Goal: Task Accomplishment & Management: Complete application form

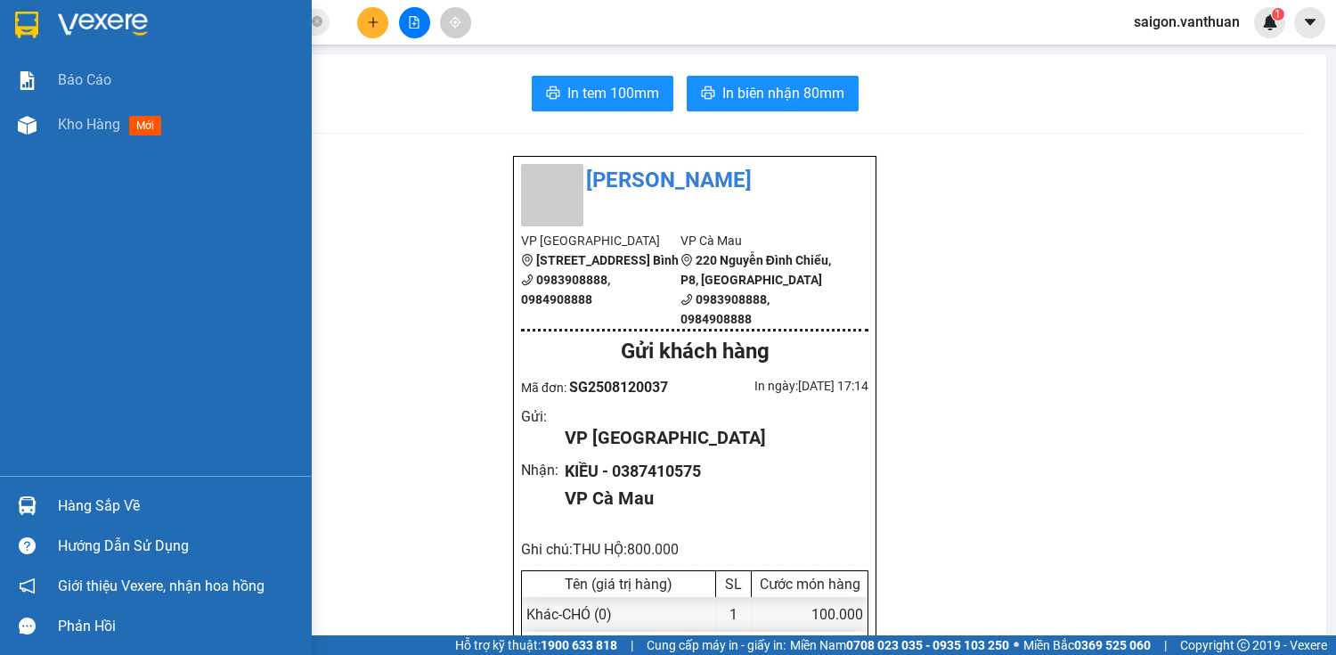
drag, startPoint x: 0, startPoint y: 210, endPoint x: 353, endPoint y: 18, distance: 401.7
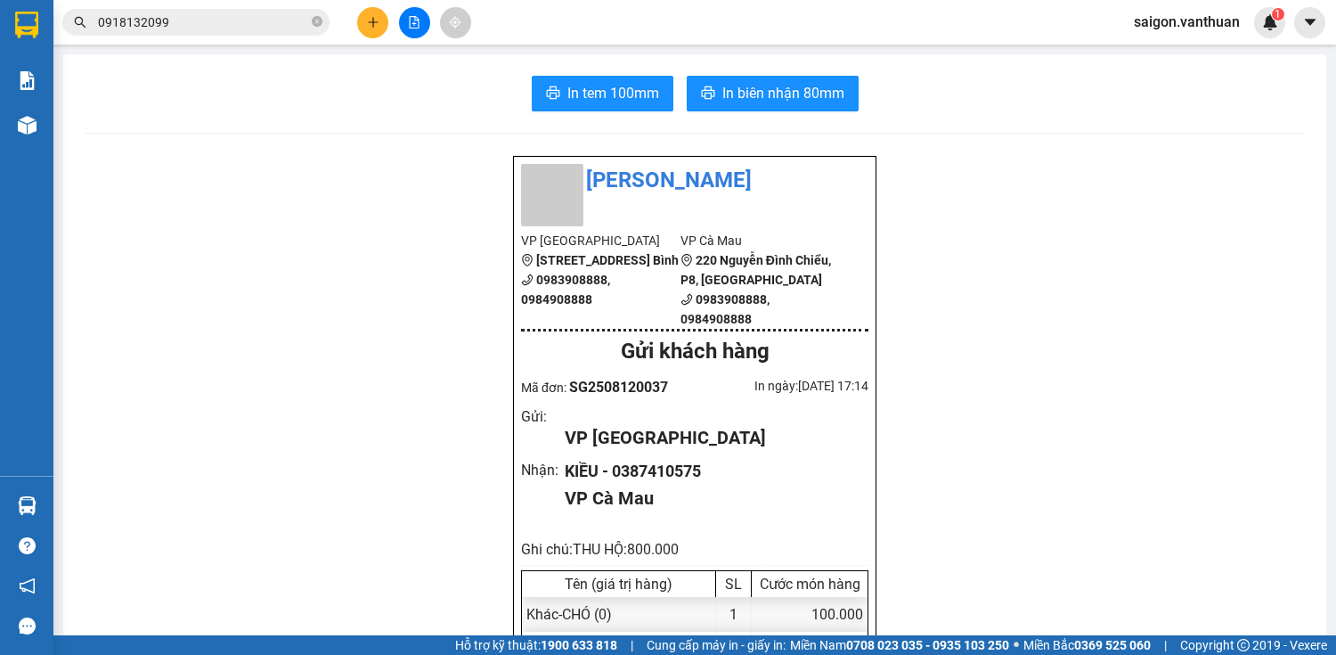
click at [357, 11] on div at bounding box center [414, 22] width 134 height 31
click at [365, 15] on button at bounding box center [372, 22] width 31 height 31
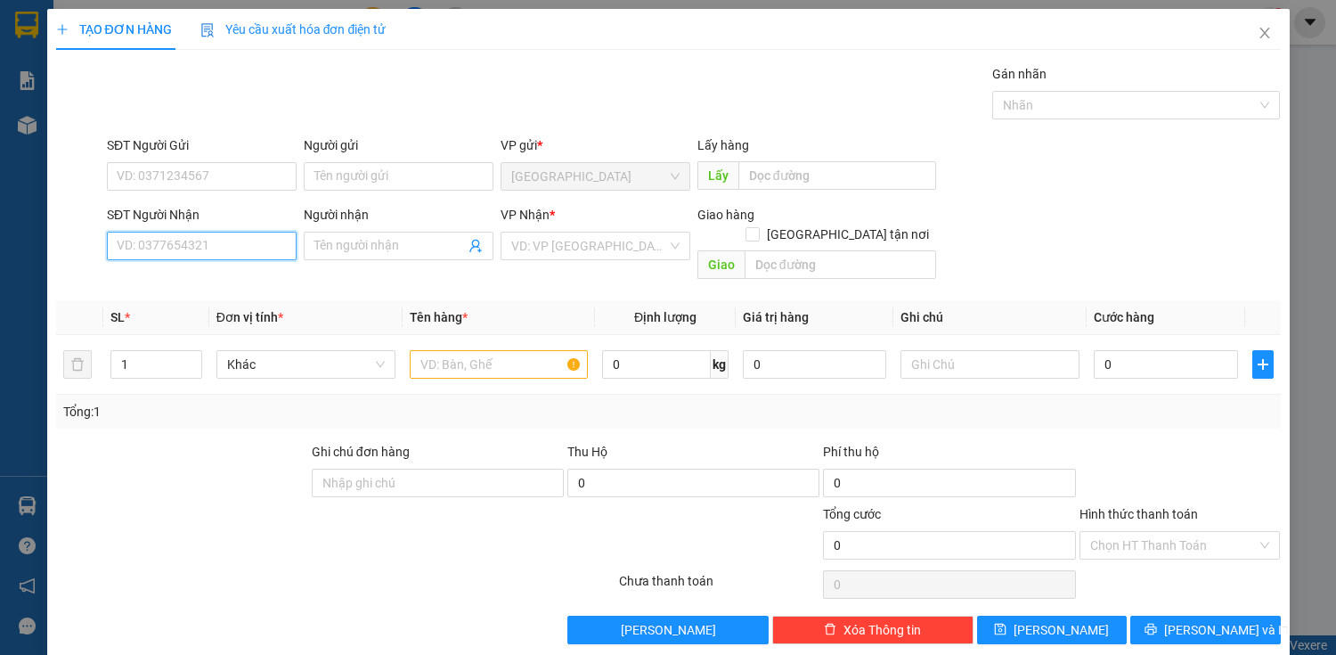
click at [164, 244] on input "SĐT Người Nhận" at bounding box center [202, 246] width 190 height 28
click at [184, 274] on div "0914116577 - VI TÍNH VỮNG TIN" at bounding box center [208, 281] width 183 height 20
type input "0914116577"
type input "VI TÍNH VỮNG TIN"
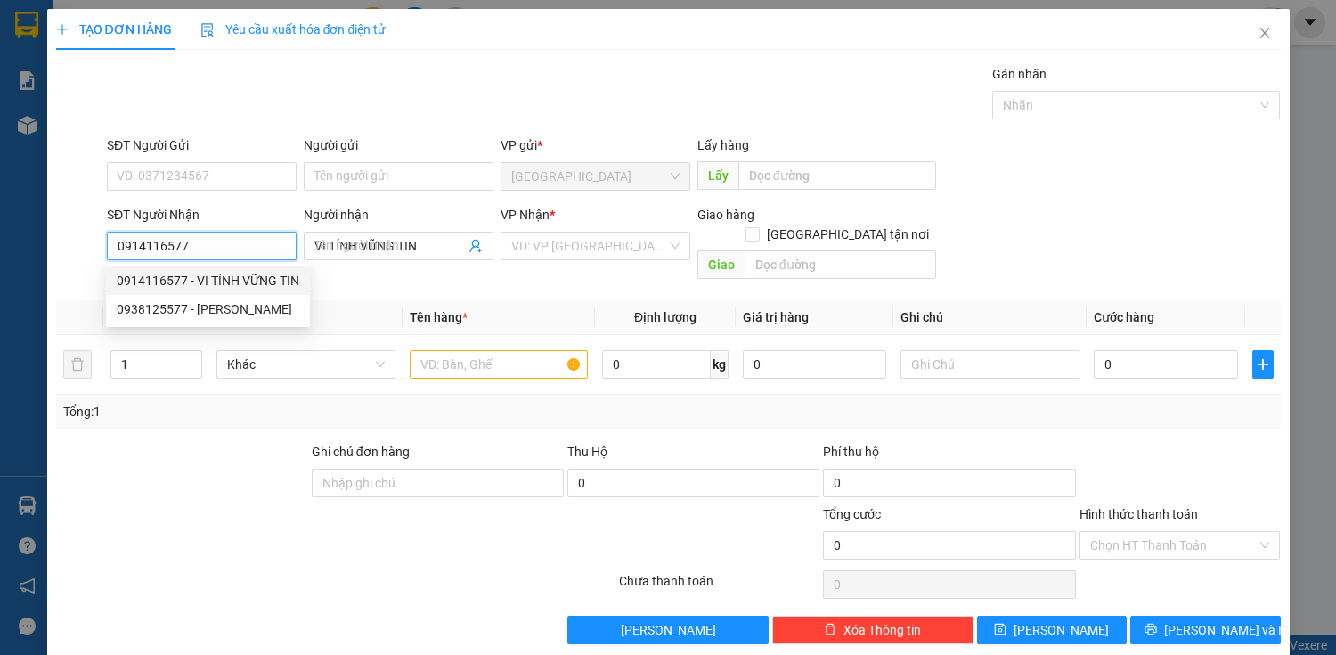
type input "50.000"
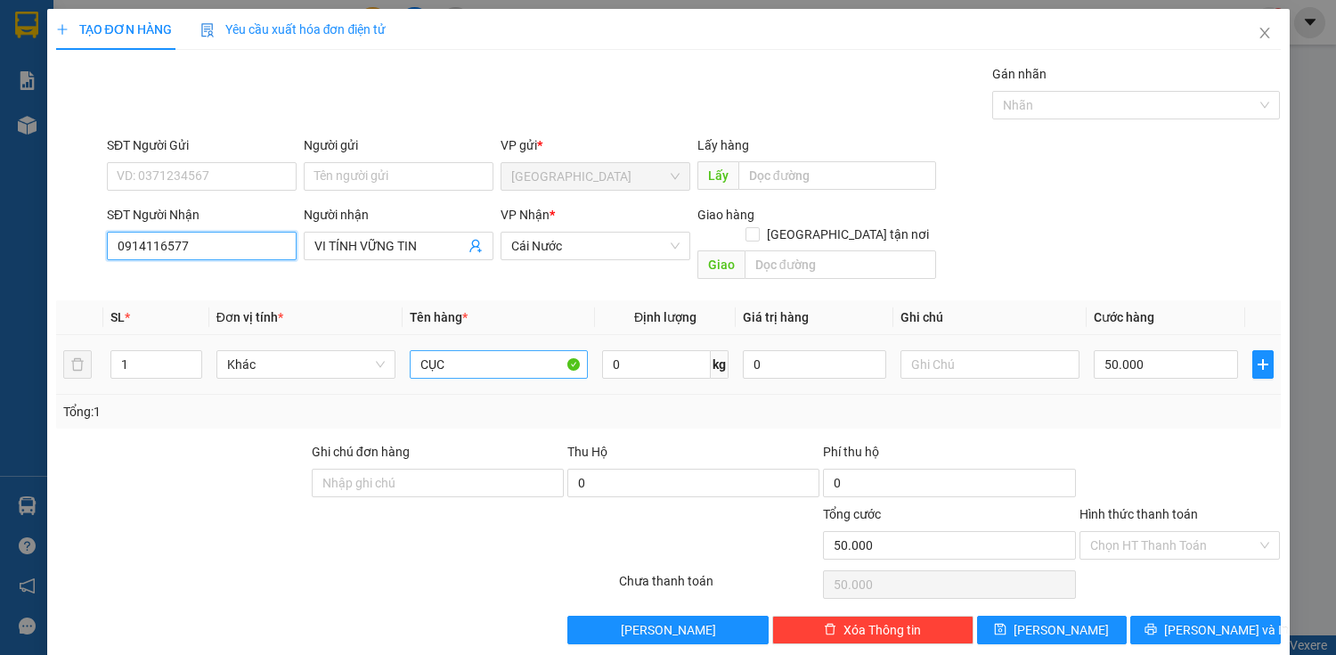
type input "0914116577"
click at [524, 350] on input "CỤC" at bounding box center [499, 364] width 179 height 28
type input "C"
type input "THÙNG"
click at [1110, 356] on input "50.000" at bounding box center [1165, 364] width 143 height 28
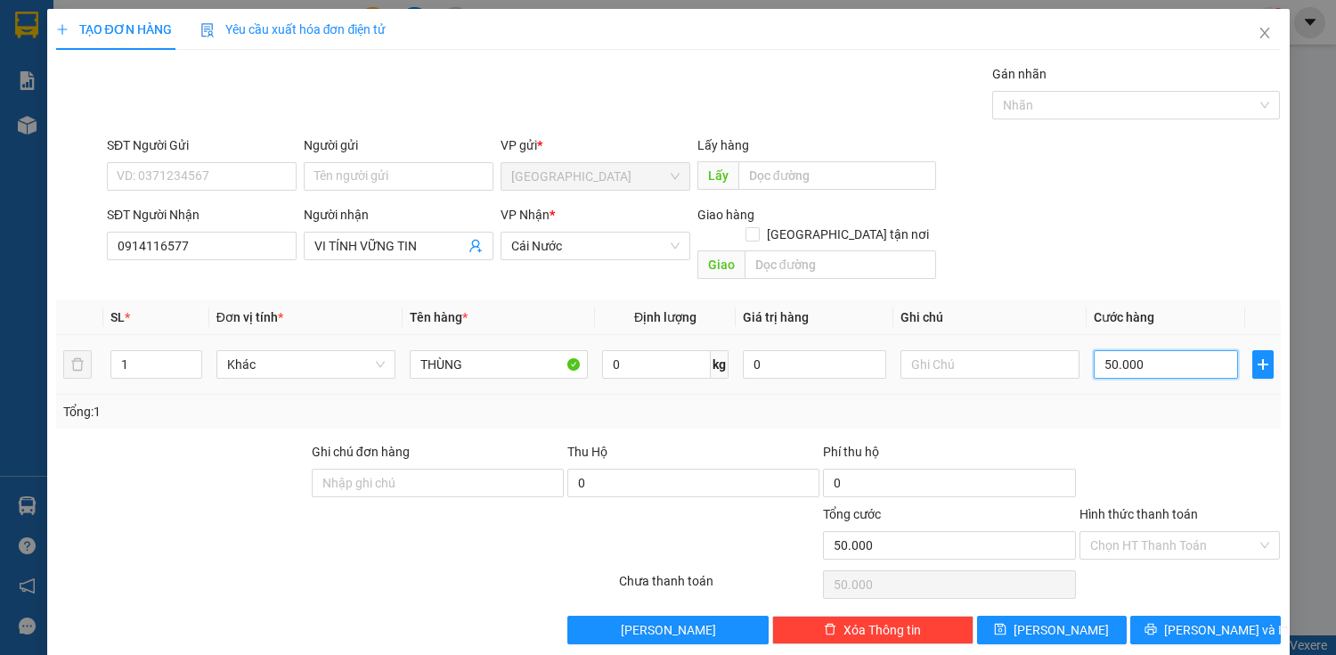
type input "0"
type input "60"
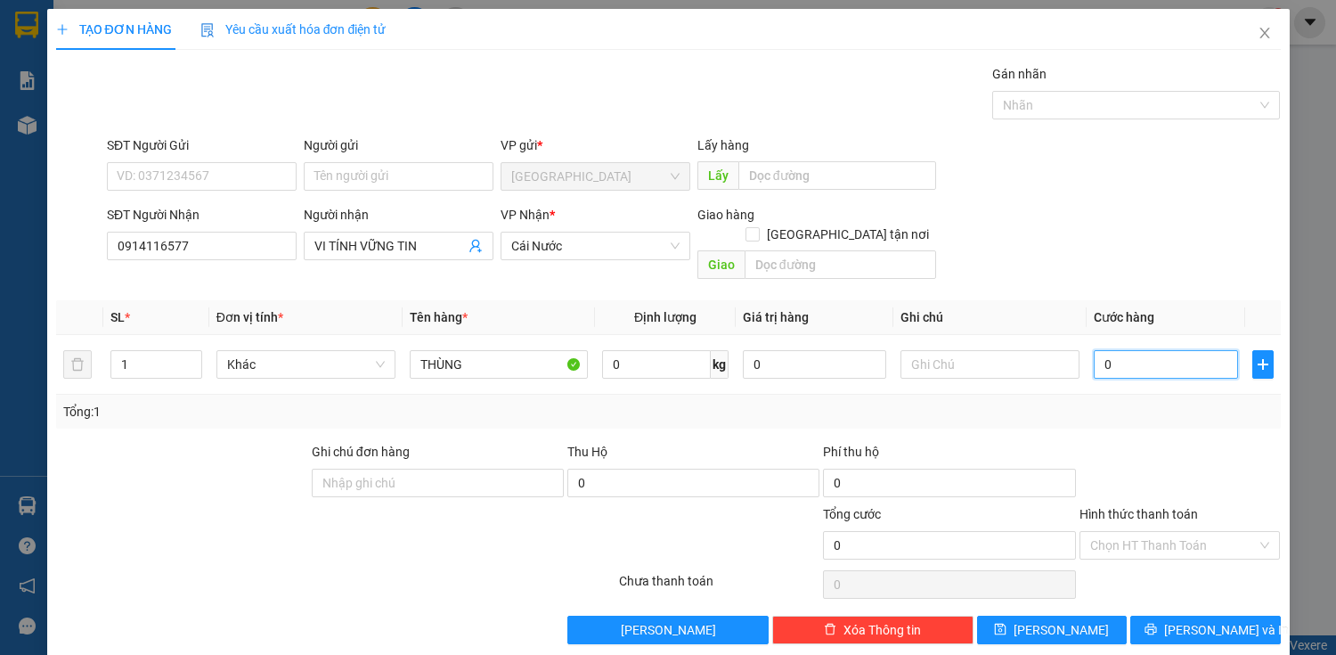
type input "60"
type input "600"
type input "6.000"
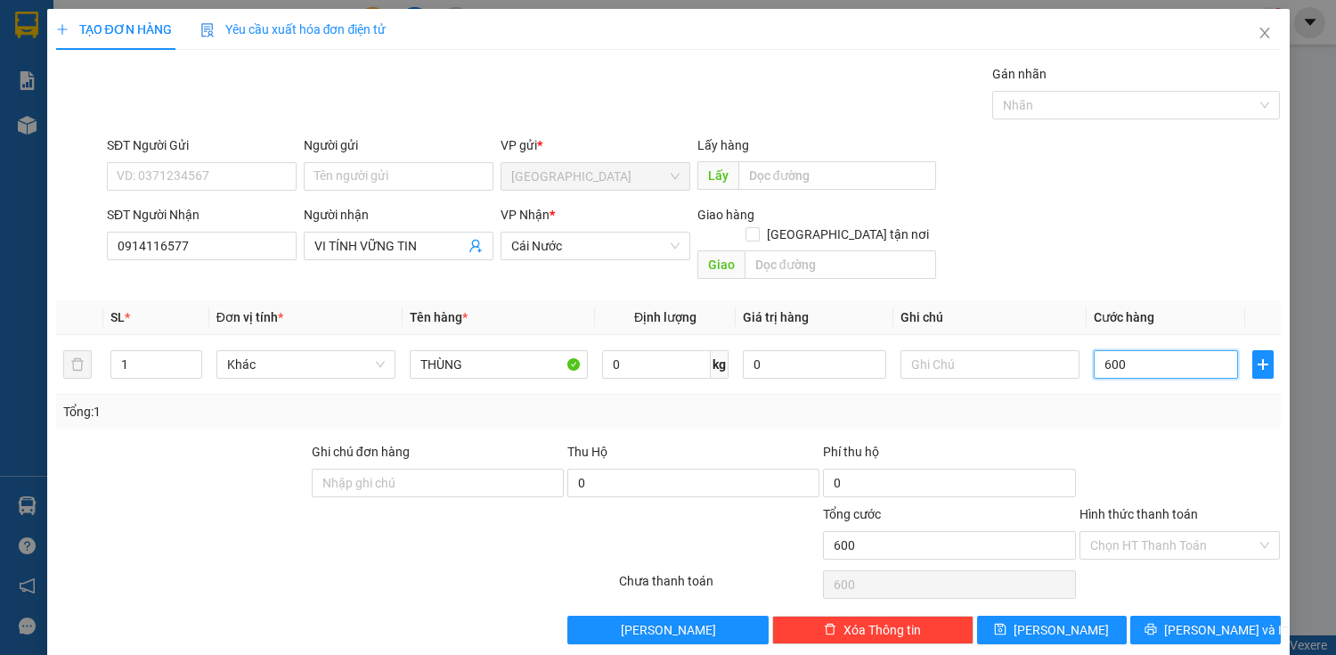
type input "6.000"
type input "60.000"
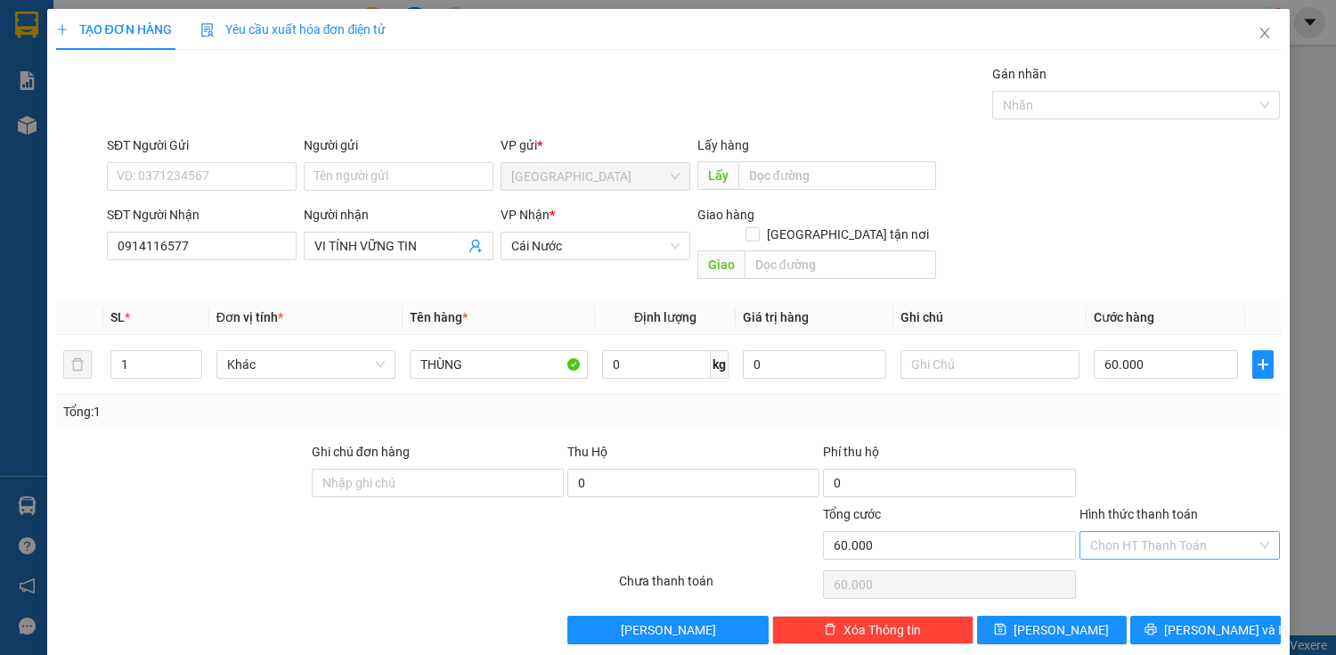
click at [1168, 532] on input "Hình thức thanh toán" at bounding box center [1173, 545] width 167 height 27
click at [1185, 479] on div at bounding box center [1180, 473] width 205 height 62
click at [1176, 615] on button "[PERSON_NAME] và In" at bounding box center [1205, 629] width 150 height 28
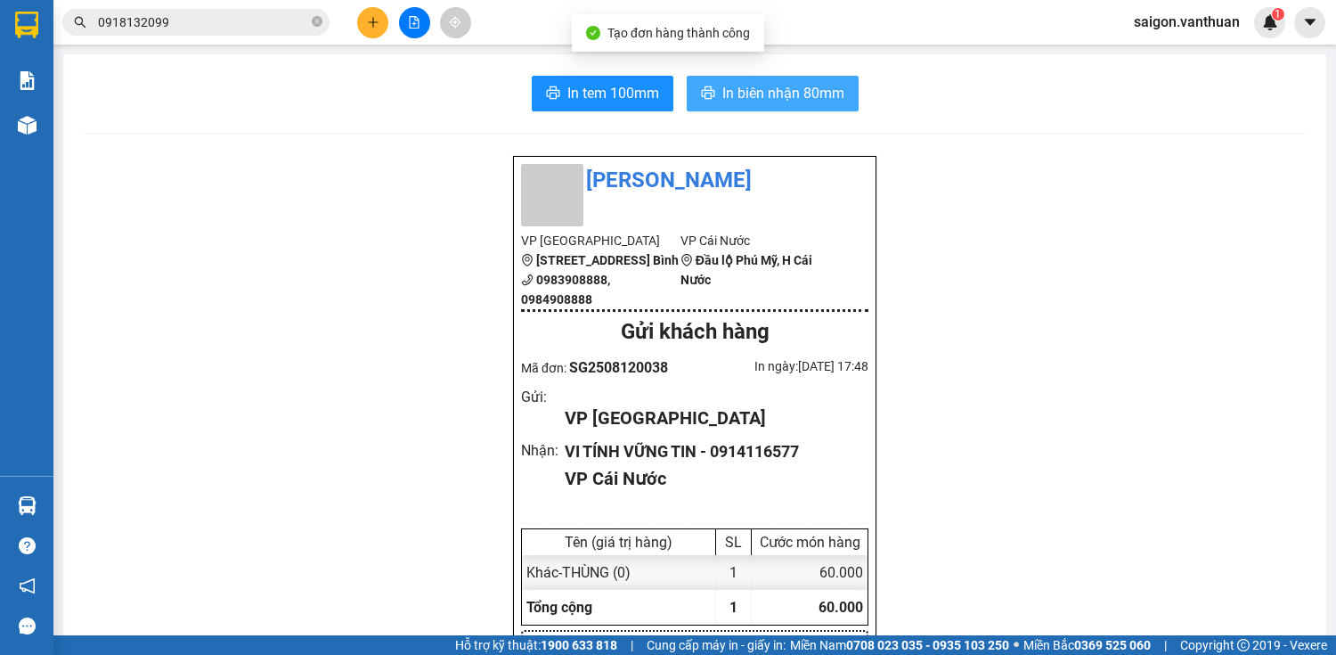
click at [780, 110] on button "In biên nhận 80mm" at bounding box center [773, 94] width 172 height 36
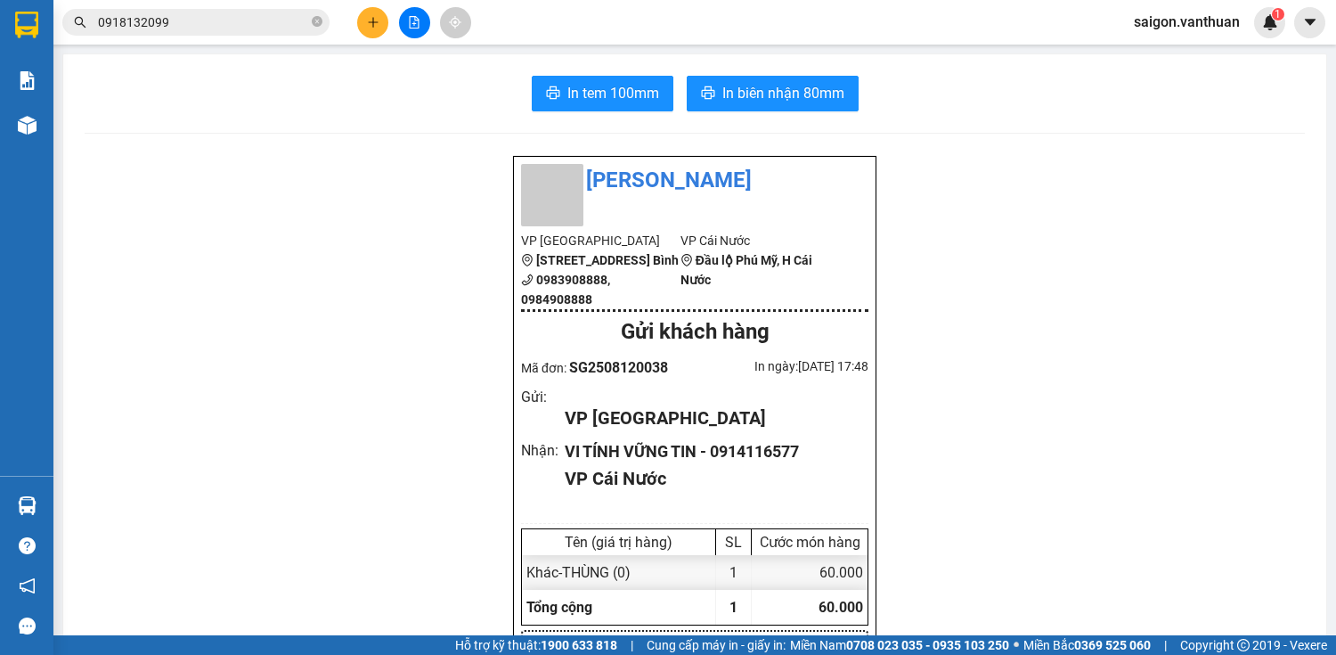
drag, startPoint x: 549, startPoint y: 69, endPoint x: 563, endPoint y: 99, distance: 32.3
click at [567, 99] on span "In tem 100mm" at bounding box center [613, 93] width 92 height 22
click at [381, 29] on button at bounding box center [372, 22] width 31 height 31
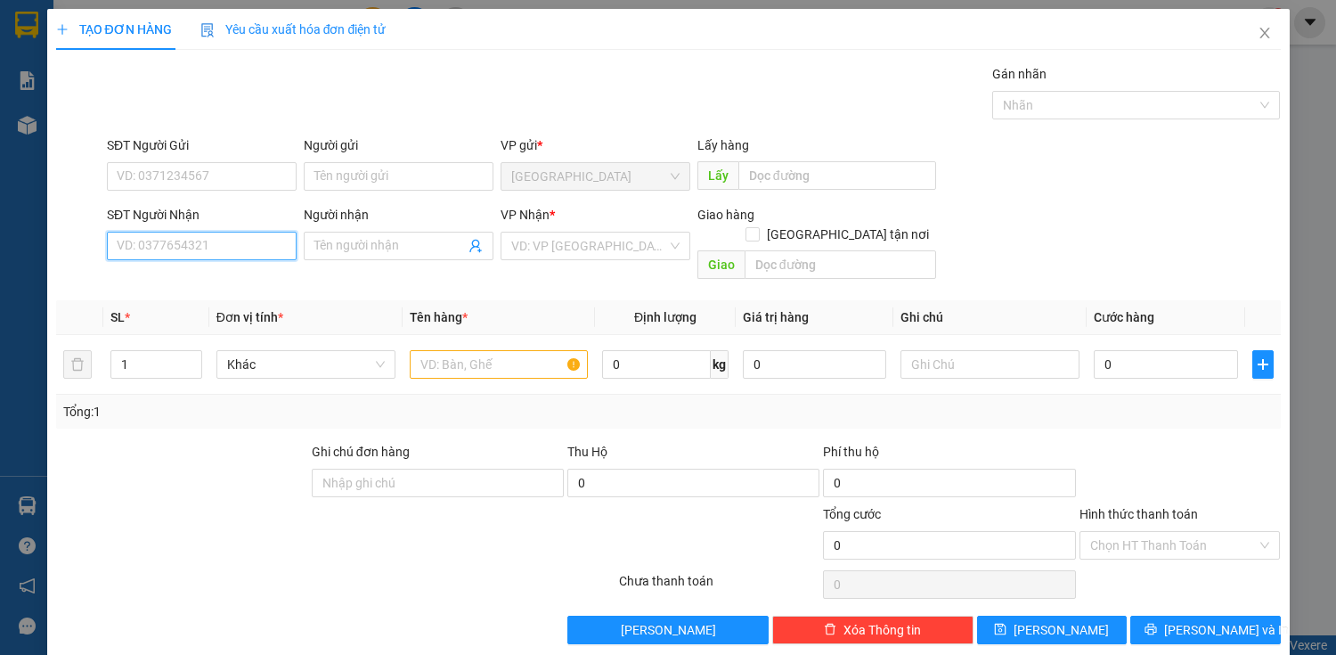
click at [228, 255] on input "SĐT Người Nhận" at bounding box center [202, 246] width 190 height 28
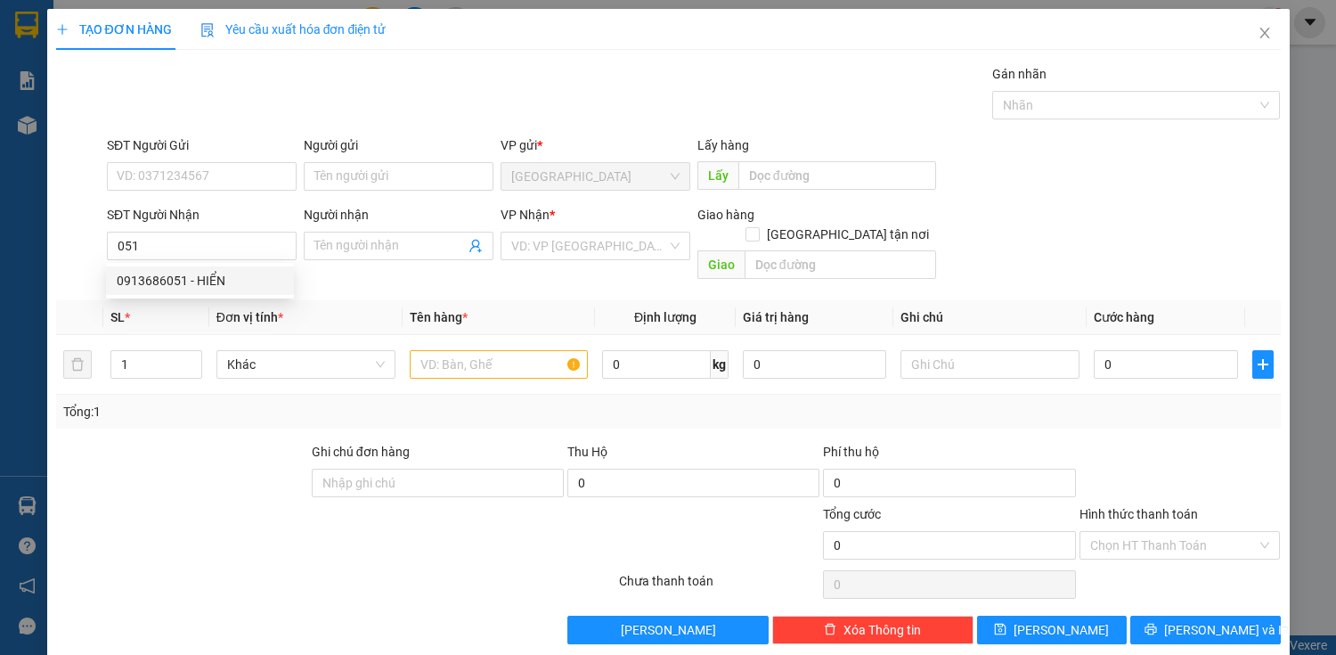
click at [182, 264] on div "0913686051 0913686051 - HIỂN" at bounding box center [200, 281] width 188 height 36
click at [210, 300] on th "Đơn vị tính *" at bounding box center [305, 317] width 193 height 35
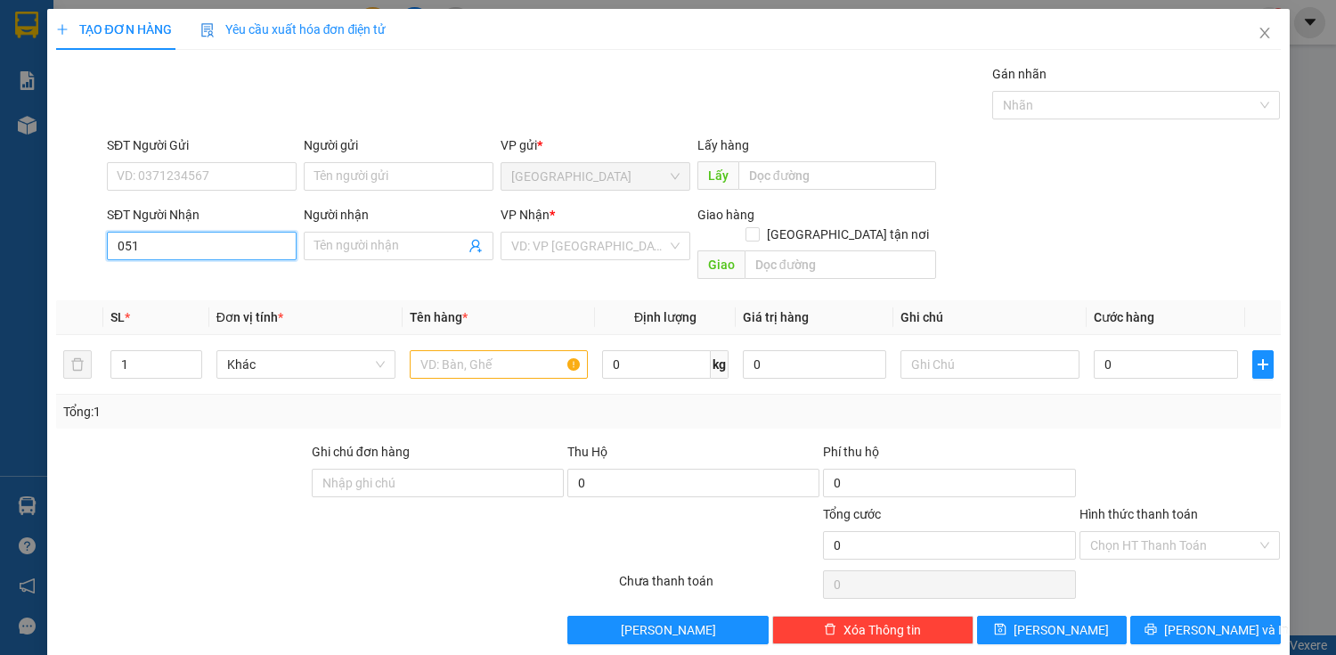
click at [257, 241] on input "051" at bounding box center [202, 246] width 190 height 28
click at [205, 285] on div "0913686051 - HIỂN" at bounding box center [200, 281] width 167 height 20
type input "0913686051"
type input "HIỂN"
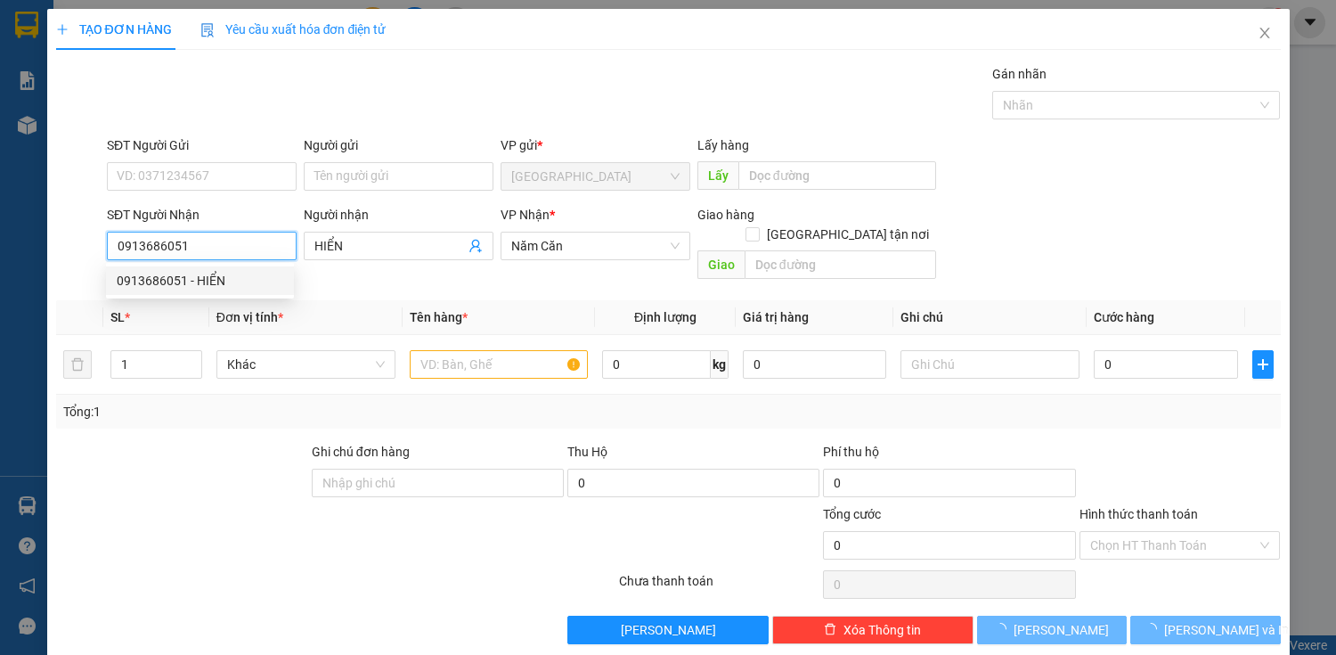
type input "40.000"
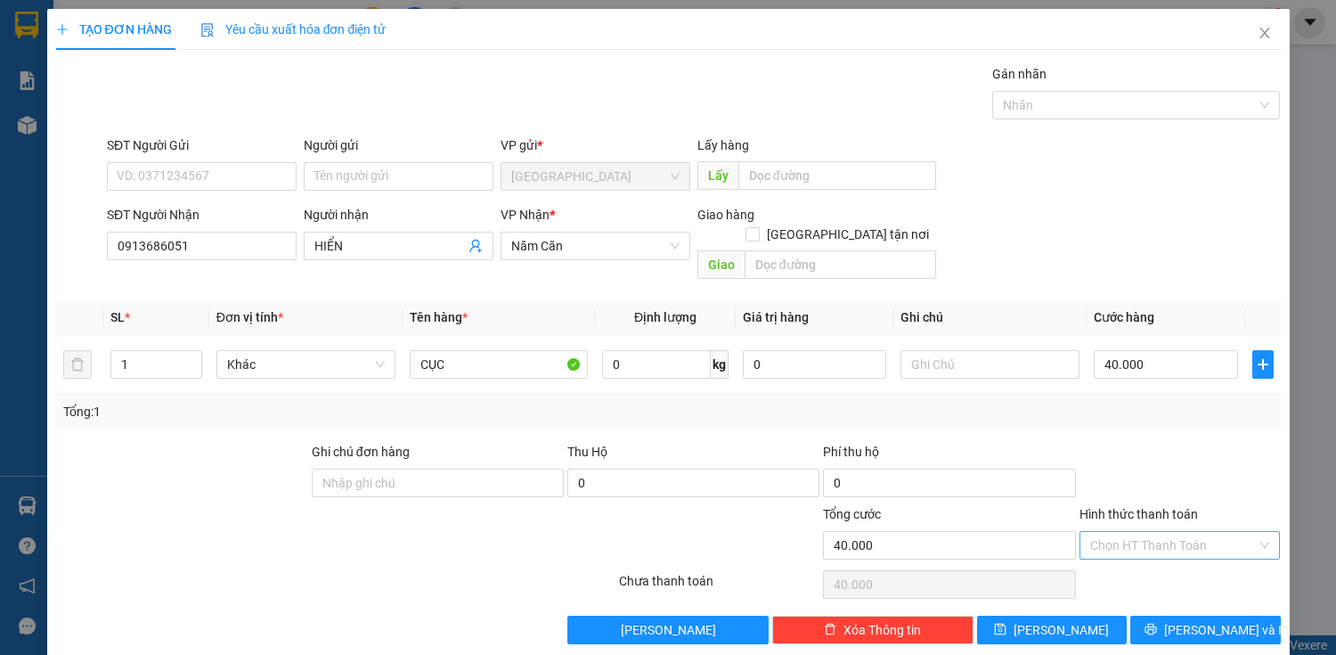
drag, startPoint x: 1172, startPoint y: 516, endPoint x: 1172, endPoint y: 530, distance: 14.2
click at [1172, 532] on input "Hình thức thanh toán" at bounding box center [1173, 545] width 167 height 27
click at [1165, 567] on div "Tại văn phòng" at bounding box center [1169, 559] width 178 height 20
type input "0"
click at [1165, 591] on div "Transit Pickup Surcharge Ids Transit Deliver Surcharge Ids Transit Deliver Surc…" at bounding box center [668, 354] width 1225 height 580
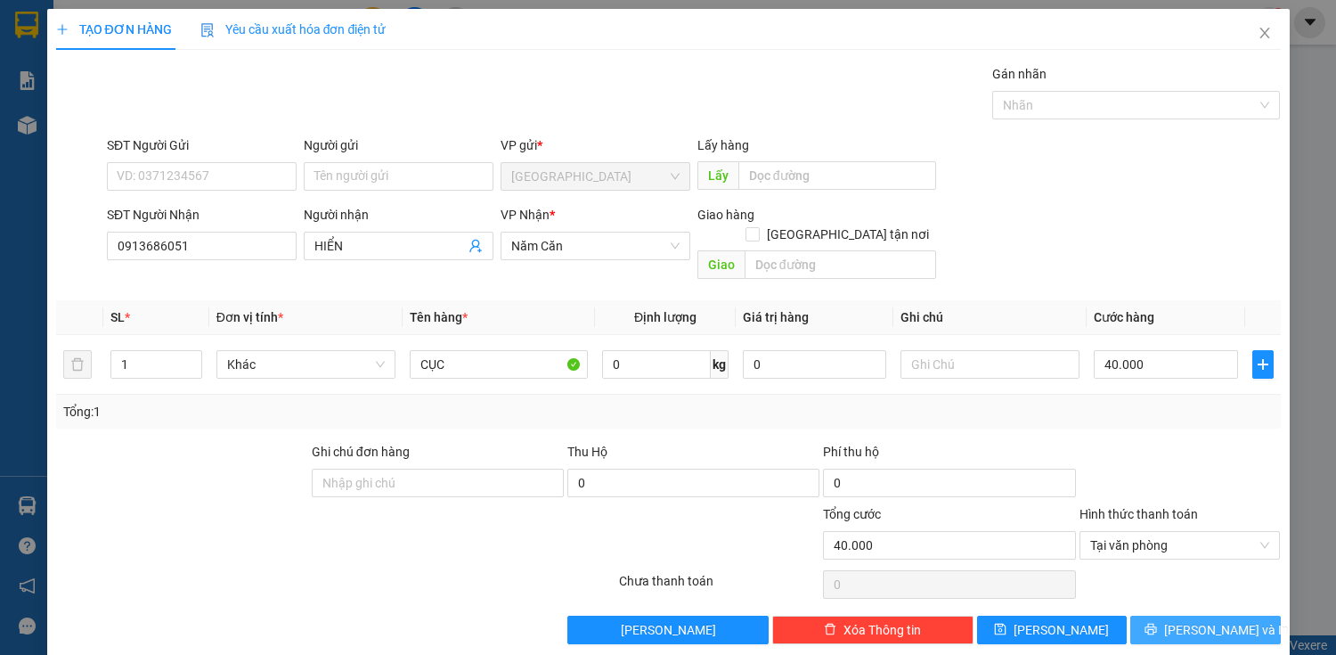
click at [1161, 615] on button "[PERSON_NAME] và In" at bounding box center [1205, 629] width 150 height 28
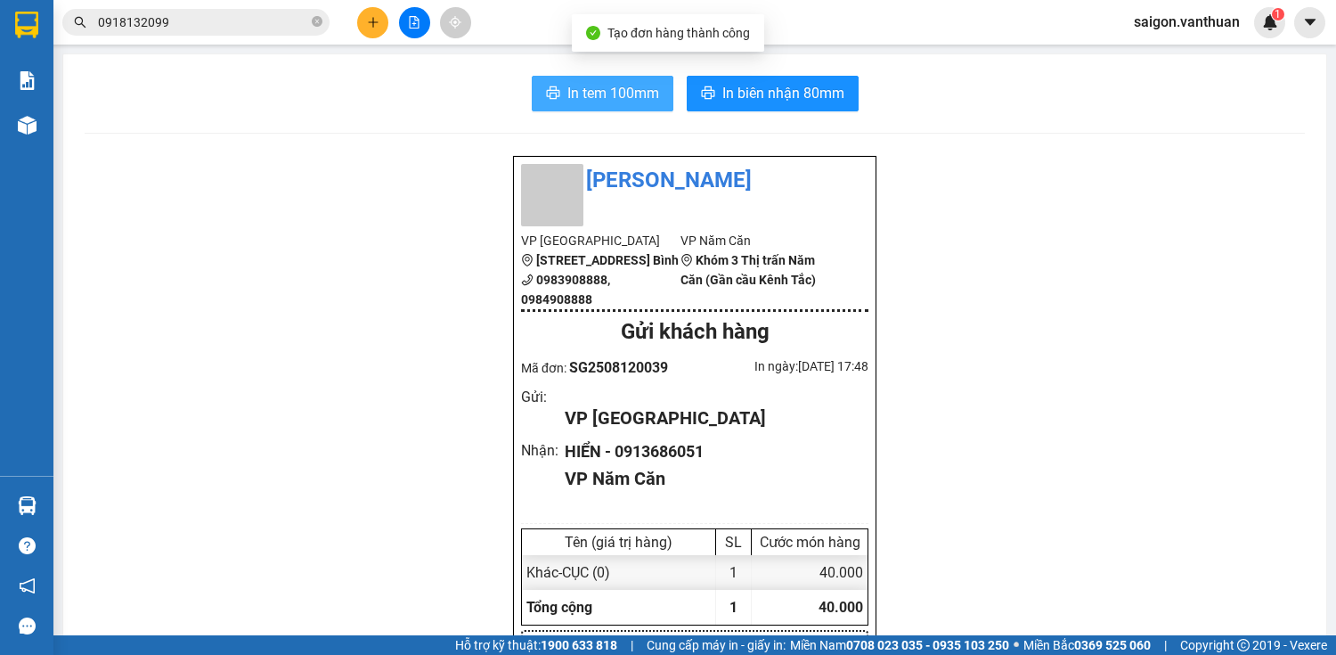
click at [607, 78] on button "In tem 100mm" at bounding box center [603, 94] width 142 height 36
click at [378, 10] on button at bounding box center [372, 22] width 31 height 31
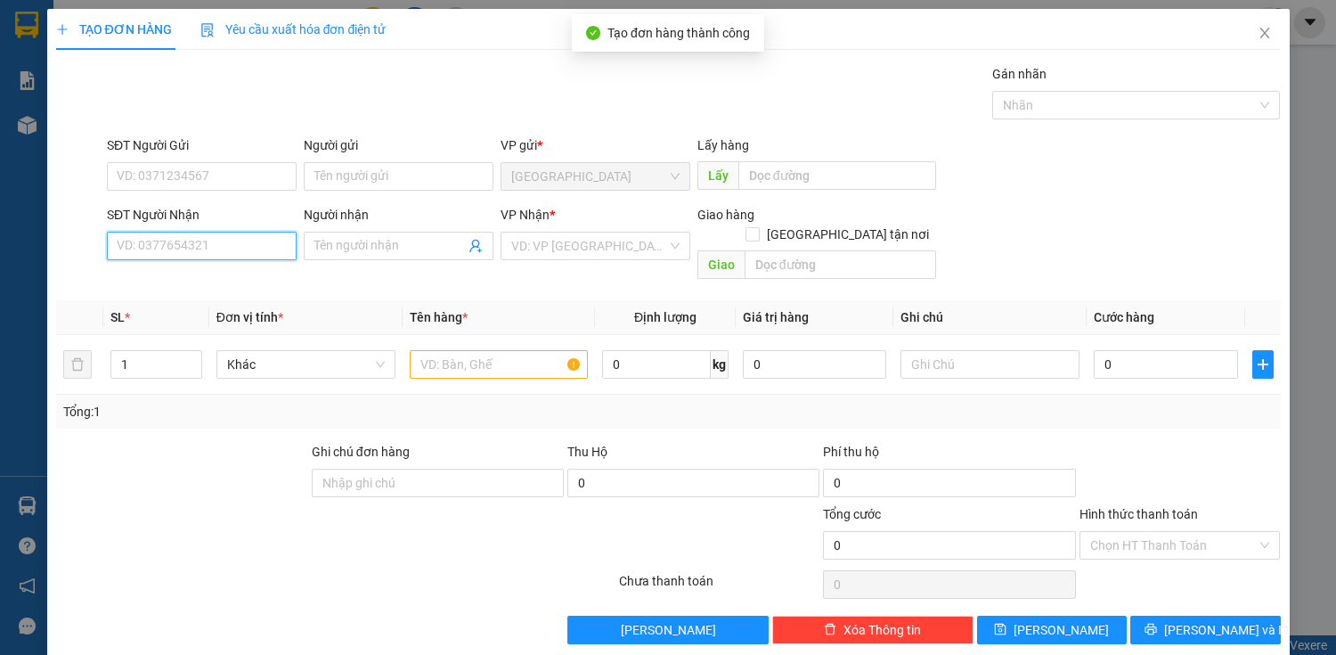
click at [214, 252] on input "SĐT Người Nhận" at bounding box center [202, 246] width 190 height 28
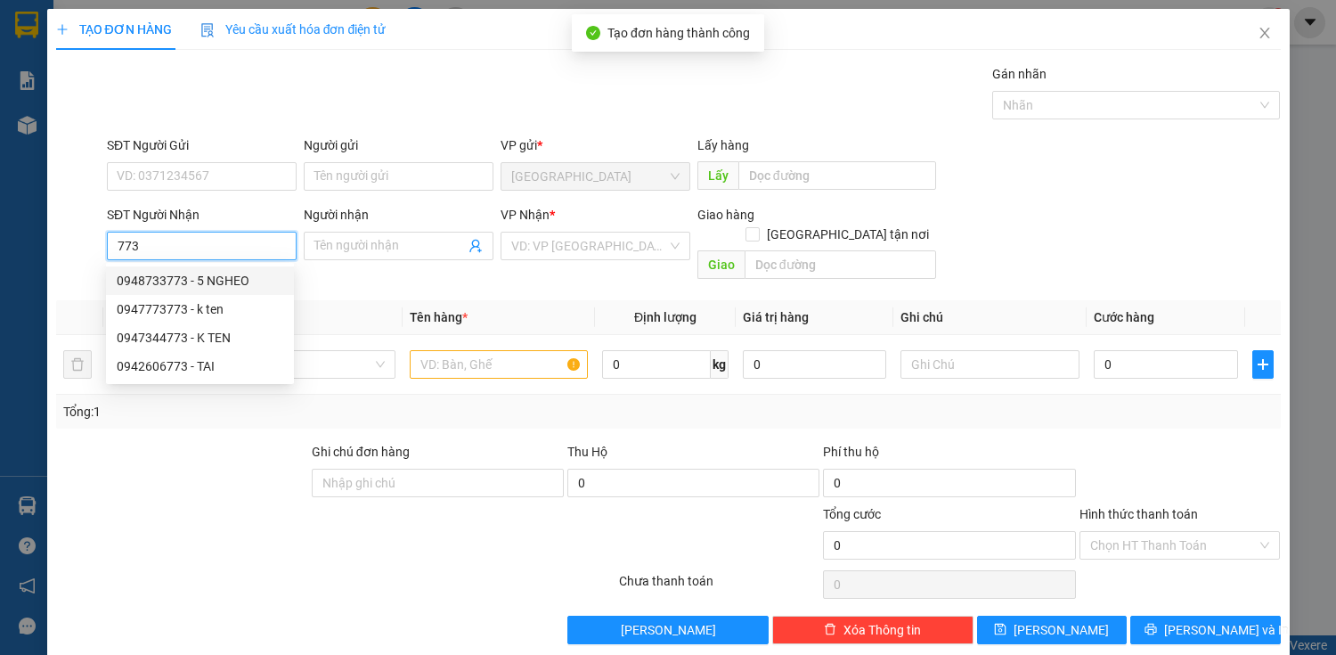
click at [243, 283] on div "0948733773 - 5 NGHEO" at bounding box center [200, 281] width 167 height 20
type input "0948733773"
type input "5 NGHEO"
checkbox input "true"
type input "[PERSON_NAME]"
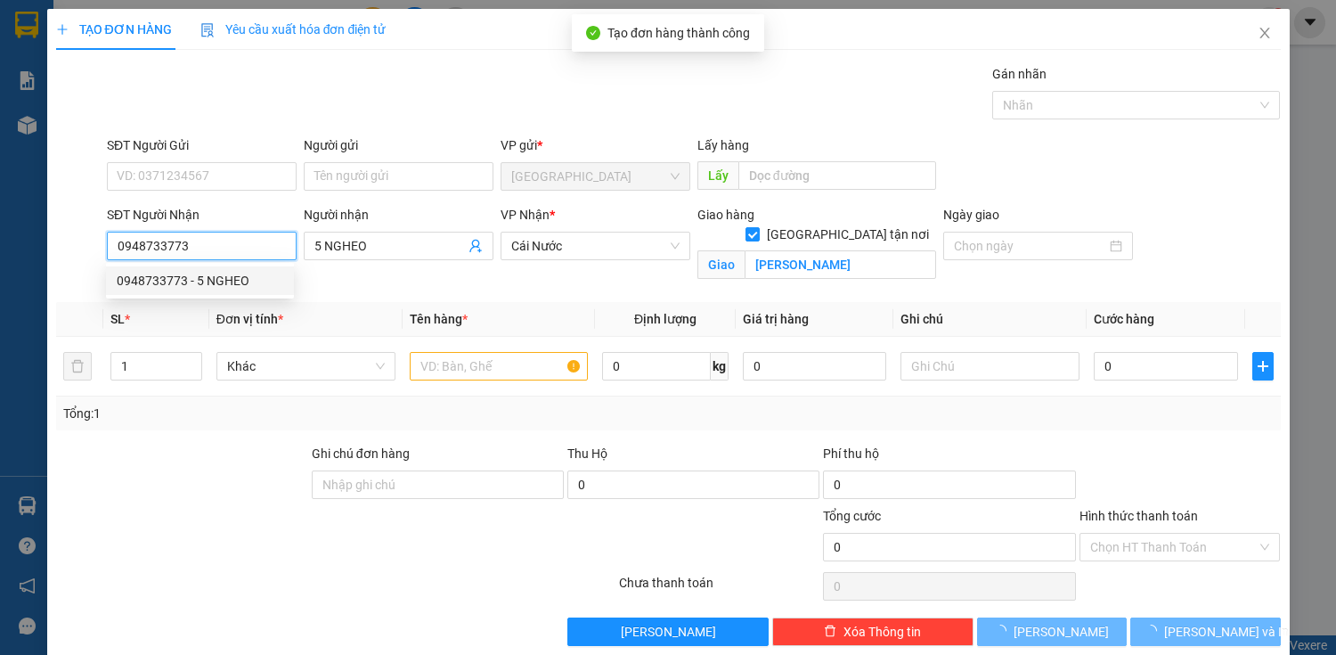
type input "100.000"
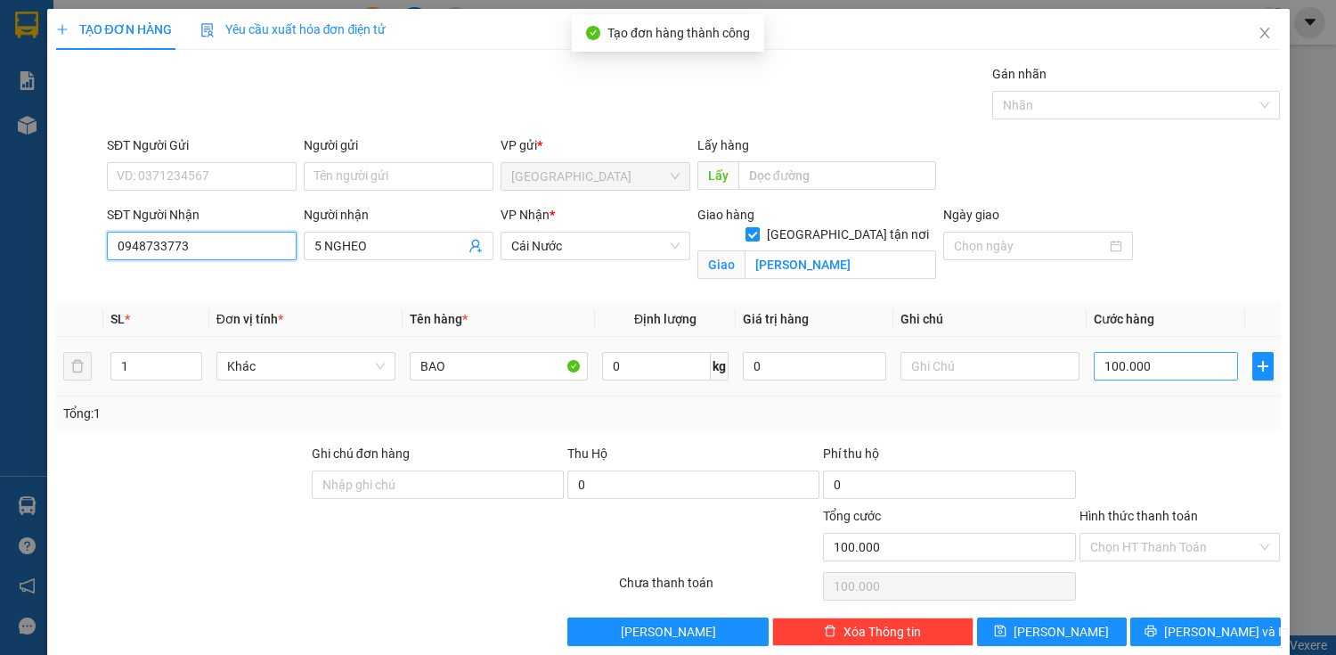
type input "0948733773"
click at [1133, 365] on input "100.000" at bounding box center [1165, 366] width 143 height 28
type input "0"
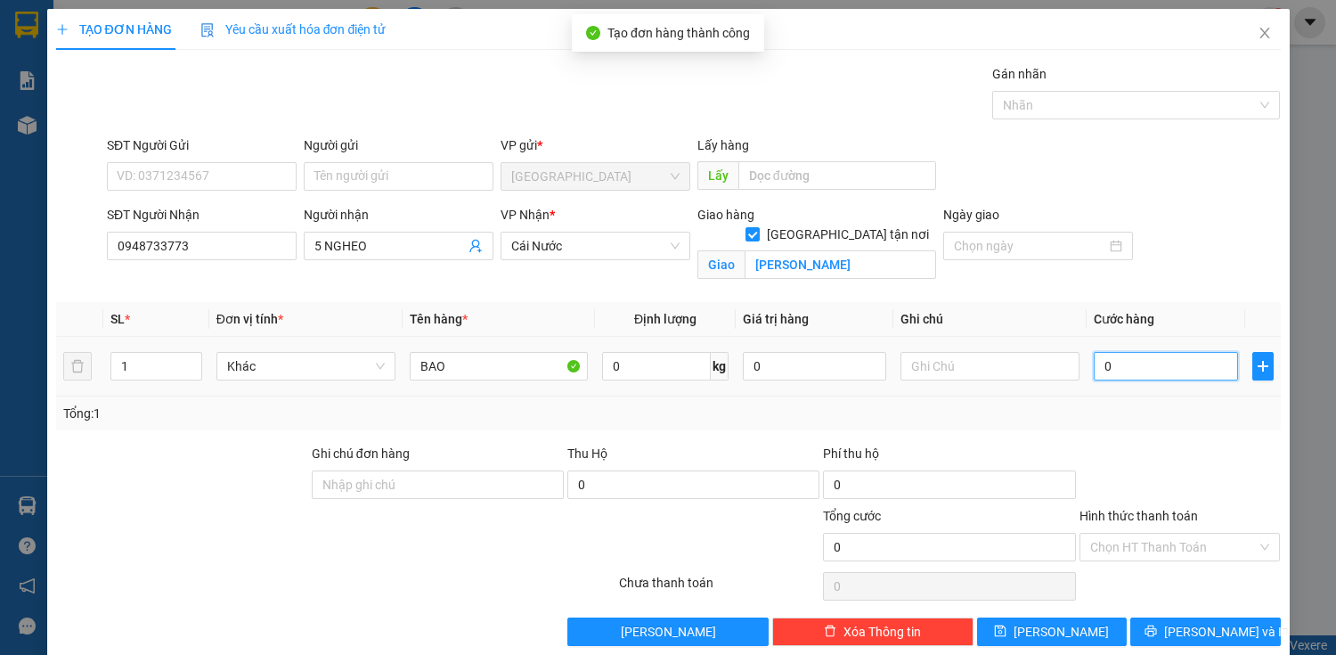
type input "80"
type input "800"
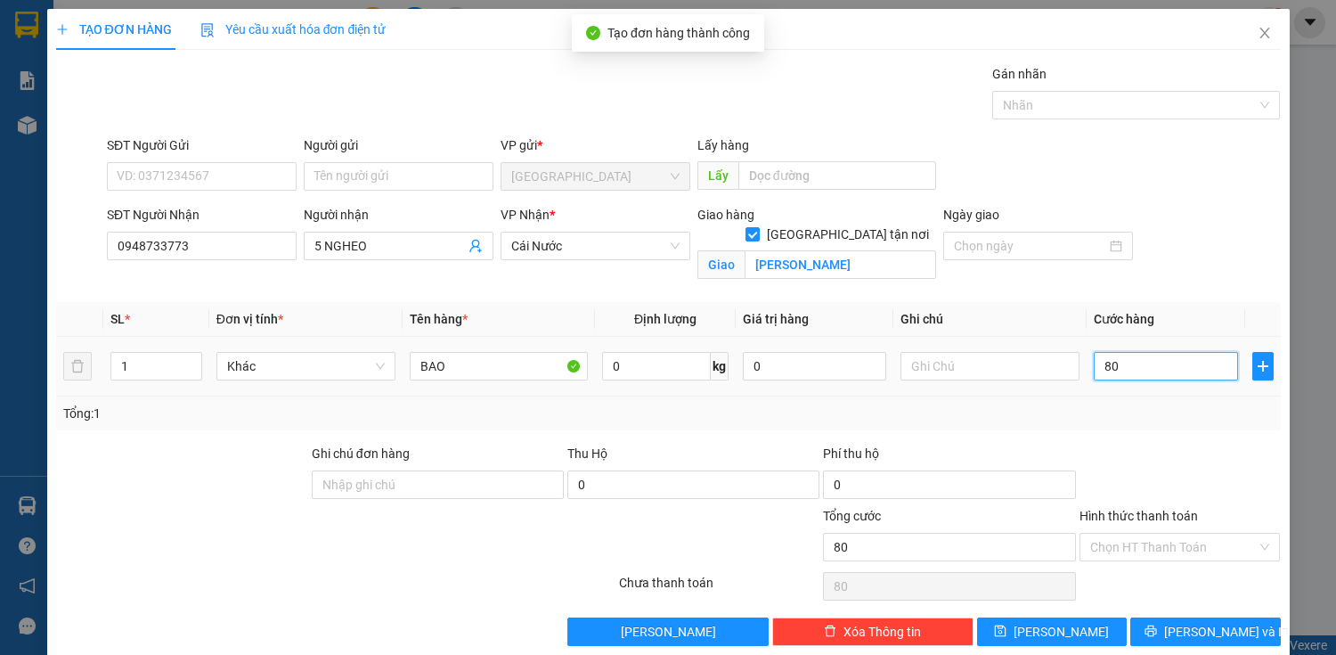
type input "800"
type input "8.000"
type input "80.000"
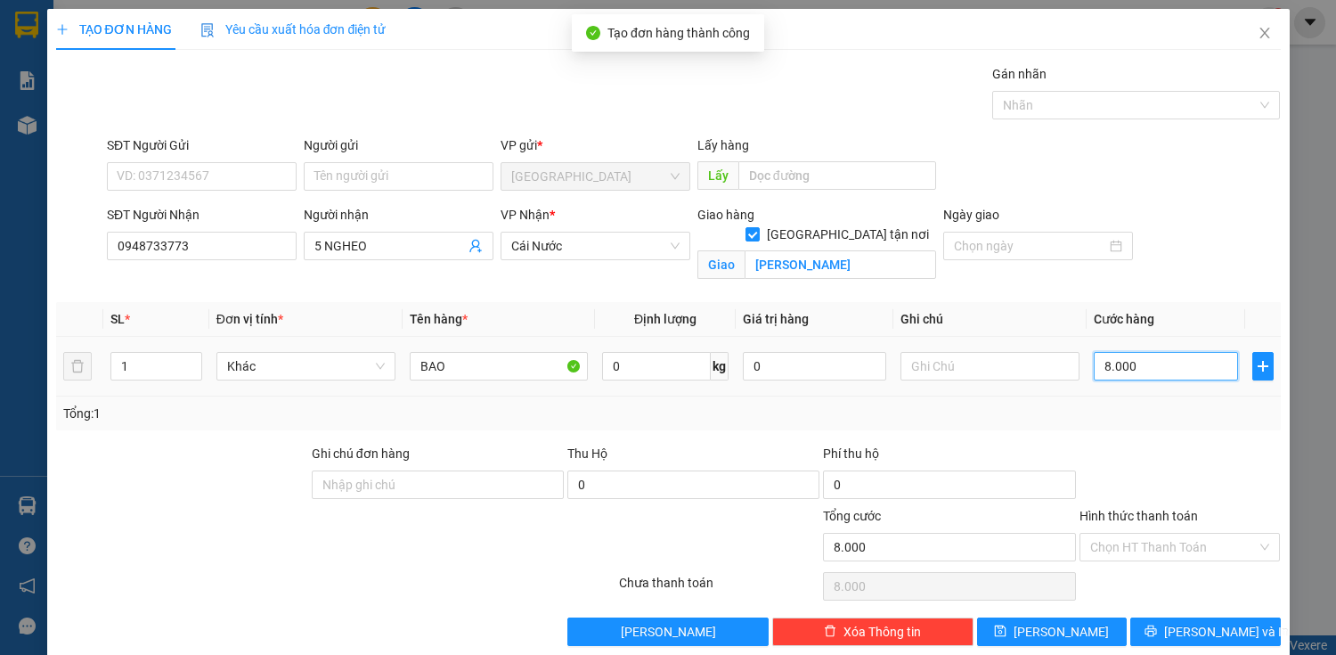
type input "80.000"
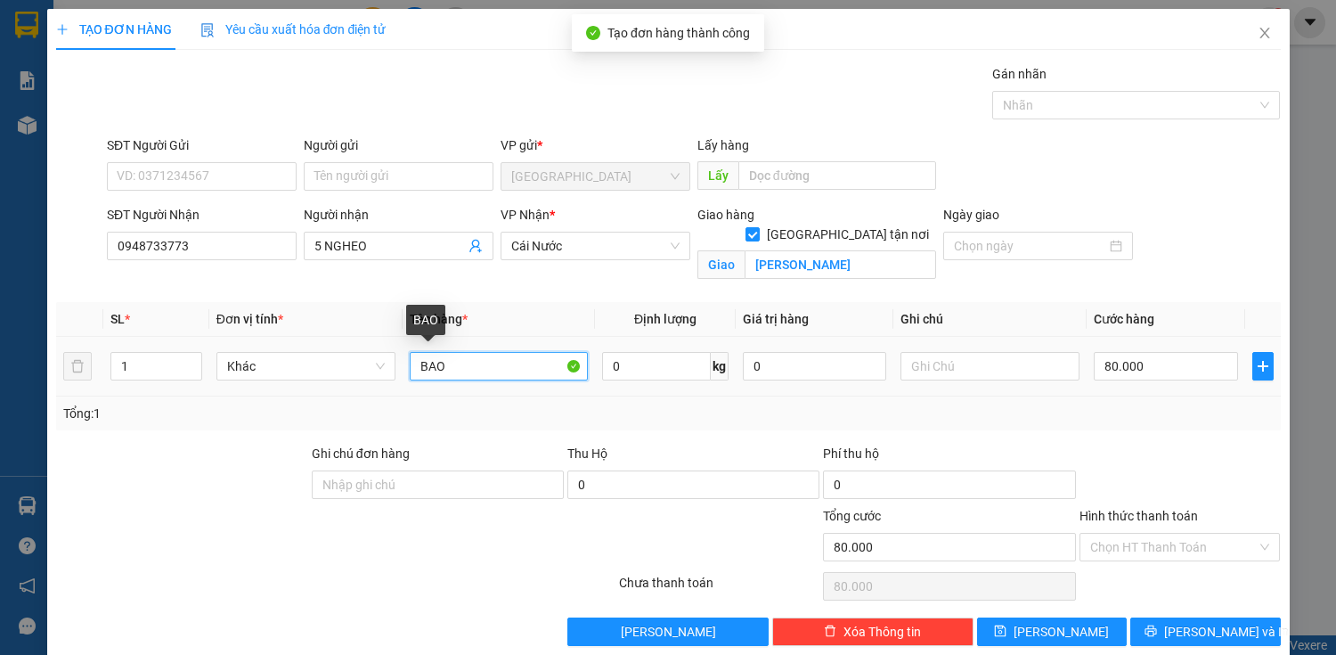
click at [442, 376] on input "BAO" at bounding box center [499, 366] width 179 height 28
type input "B"
type input "CỤC"
drag, startPoint x: 1193, startPoint y: 598, endPoint x: 1193, endPoint y: 620, distance: 21.4
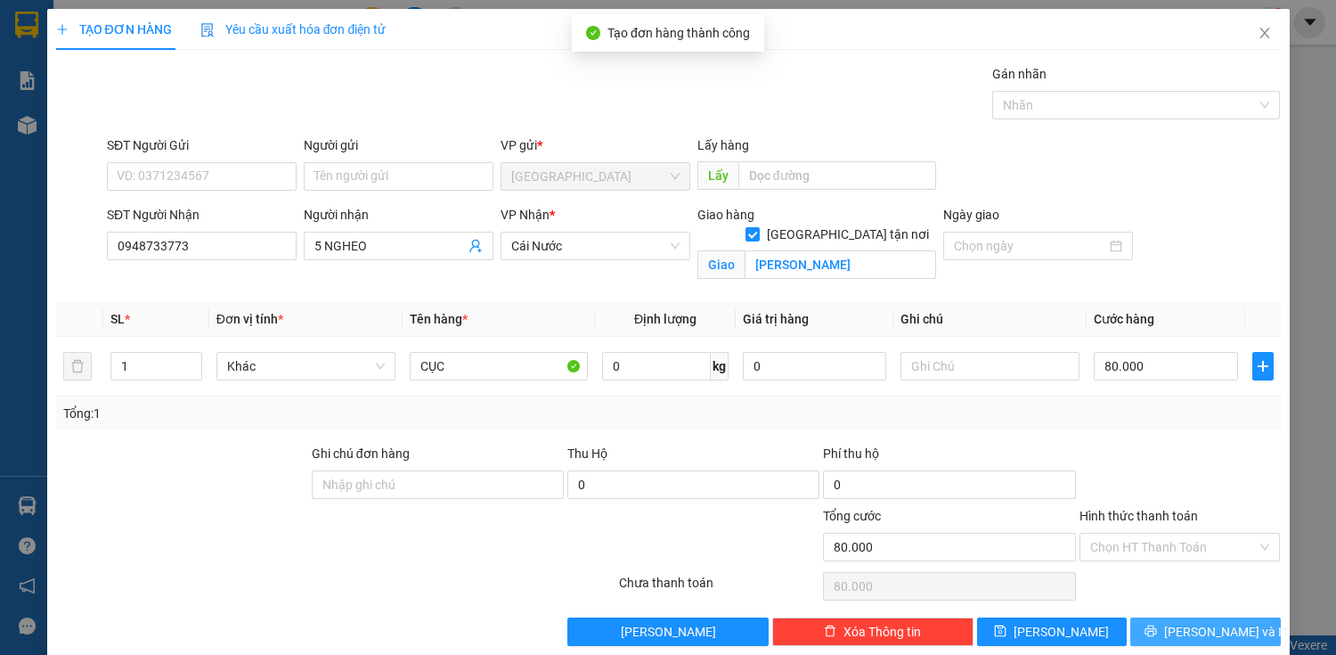
click at [1193, 601] on div "Chọn HT Thanh Toán" at bounding box center [1180, 586] width 205 height 36
click at [1193, 622] on span "[PERSON_NAME] và In" at bounding box center [1226, 632] width 125 height 20
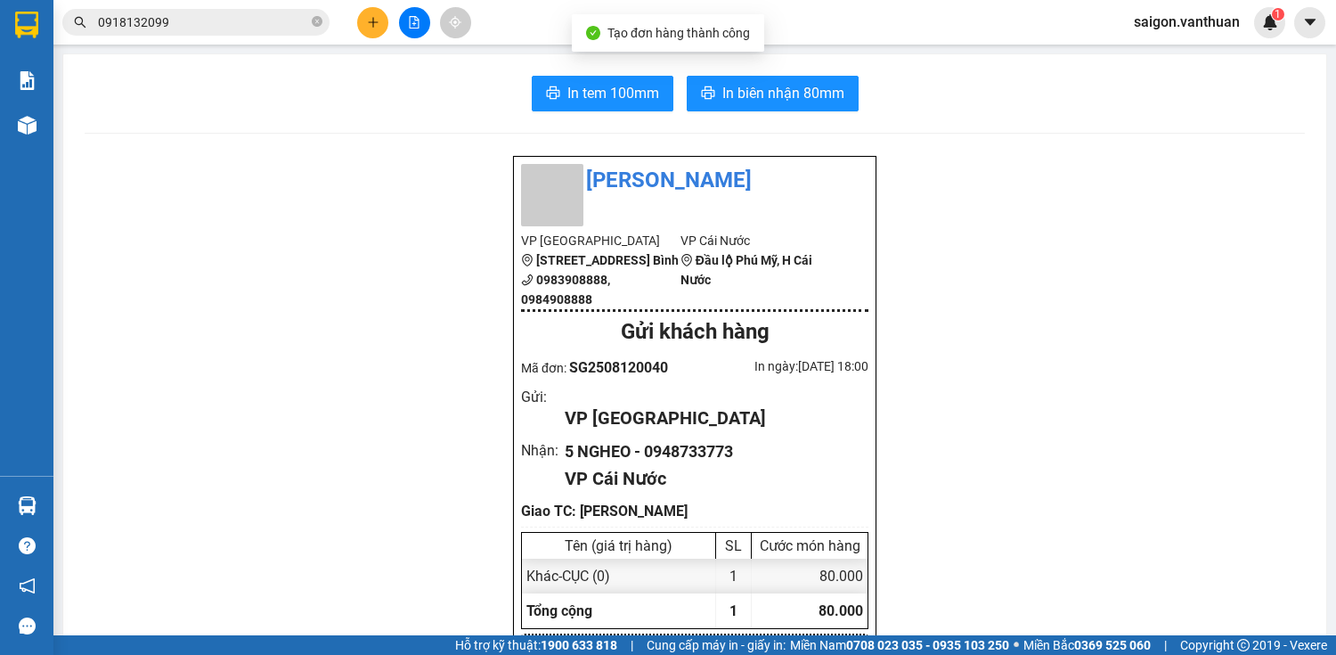
click at [567, 82] on span "In tem 100mm" at bounding box center [613, 93] width 92 height 22
click at [794, 97] on span "In biên nhận 80mm" at bounding box center [783, 93] width 122 height 22
click at [810, 85] on span "In biên nhận 80mm" at bounding box center [783, 93] width 122 height 22
click at [370, 26] on icon "plus" at bounding box center [373, 22] width 12 height 12
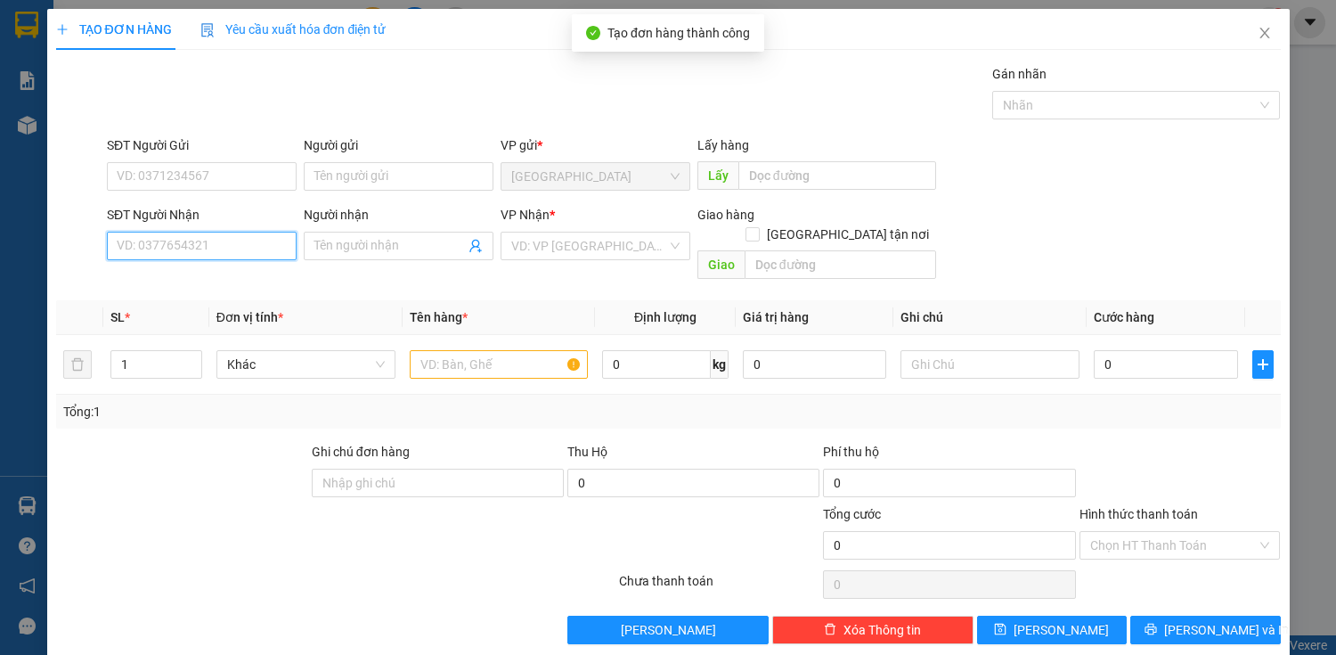
click at [238, 240] on input "SĐT Người Nhận" at bounding box center [202, 246] width 190 height 28
type input "0949579333"
click at [122, 274] on div "0949579333 - TUẤN" at bounding box center [200, 281] width 167 height 20
type input "TUẤN"
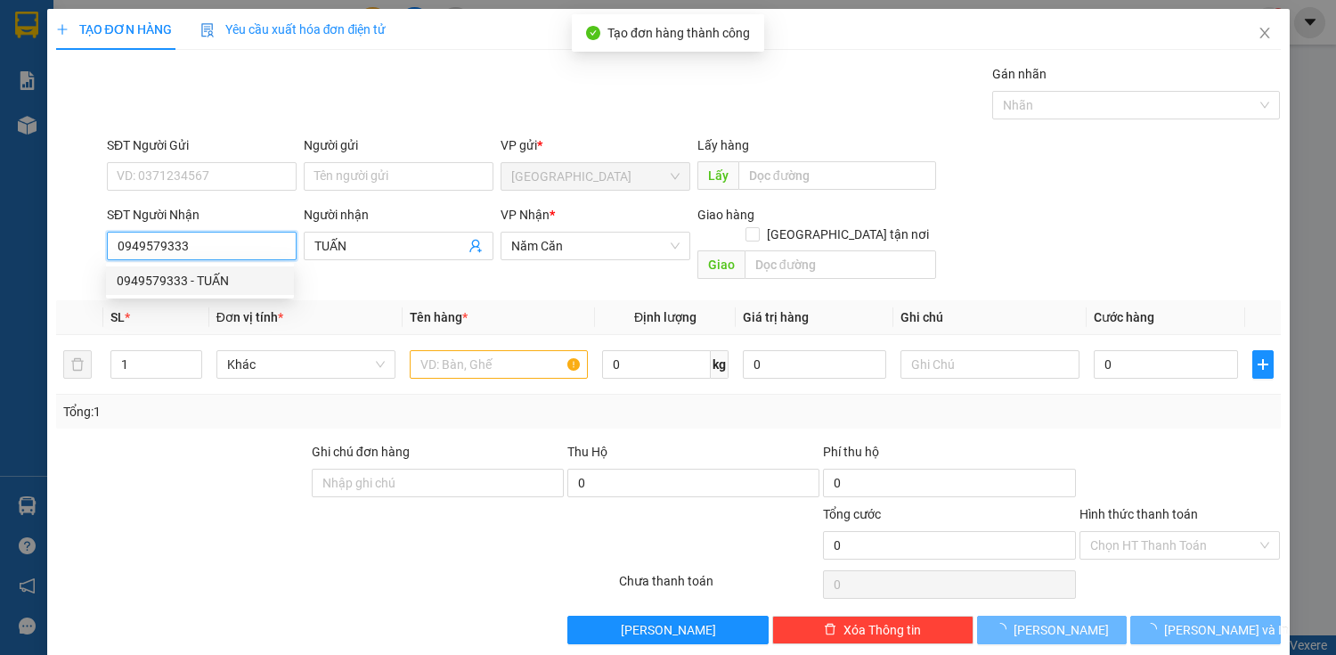
type input "60.000"
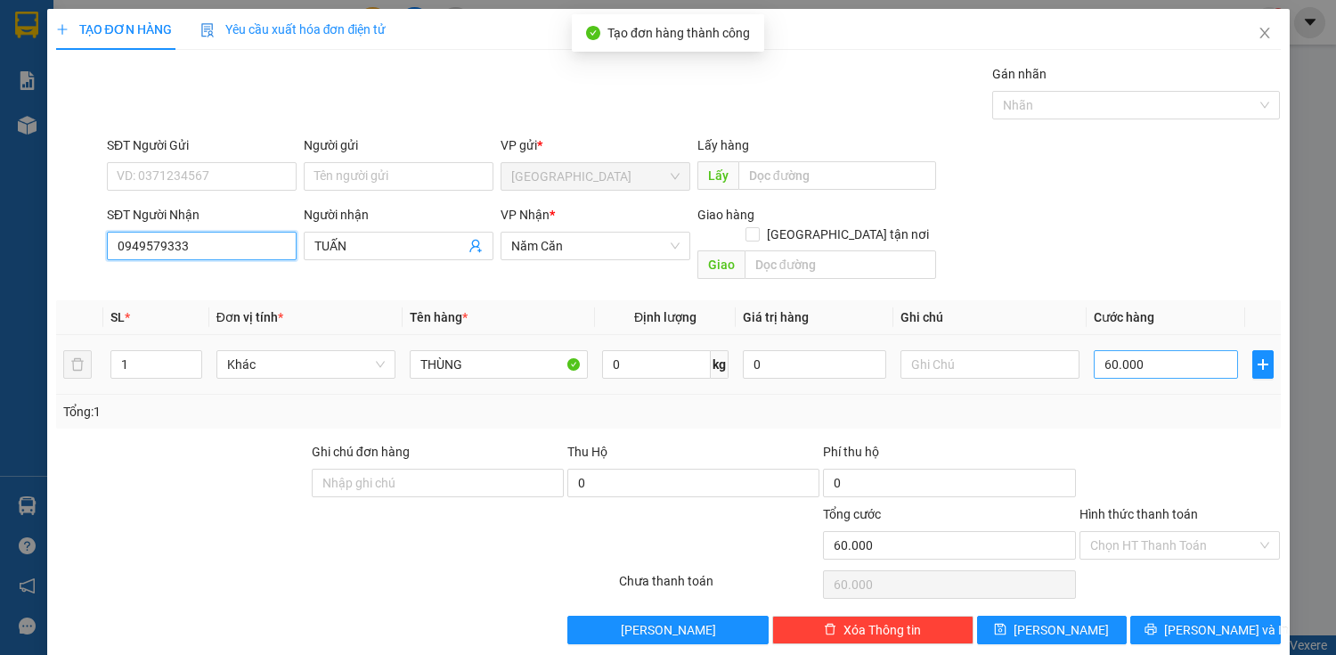
type input "0949579333"
type input "0"
click at [1119, 354] on input "0" at bounding box center [1165, 364] width 143 height 28
type input "0"
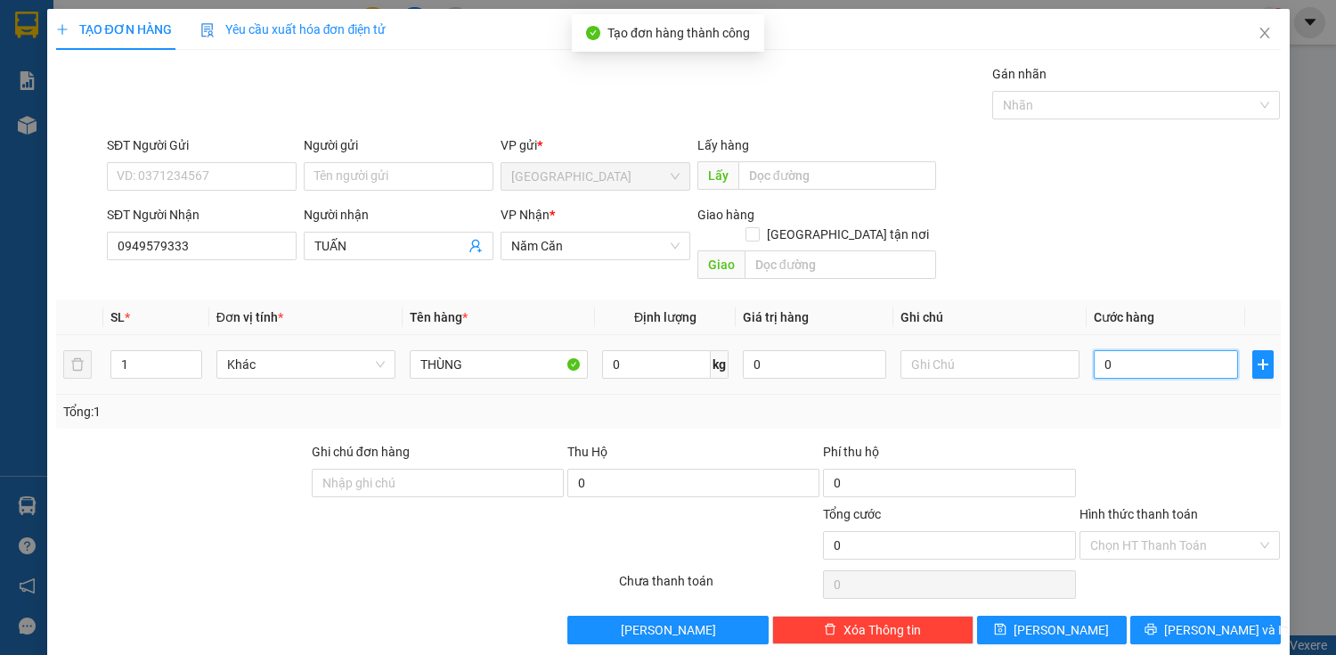
type input "70"
type input "700"
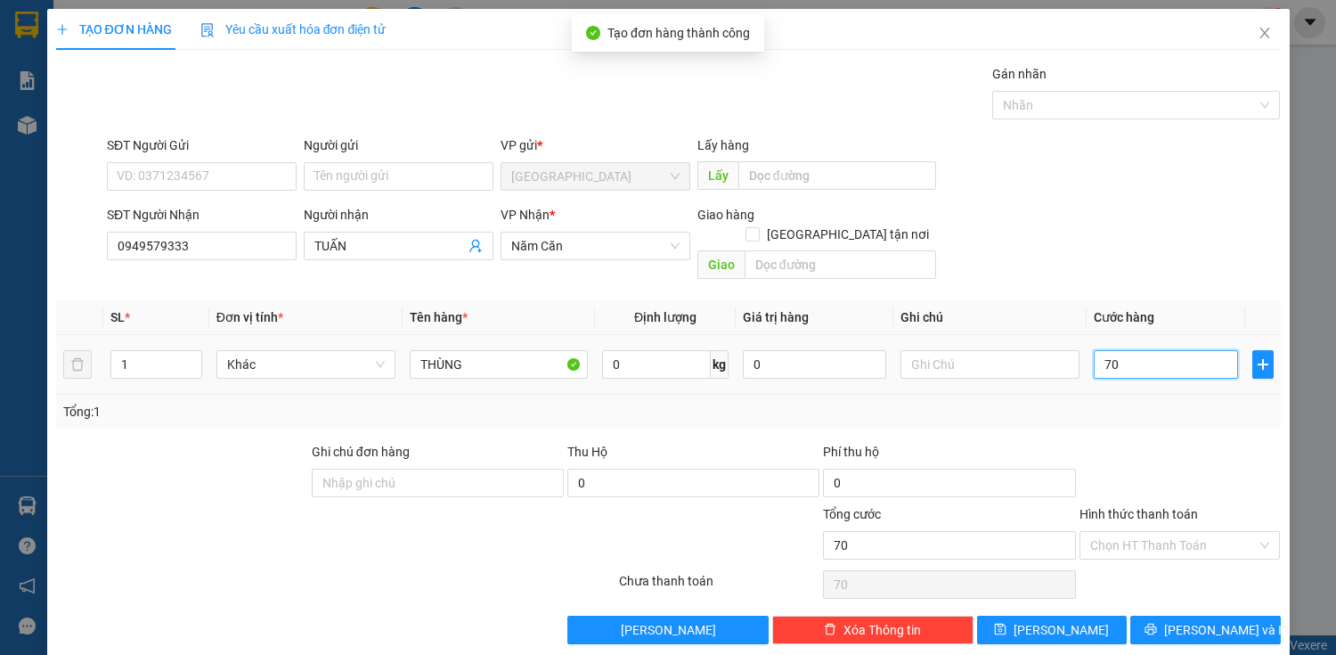
type input "700"
type input "7.000"
type input "70.000"
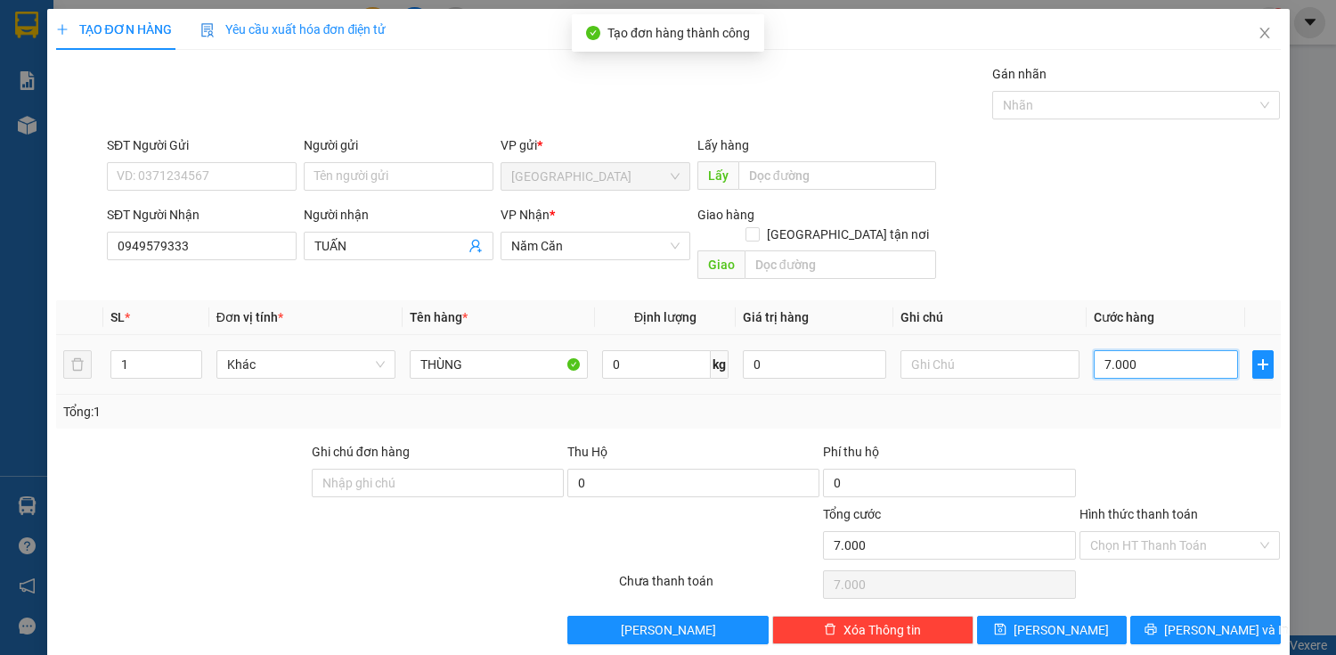
type input "70.000"
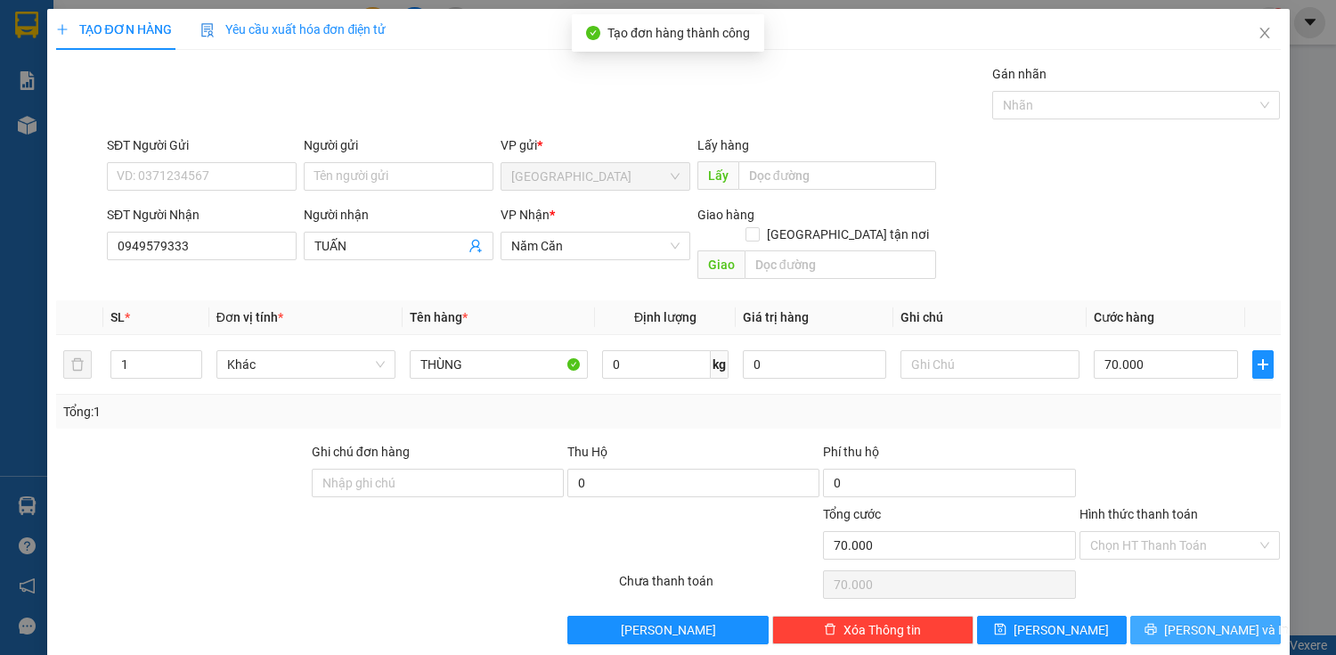
click at [1175, 615] on button "[PERSON_NAME] và In" at bounding box center [1205, 629] width 150 height 28
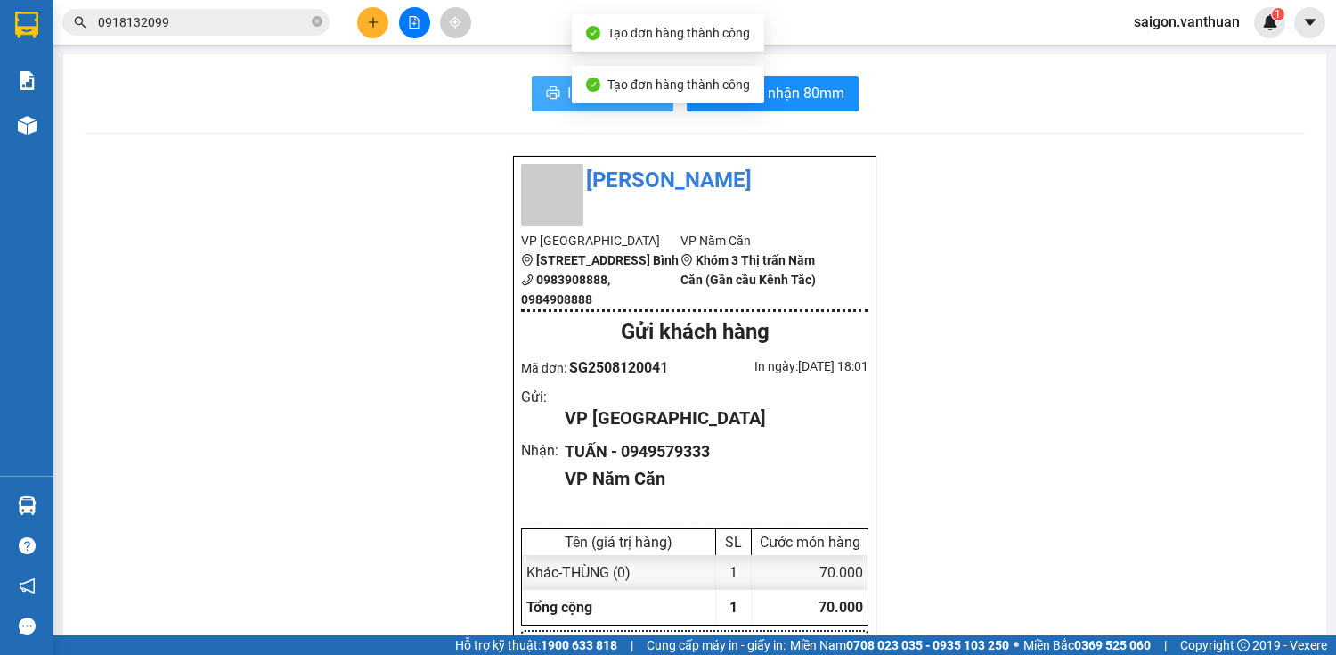
click at [546, 85] on icon "printer" at bounding box center [553, 92] width 14 height 14
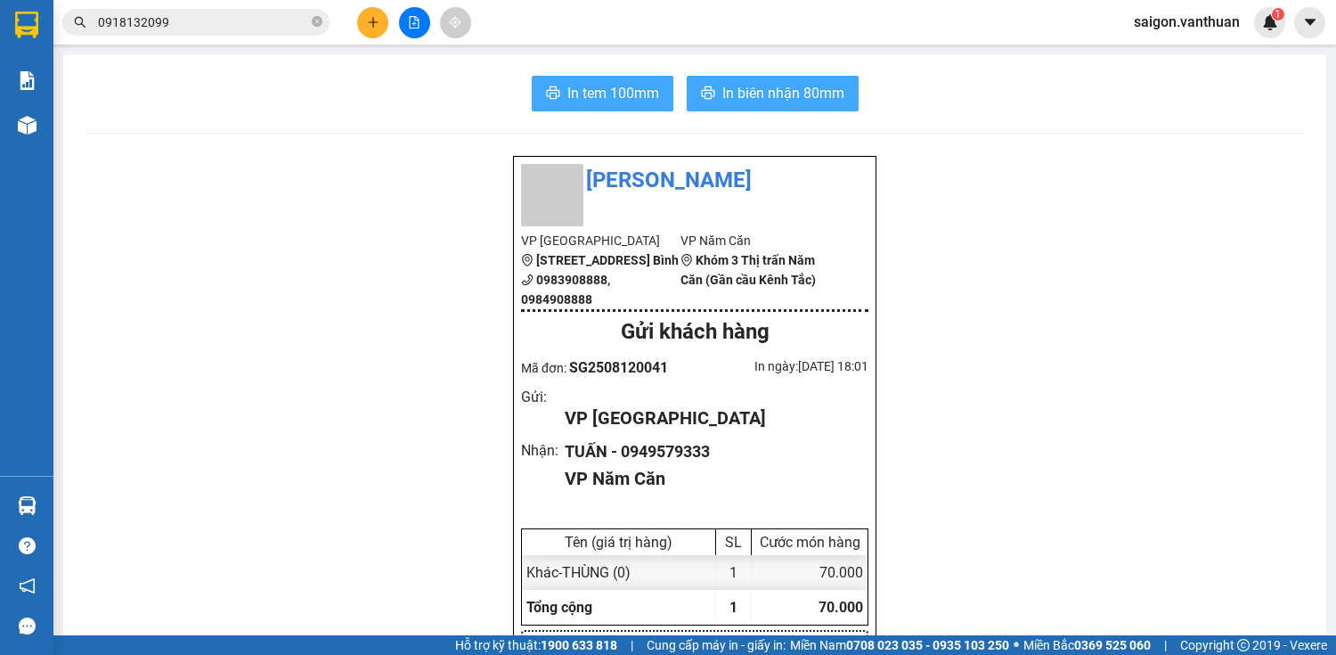
click at [818, 92] on span "In biên nhận 80mm" at bounding box center [783, 93] width 122 height 22
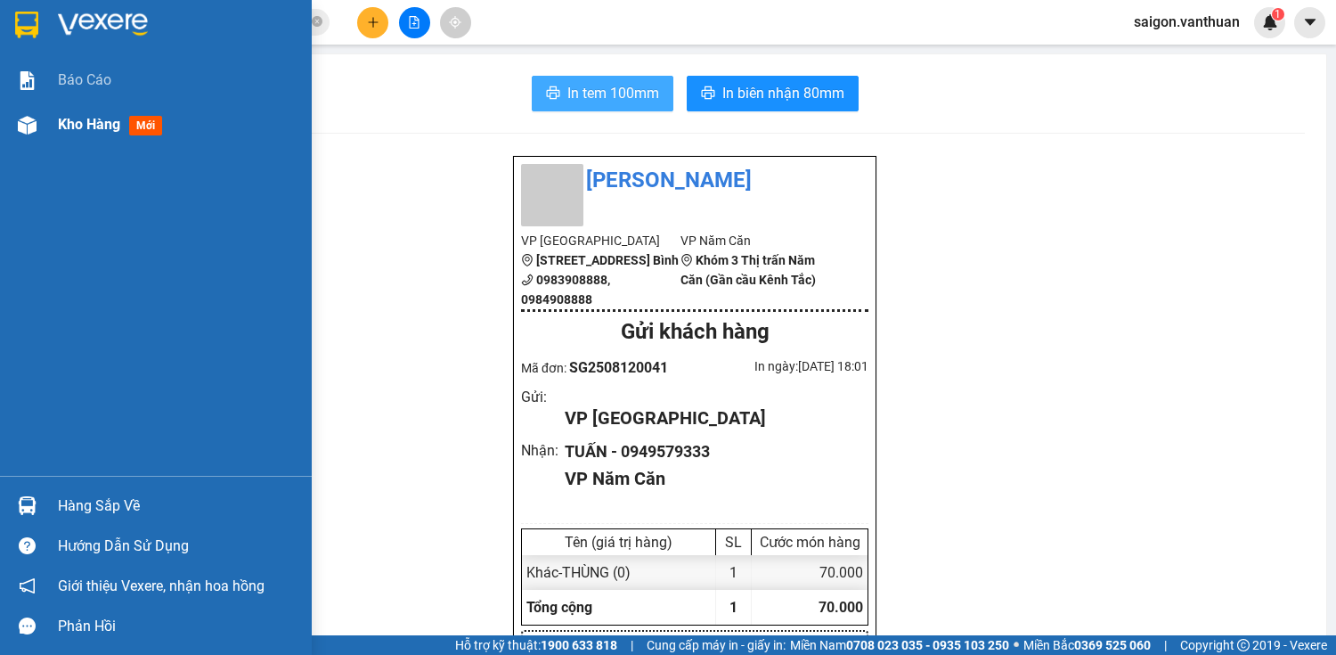
click at [12, 128] on div at bounding box center [27, 125] width 31 height 31
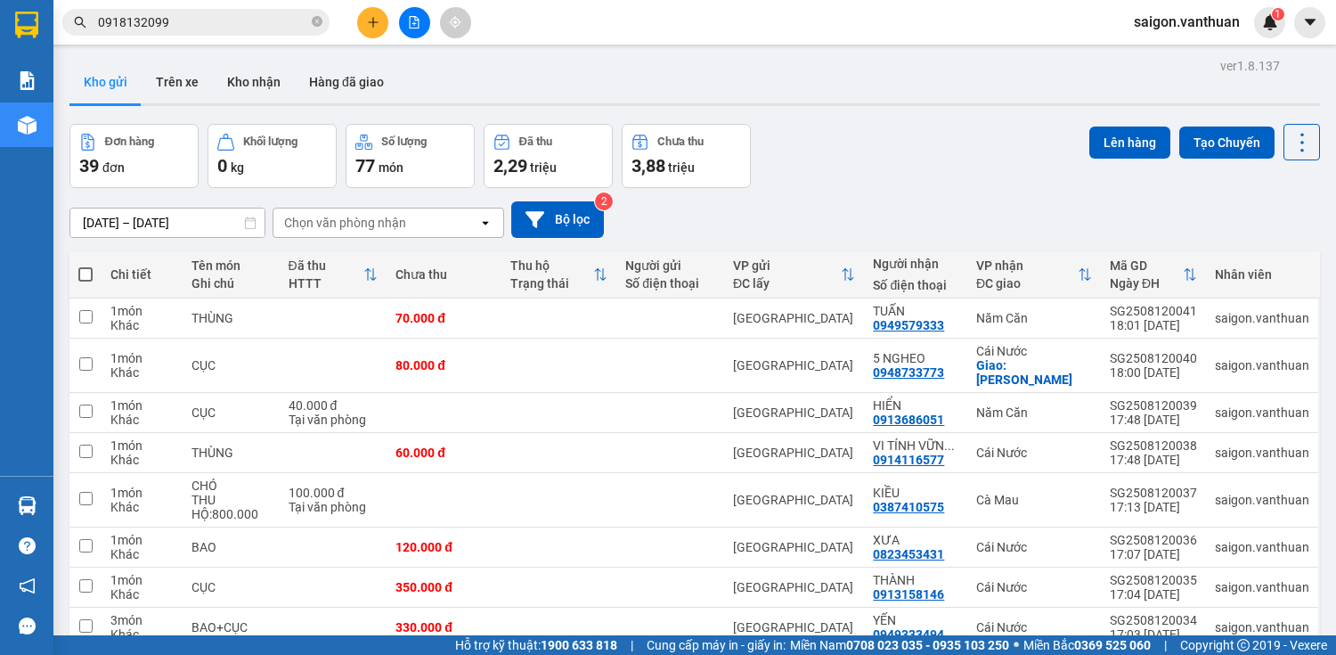
click at [77, 270] on th at bounding box center [85, 274] width 32 height 47
click at [91, 269] on span at bounding box center [85, 274] width 14 height 14
click at [85, 265] on input "checkbox" at bounding box center [85, 265] width 0 height 0
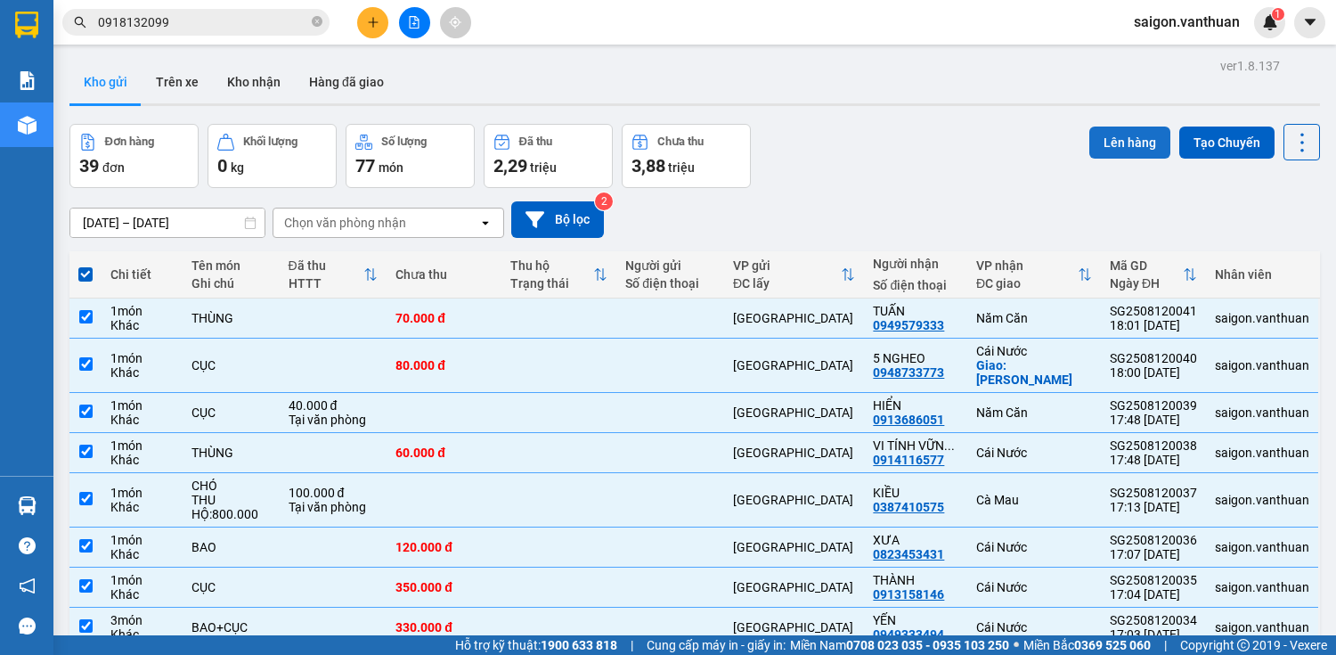
click at [1099, 143] on button "Lên hàng" at bounding box center [1129, 142] width 81 height 32
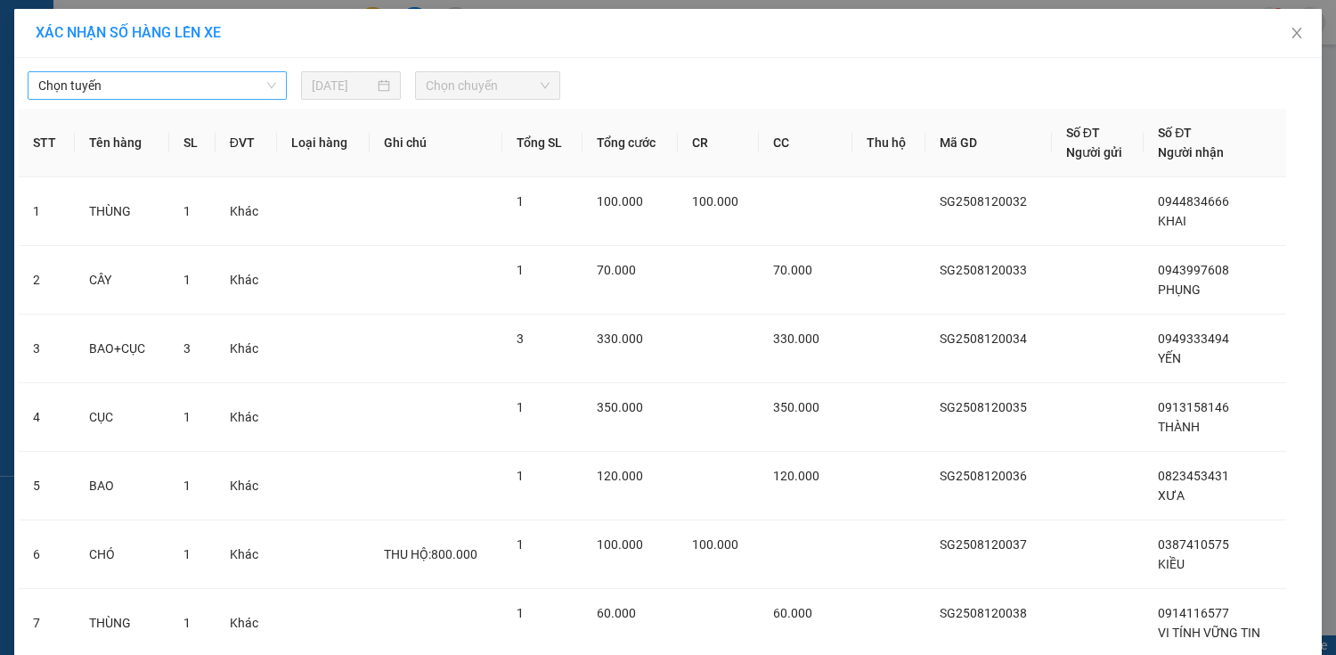
click at [230, 87] on span "Chọn tuyến" at bounding box center [157, 85] width 238 height 27
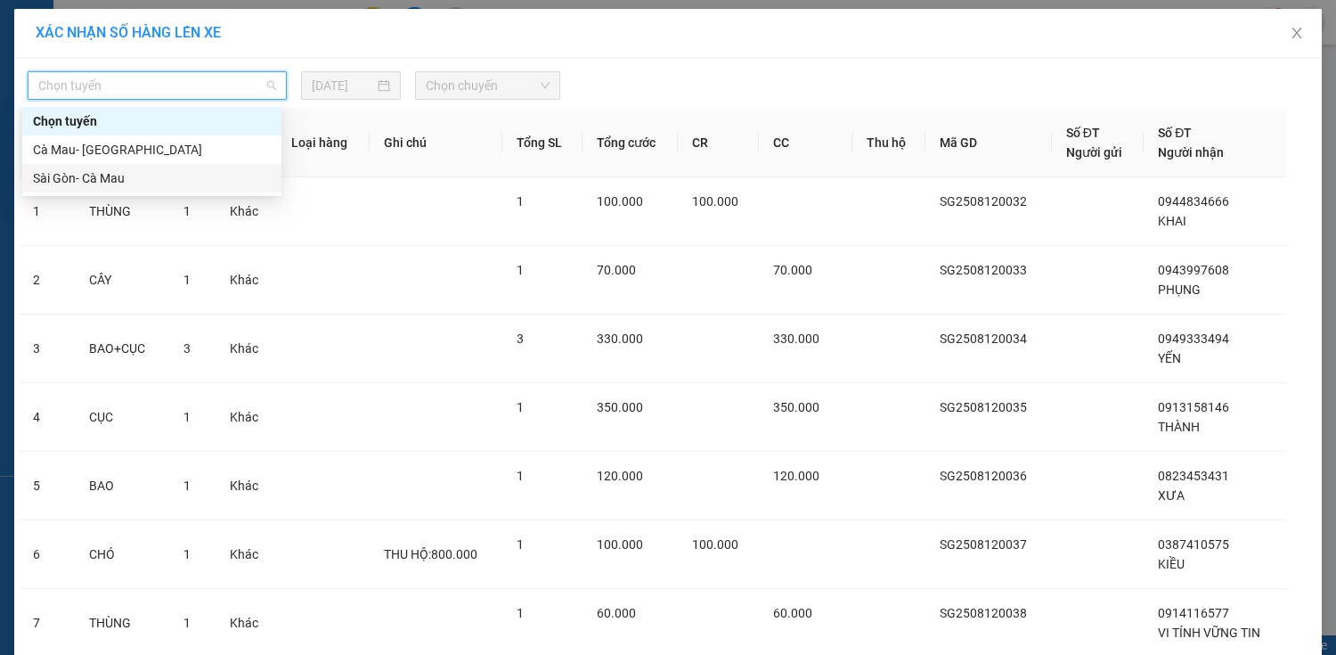
click at [100, 173] on div "Sài Gòn- Cà Mau" at bounding box center [152, 178] width 238 height 20
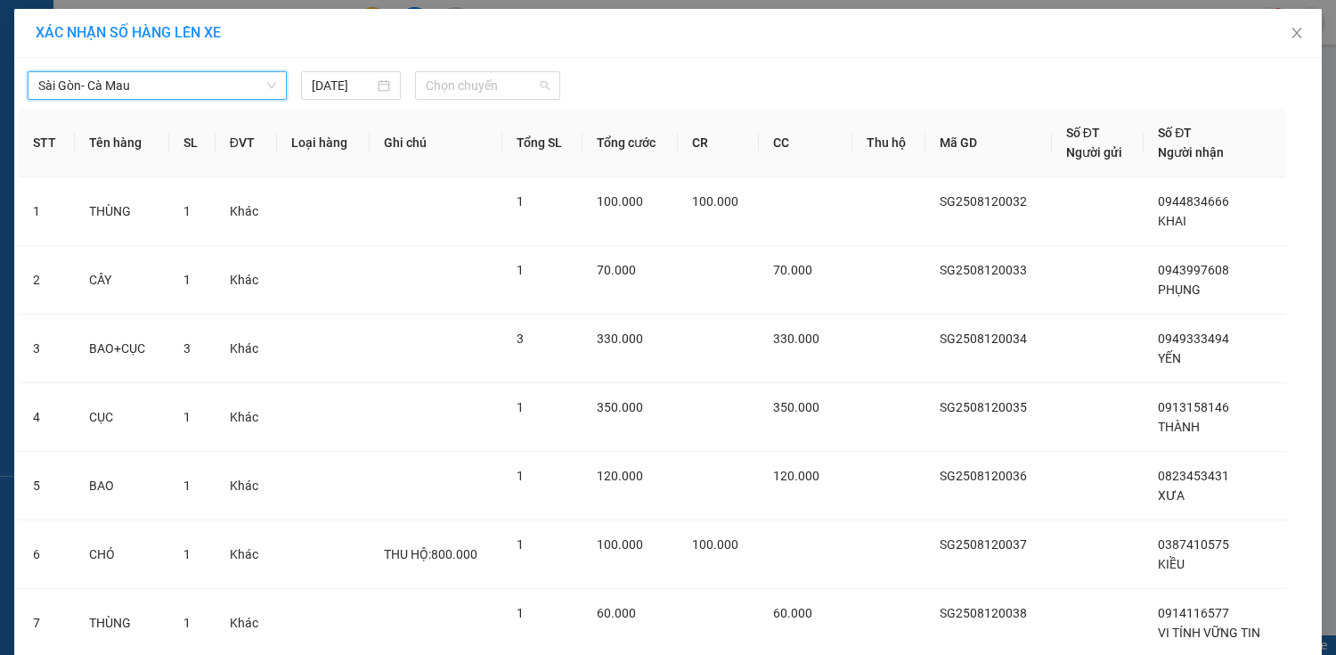
drag, startPoint x: 527, startPoint y: 85, endPoint x: 477, endPoint y: 164, distance: 93.6
click at [525, 85] on span "Chọn chuyến" at bounding box center [488, 85] width 124 height 27
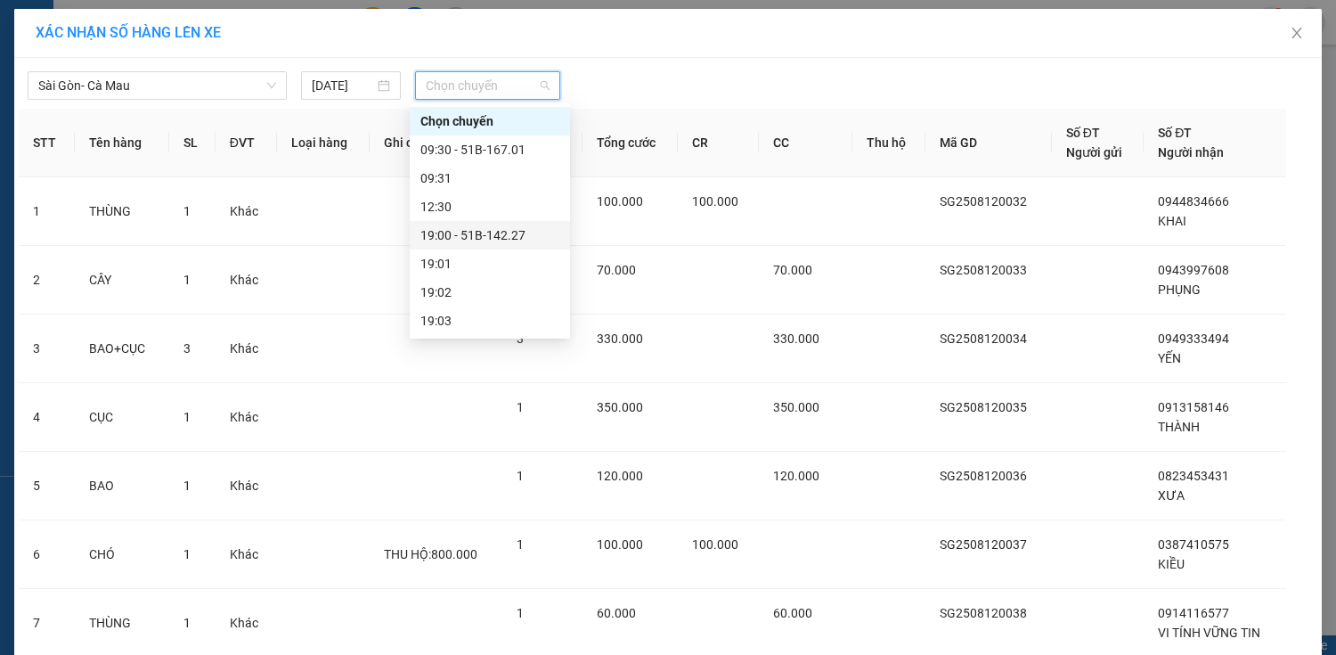
click at [486, 232] on div "19:00 - 51B-142.27" at bounding box center [489, 235] width 139 height 20
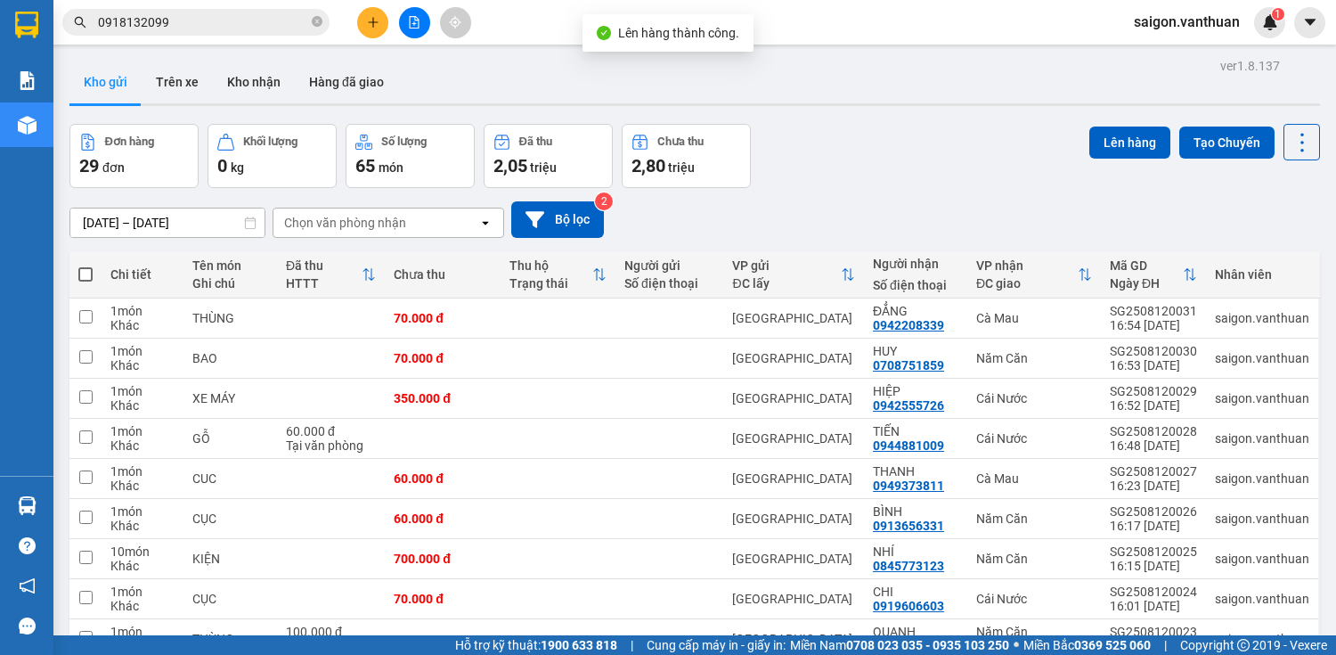
click at [87, 273] on span at bounding box center [85, 274] width 14 height 14
click at [85, 265] on input "checkbox" at bounding box center [85, 265] width 0 height 0
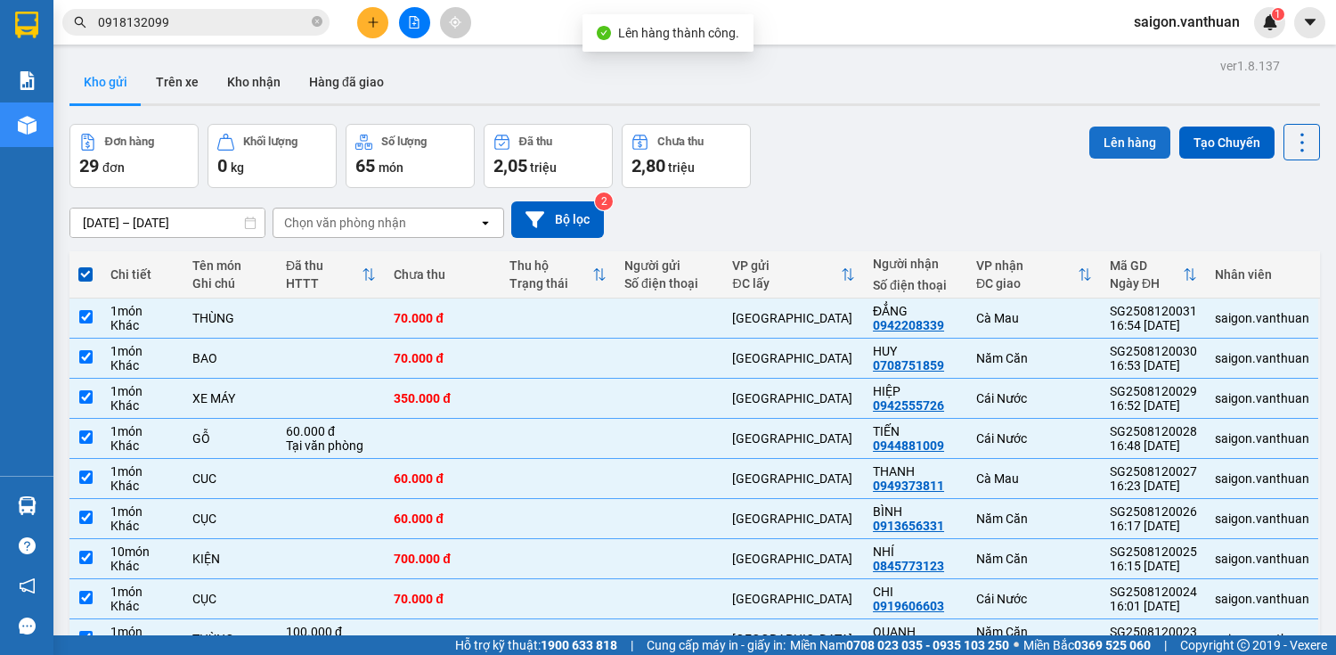
click at [1112, 142] on button "Lên hàng" at bounding box center [1129, 142] width 81 height 32
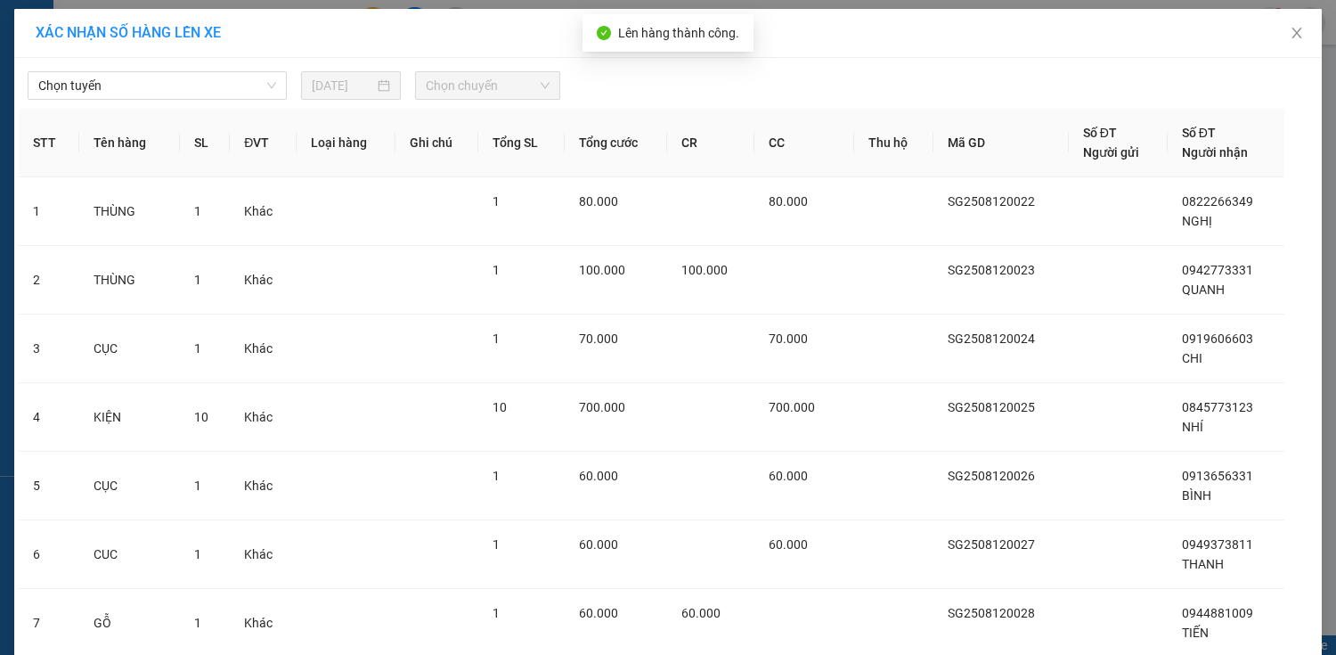
drag, startPoint x: 234, startPoint y: 84, endPoint x: 225, endPoint y: 100, distance: 18.3
click at [232, 93] on span "Chọn tuyến" at bounding box center [157, 85] width 238 height 27
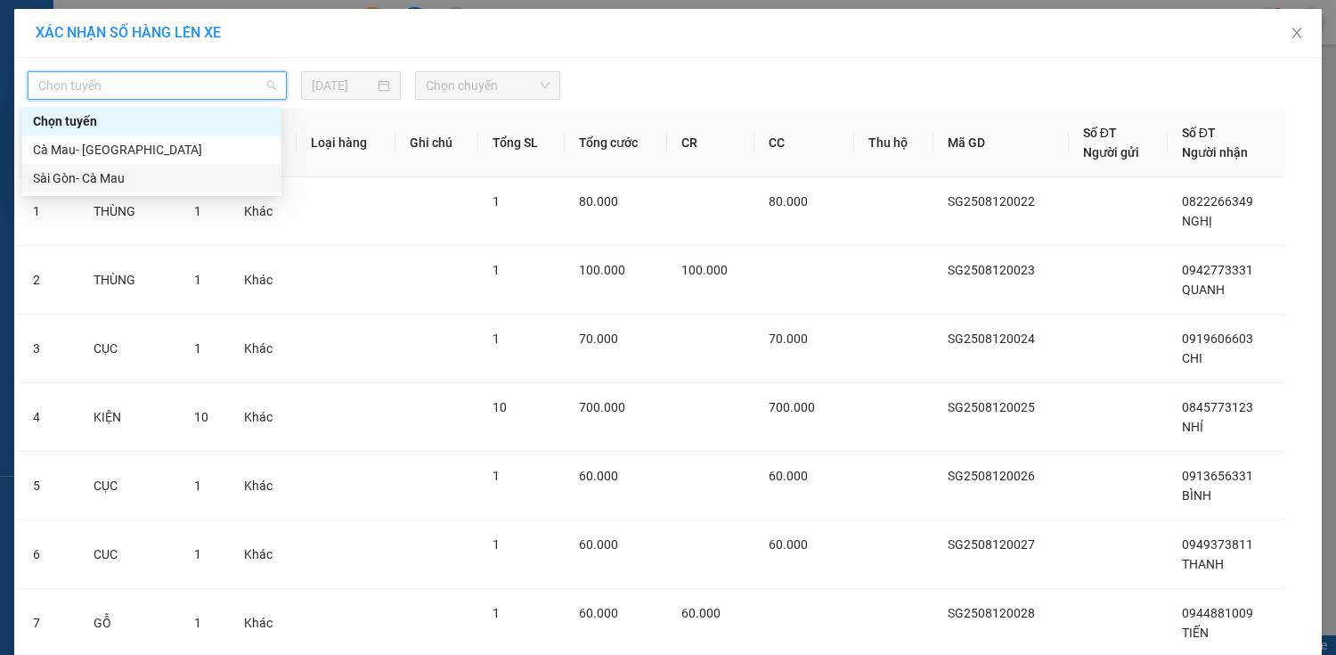
click at [153, 173] on div "Sài Gòn- Cà Mau" at bounding box center [152, 178] width 238 height 20
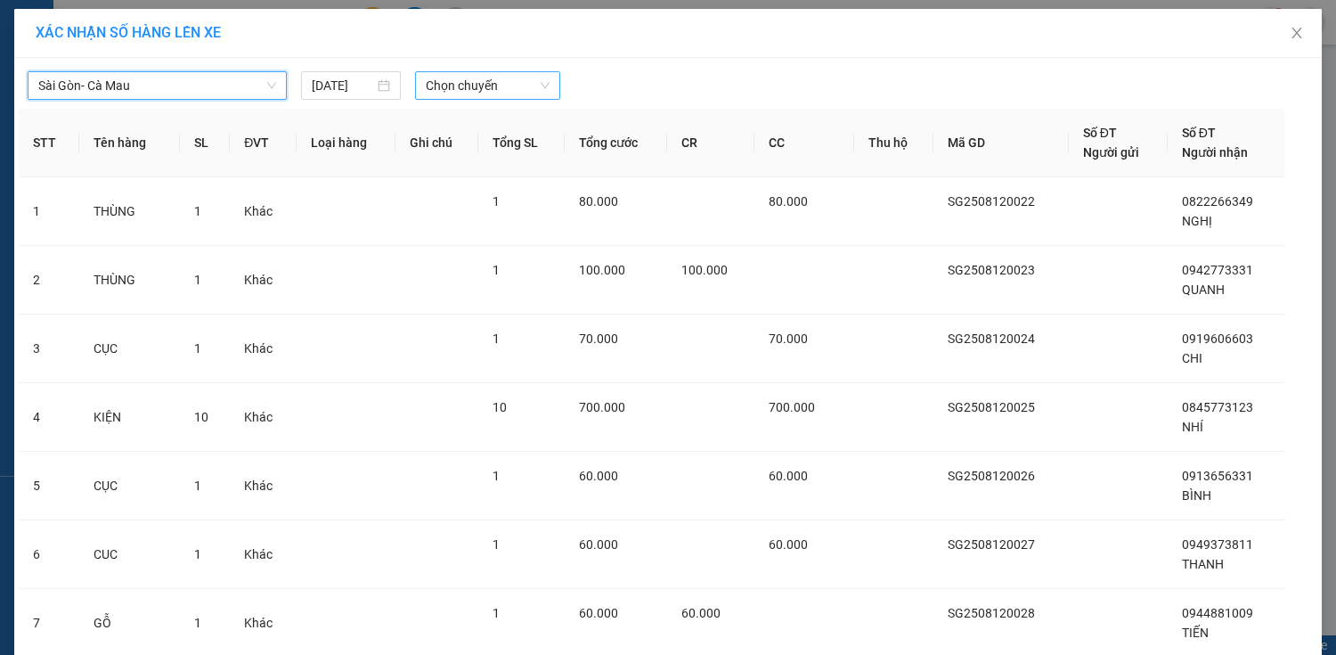
click at [504, 92] on span "Chọn chuyến" at bounding box center [488, 85] width 124 height 27
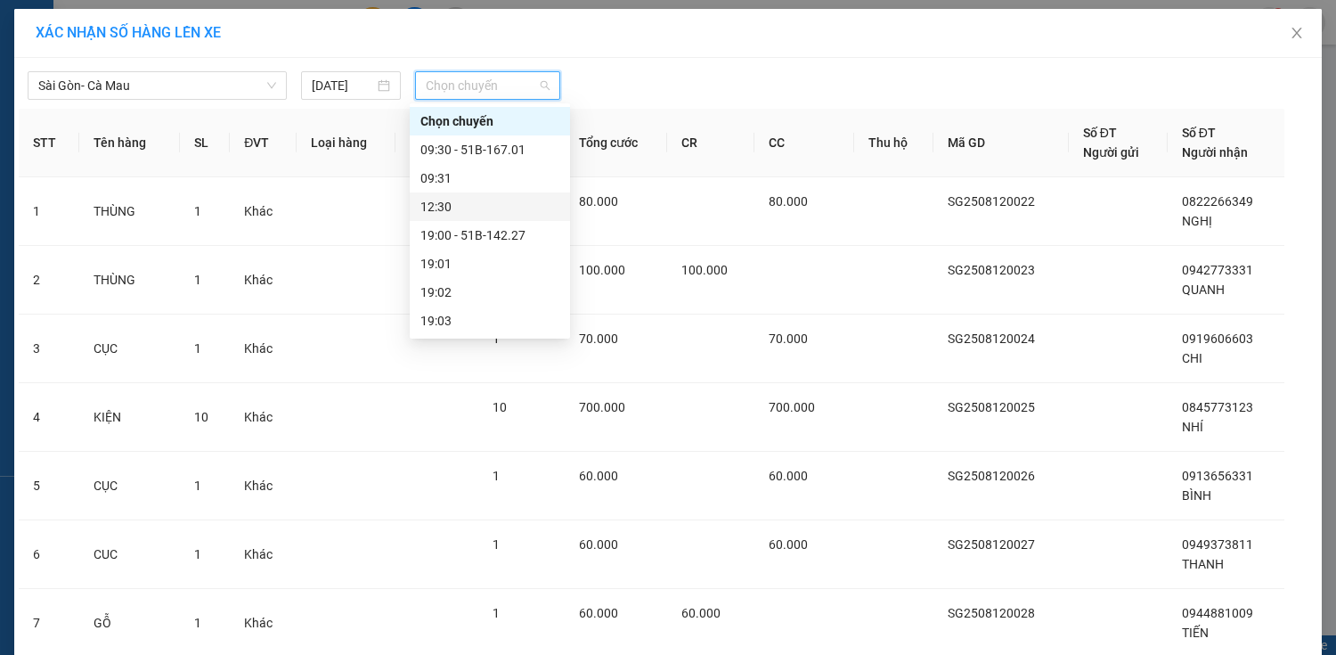
click at [507, 220] on div "12:30" at bounding box center [490, 206] width 160 height 28
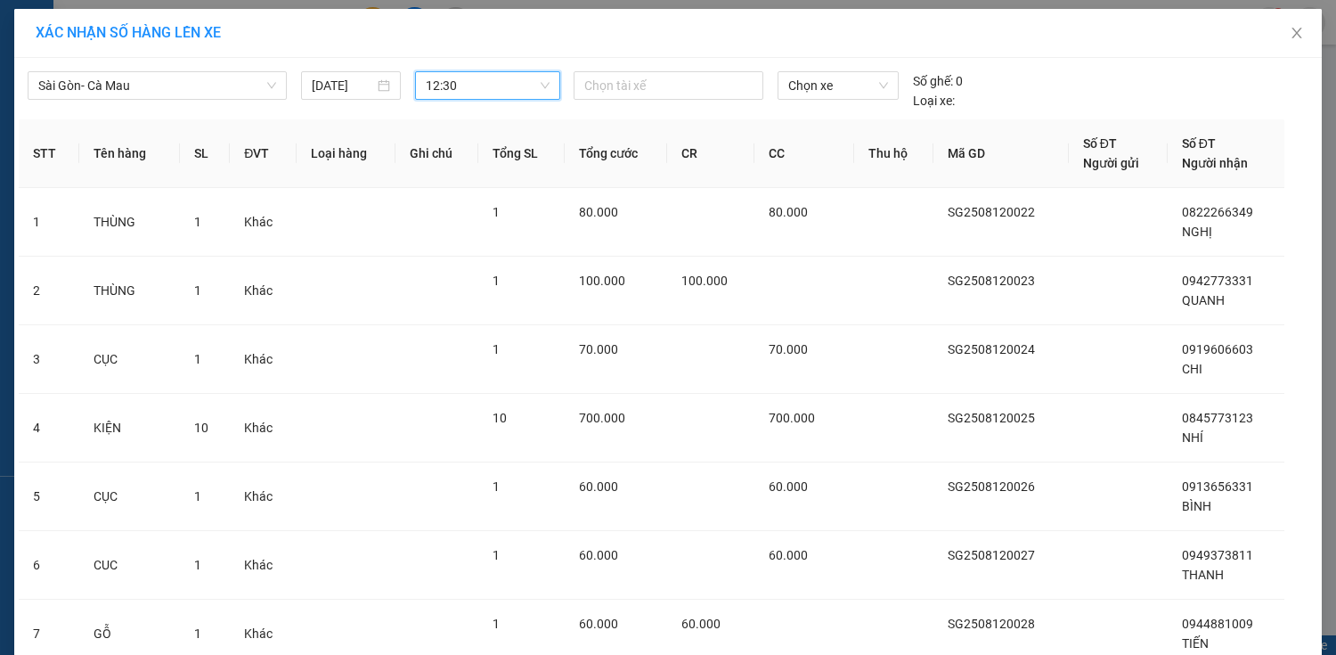
click at [498, 110] on div "[GEOGRAPHIC_DATA]- Cà Mau [DATE] 12:30 12:30 Chọn tài xế Chọn xe Số ghế: 0 Loại…" at bounding box center [667, 520] width 1307 height 924
click at [498, 101] on div "[GEOGRAPHIC_DATA]- Cà Mau [DATE] 12:30" at bounding box center [296, 90] width 537 height 39
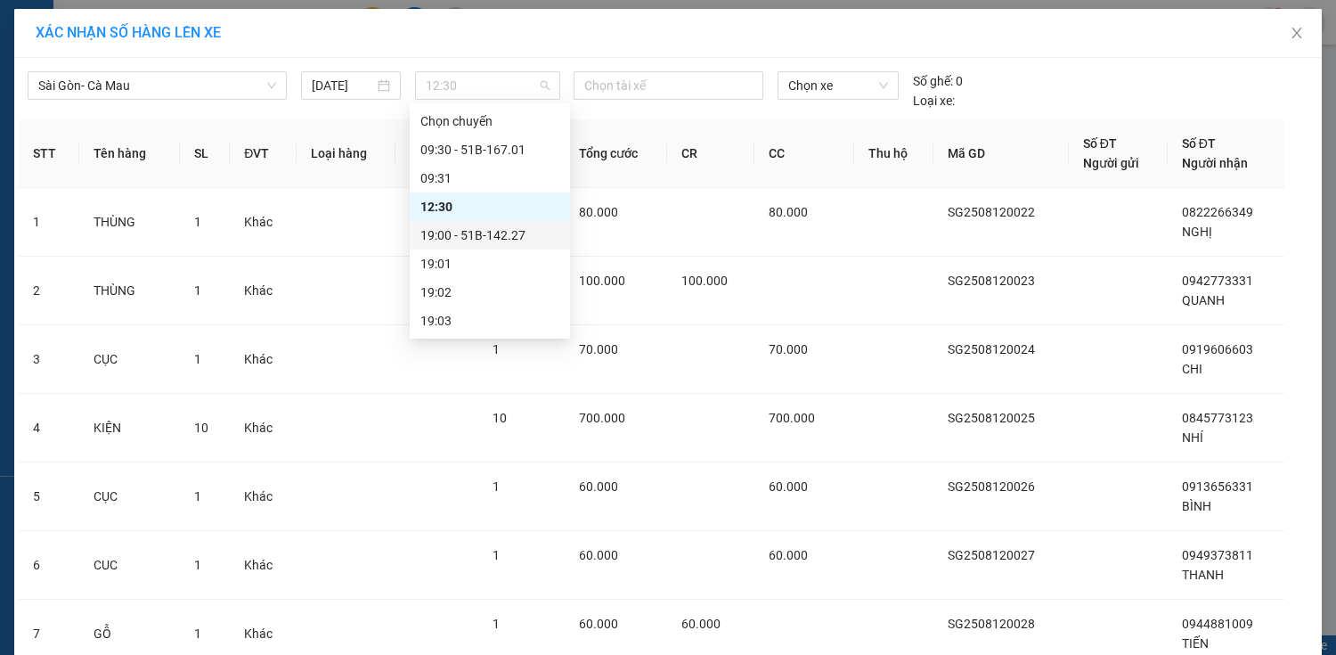
click at [497, 240] on div "19:00 - 51B-142.27" at bounding box center [489, 235] width 139 height 20
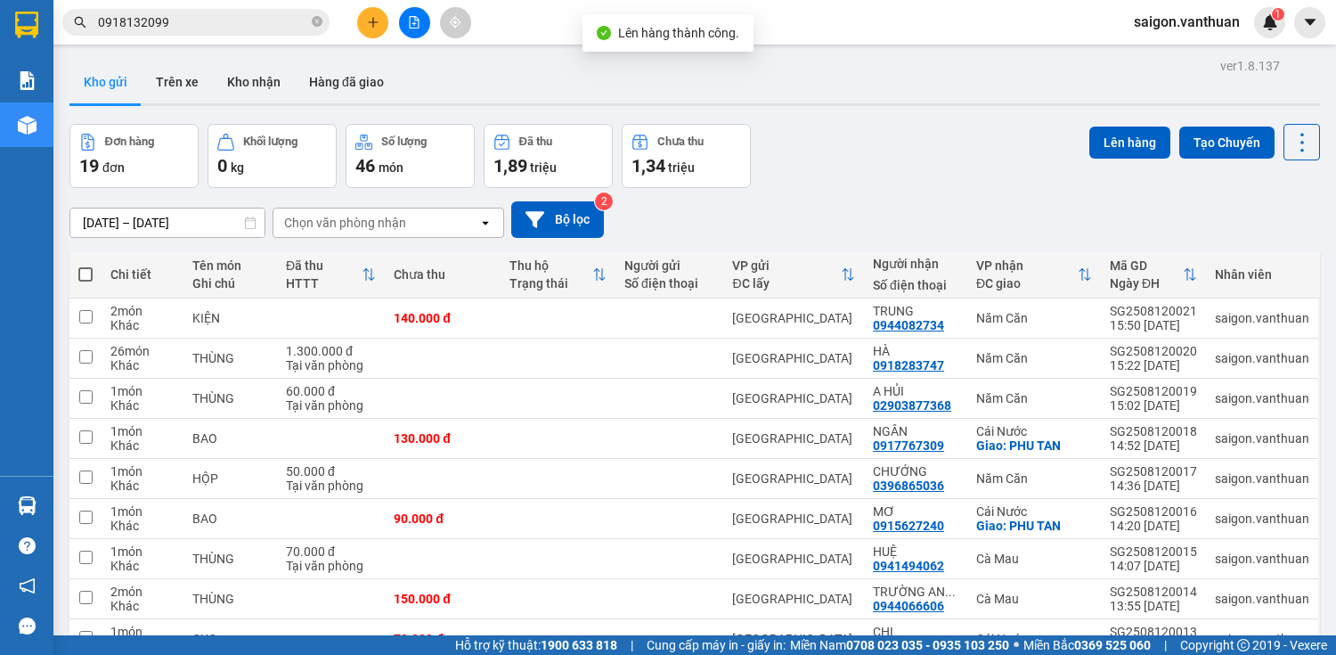
click at [79, 265] on label at bounding box center [85, 274] width 14 height 18
click at [85, 265] on input "checkbox" at bounding box center [85, 265] width 0 height 0
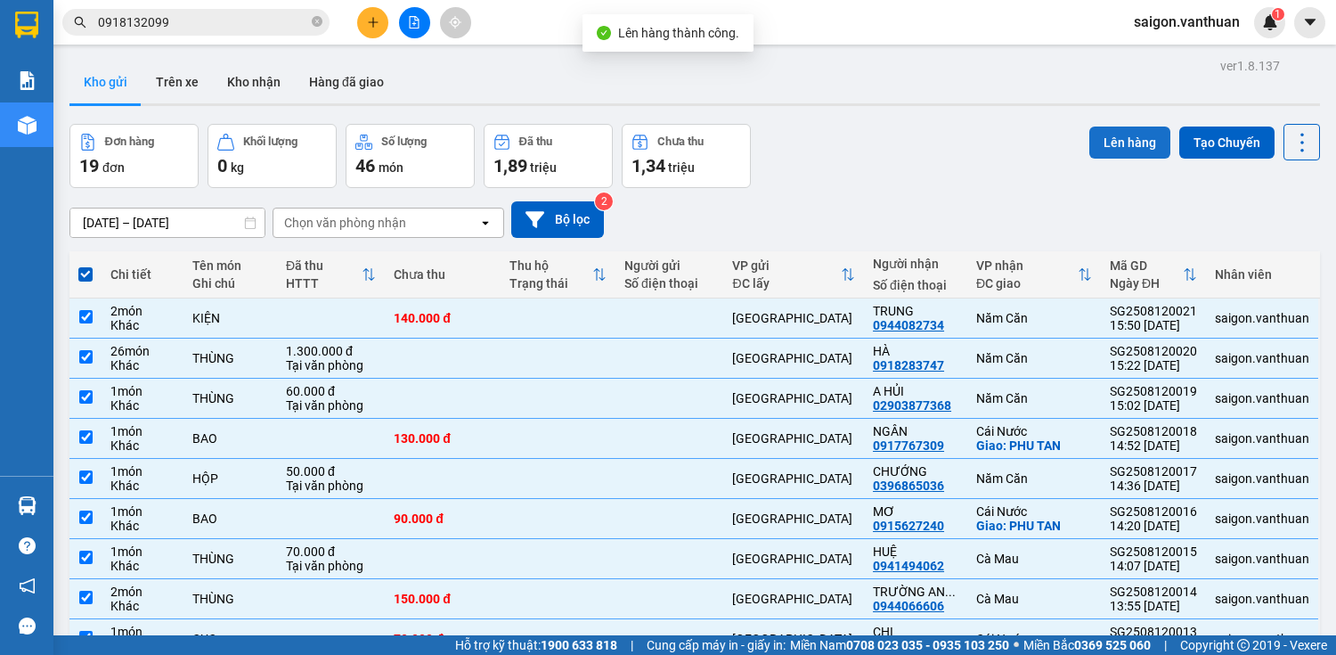
click at [1091, 139] on button "Lên hàng" at bounding box center [1129, 142] width 81 height 32
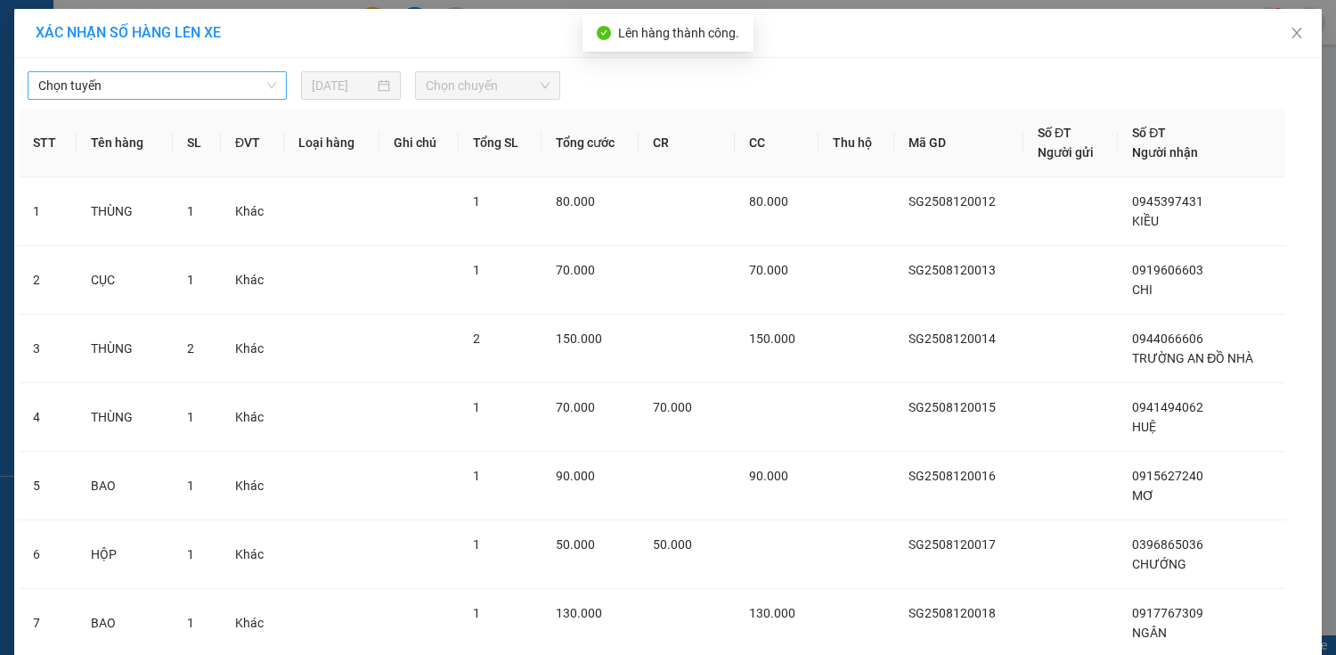
drag, startPoint x: 153, startPoint y: 76, endPoint x: 148, endPoint y: 95, distance: 20.3
click at [151, 81] on span "Chọn tuyến" at bounding box center [157, 85] width 238 height 27
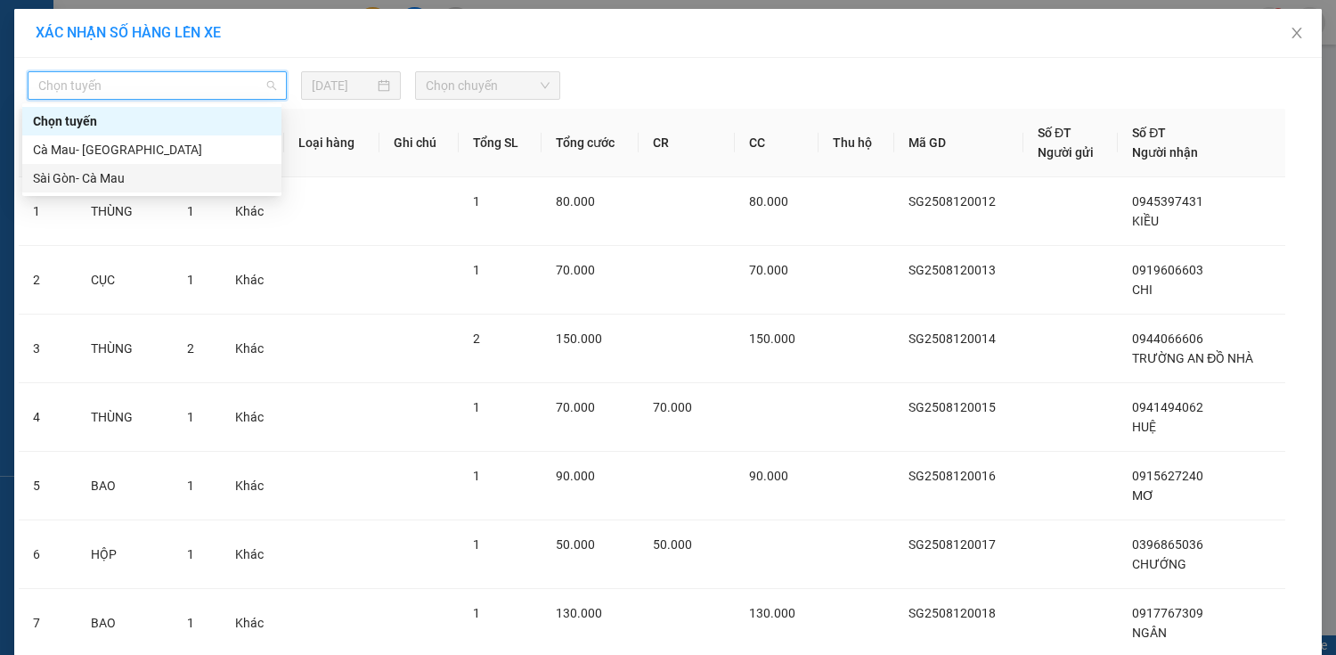
click at [109, 171] on div "Sài Gòn- Cà Mau" at bounding box center [152, 178] width 238 height 20
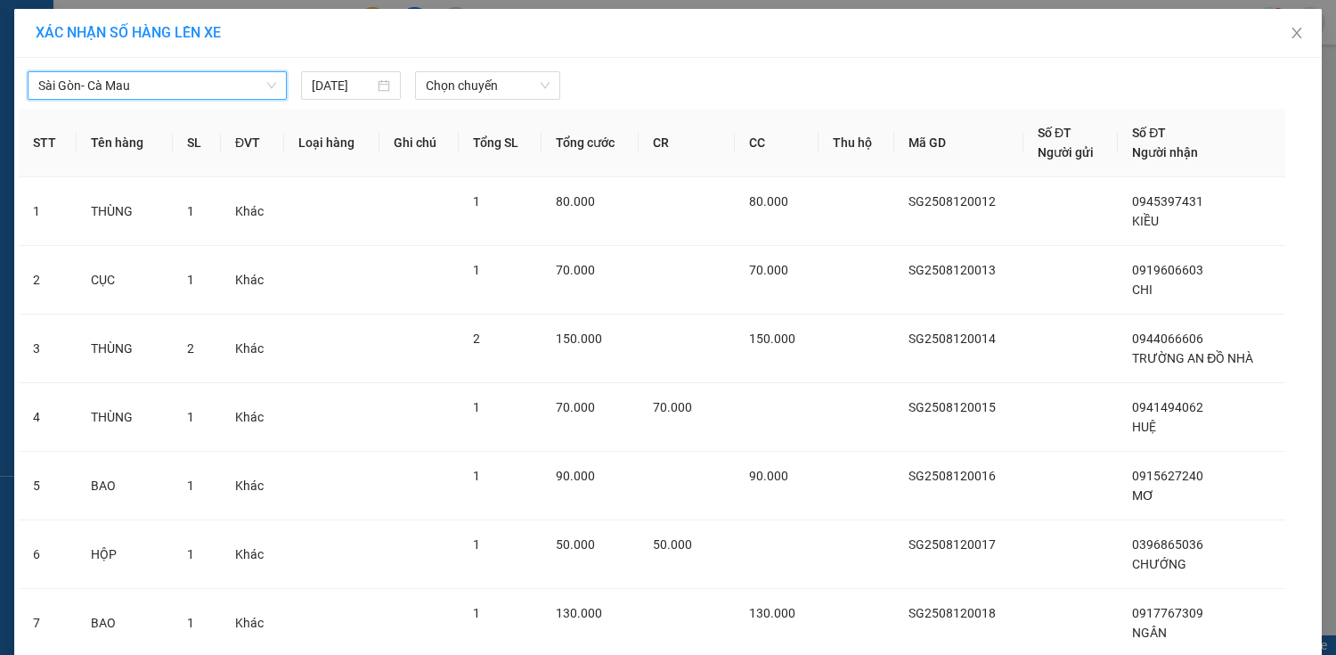
click at [566, 93] on div at bounding box center [833, 85] width 537 height 28
drag, startPoint x: 517, startPoint y: 85, endPoint x: 508, endPoint y: 102, distance: 19.1
click at [515, 85] on span "Chọn chuyến" at bounding box center [488, 85] width 124 height 27
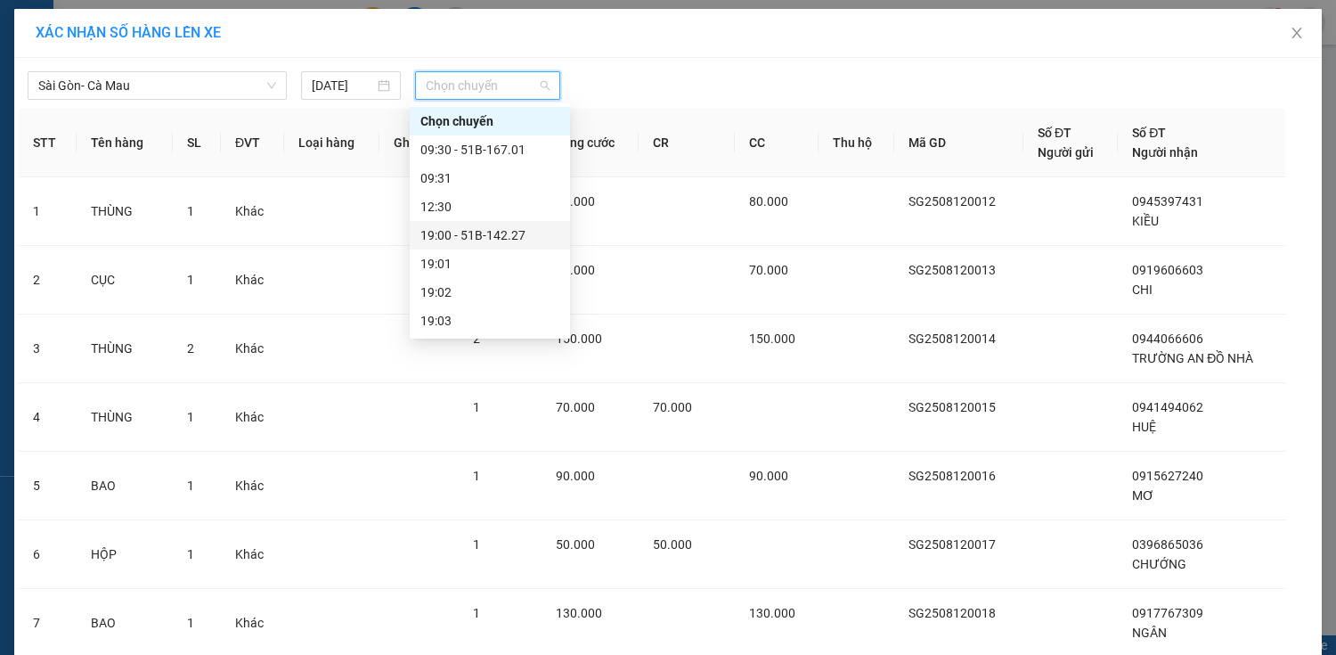
click at [477, 238] on div "19:00 - 51B-142.27" at bounding box center [489, 235] width 139 height 20
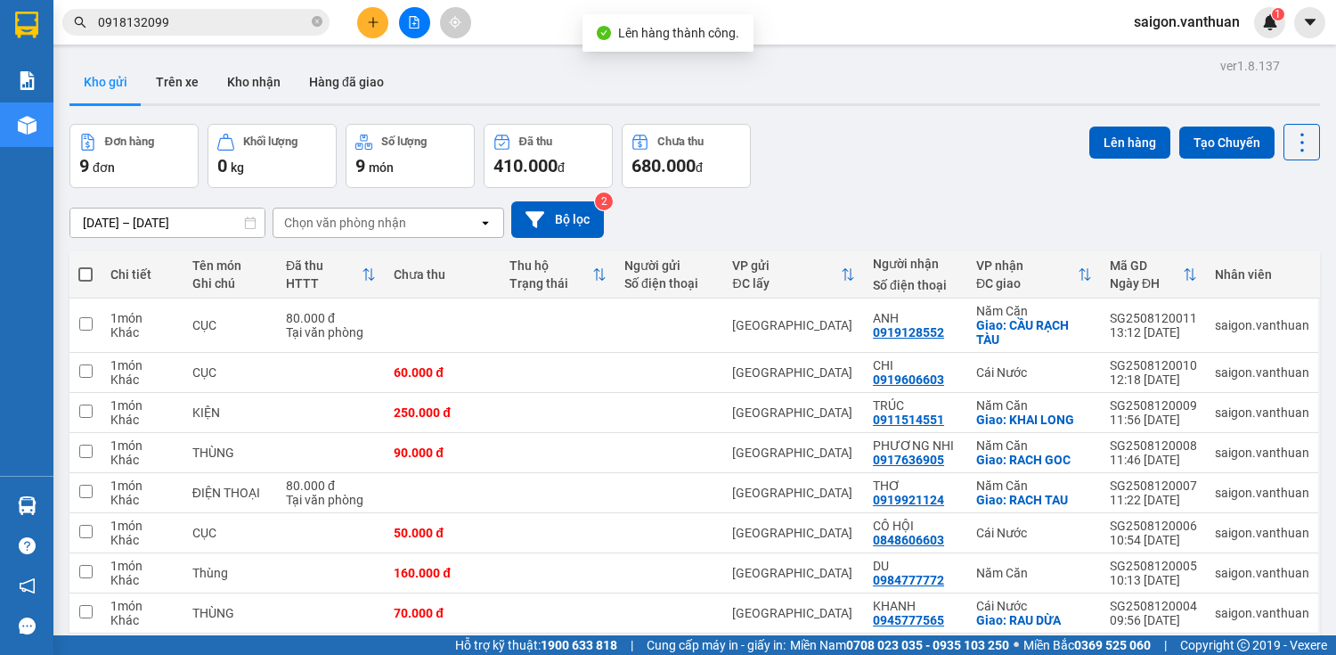
click at [89, 271] on span at bounding box center [85, 274] width 14 height 14
click at [85, 265] on input "checkbox" at bounding box center [85, 265] width 0 height 0
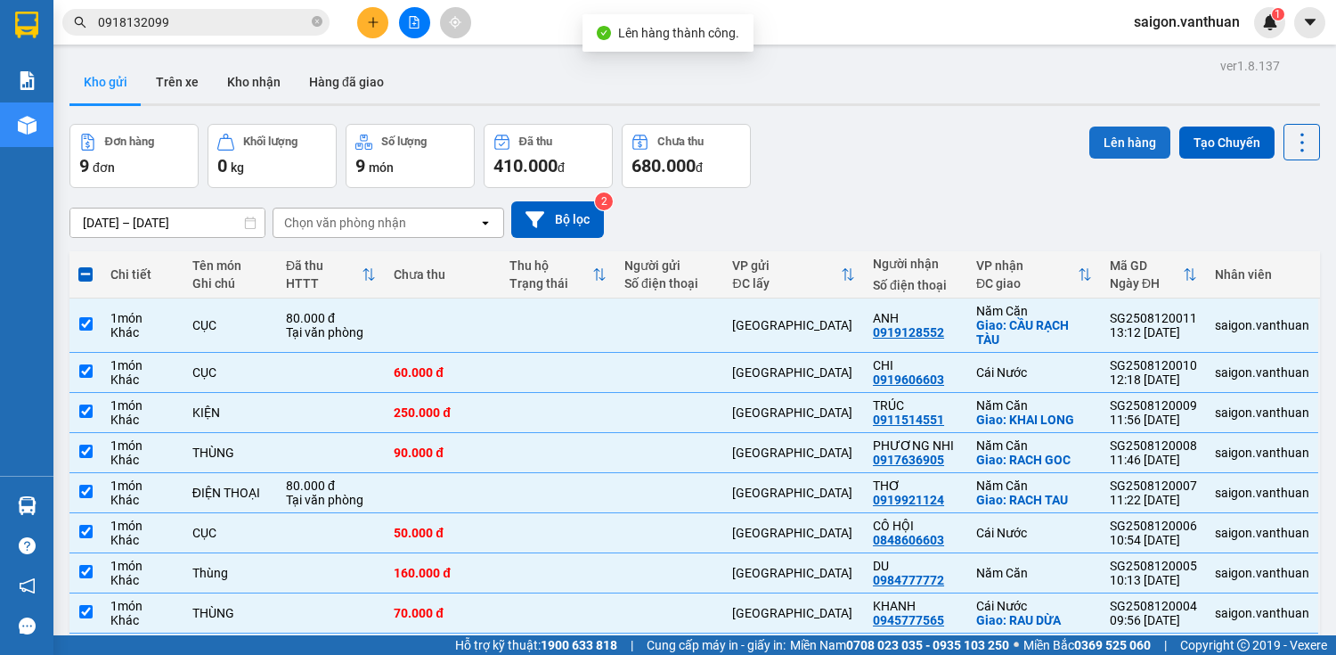
click at [1105, 150] on button "Lên hàng" at bounding box center [1129, 142] width 81 height 32
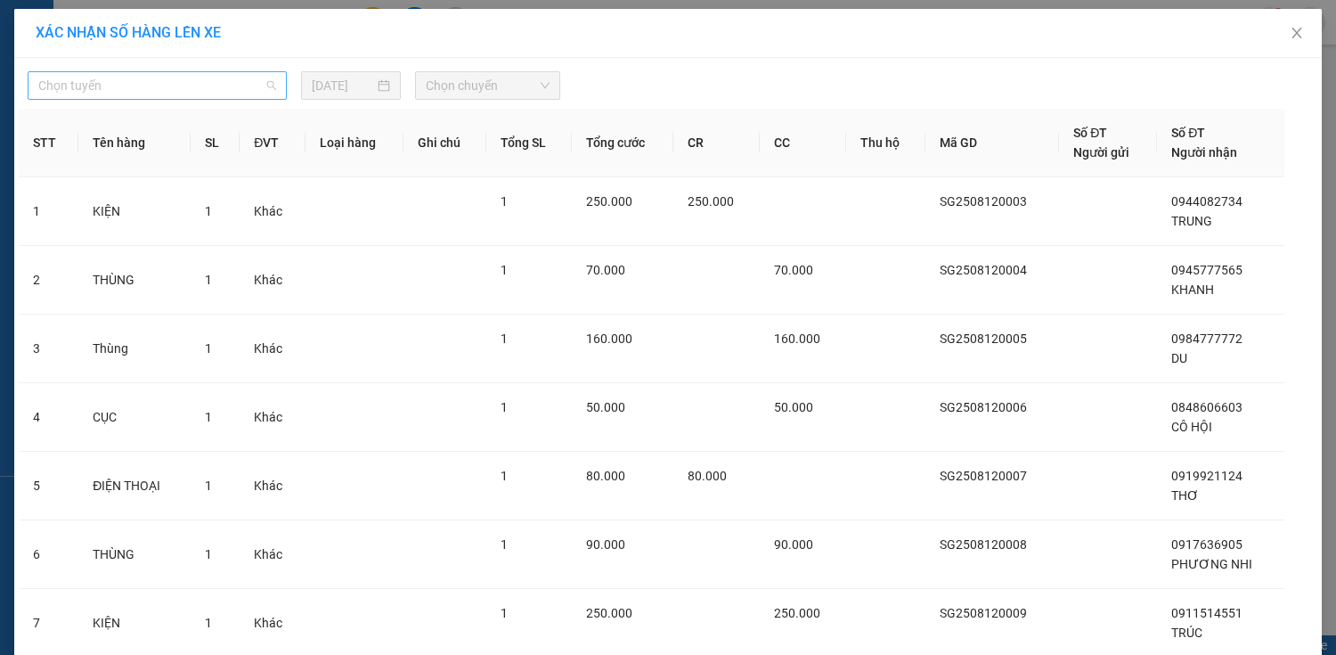
drag, startPoint x: 239, startPoint y: 93, endPoint x: 228, endPoint y: 99, distance: 12.4
click at [236, 94] on span "Chọn tuyến" at bounding box center [157, 85] width 238 height 27
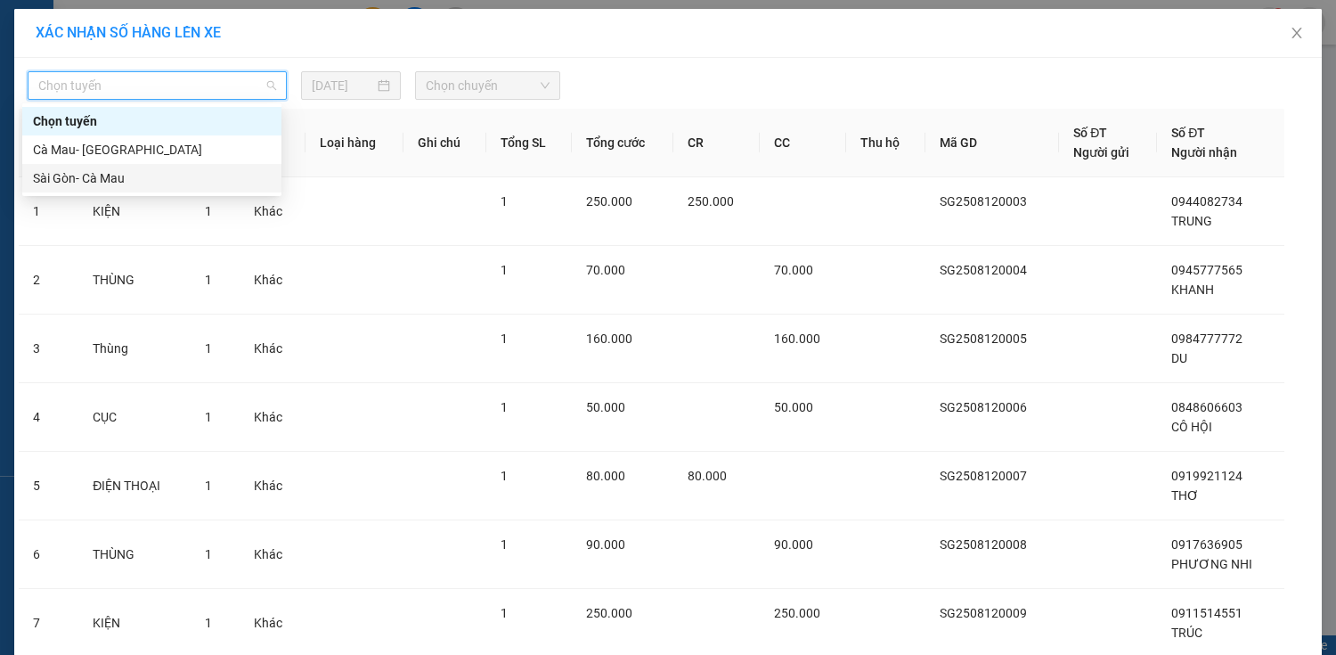
click at [159, 175] on div "Sài Gòn- Cà Mau" at bounding box center [152, 178] width 238 height 20
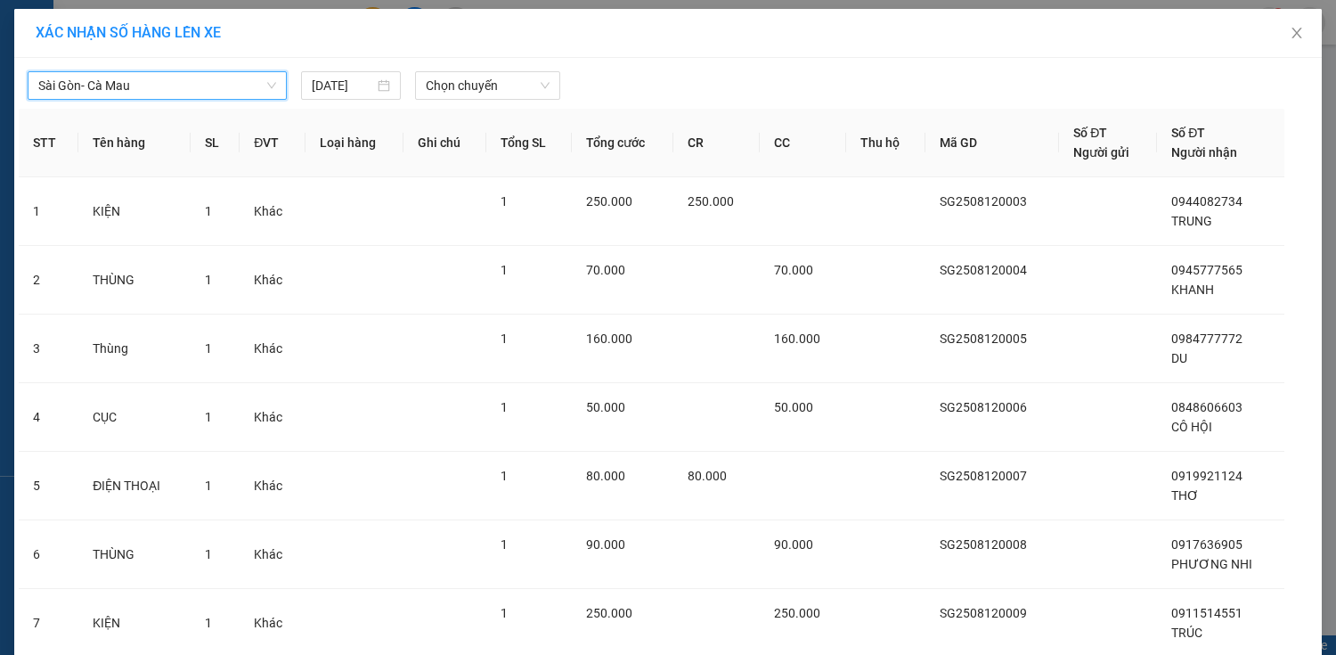
click at [574, 69] on div "[GEOGRAPHIC_DATA]- Cà Mau [GEOGRAPHIC_DATA]- [GEOGRAPHIC_DATA] [DATE] Chọn chuy…" at bounding box center [668, 80] width 1298 height 37
drag, startPoint x: 535, startPoint y: 77, endPoint x: 509, endPoint y: 78, distance: 26.8
click at [524, 78] on span "Chọn chuyến" at bounding box center [488, 85] width 124 height 27
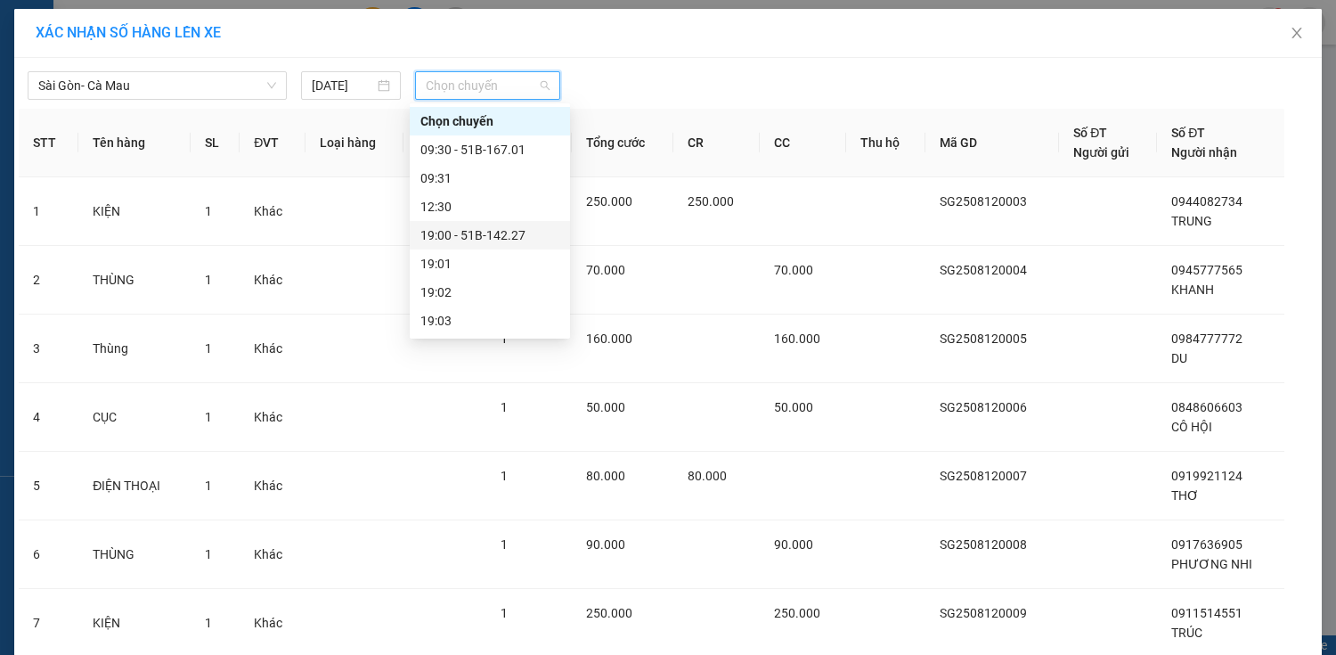
click at [475, 237] on div "19:00 - 51B-142.27" at bounding box center [489, 235] width 139 height 20
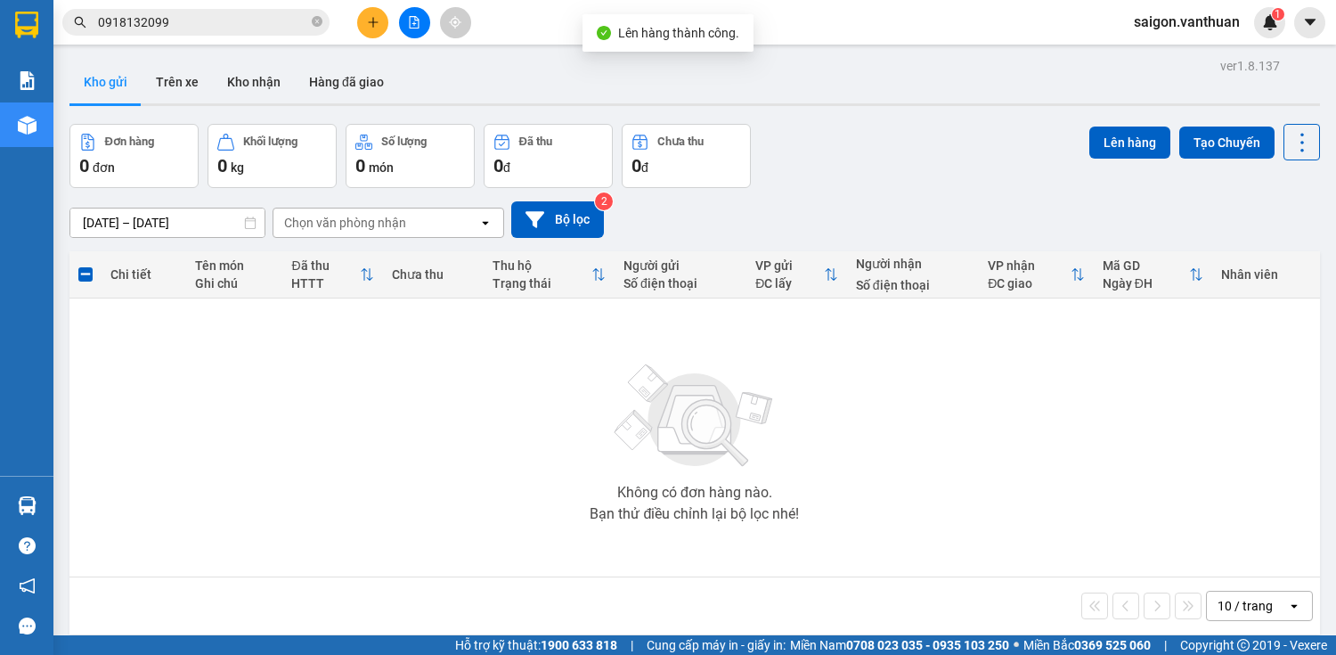
click at [422, 25] on button at bounding box center [414, 22] width 31 height 31
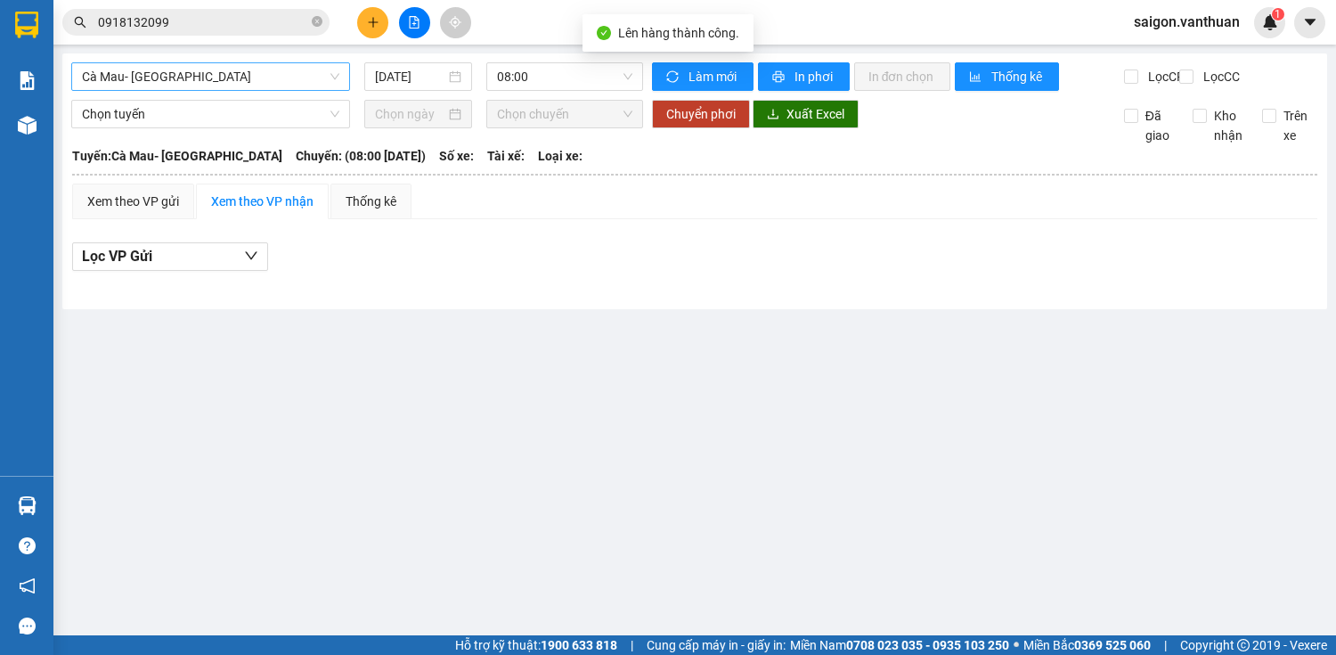
click at [271, 70] on div "Cà Mau- [GEOGRAPHIC_DATA] [DATE] 08:00 Làm mới In phơi In đơn chọn Thống kê Lọc…" at bounding box center [694, 181] width 1265 height 256
click at [267, 91] on div "Cà Mau- [GEOGRAPHIC_DATA] [DATE] 08:00" at bounding box center [357, 76] width 572 height 28
drag, startPoint x: 269, startPoint y: 75, endPoint x: 264, endPoint y: 116, distance: 41.2
click at [271, 83] on span "Cà Mau- [GEOGRAPHIC_DATA]" at bounding box center [210, 76] width 257 height 27
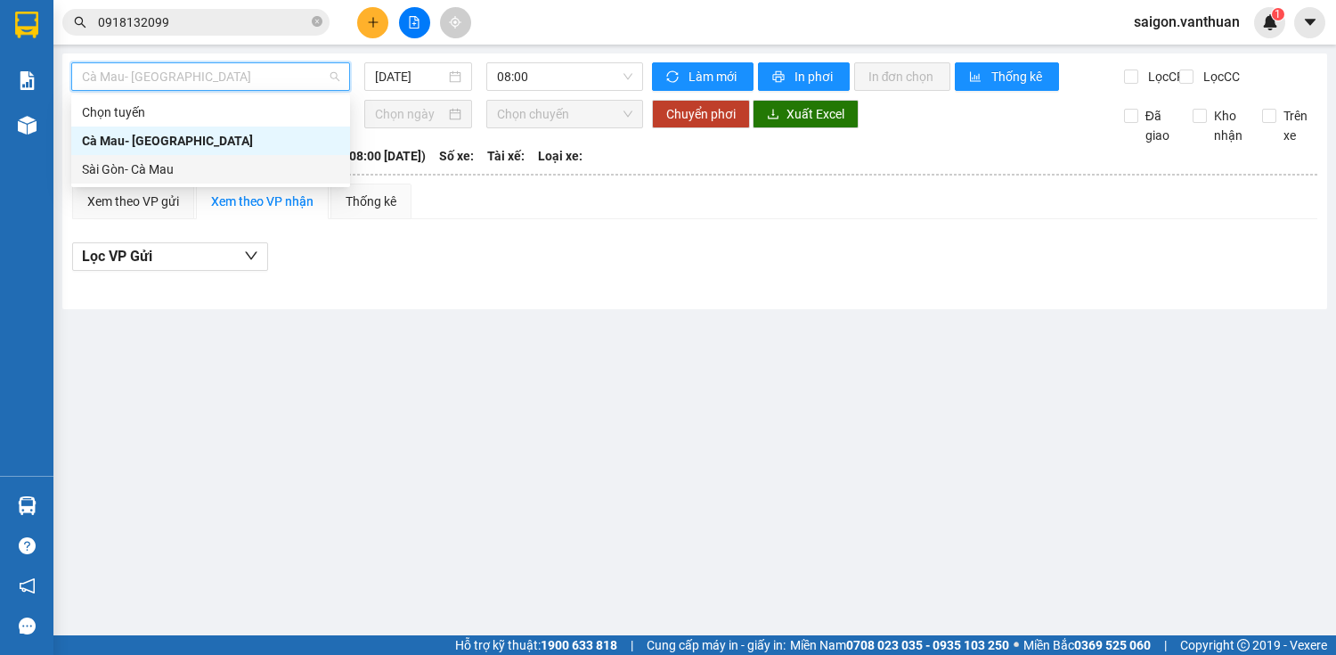
click at [245, 167] on div "Sài Gòn- Cà Mau" at bounding box center [210, 169] width 257 height 20
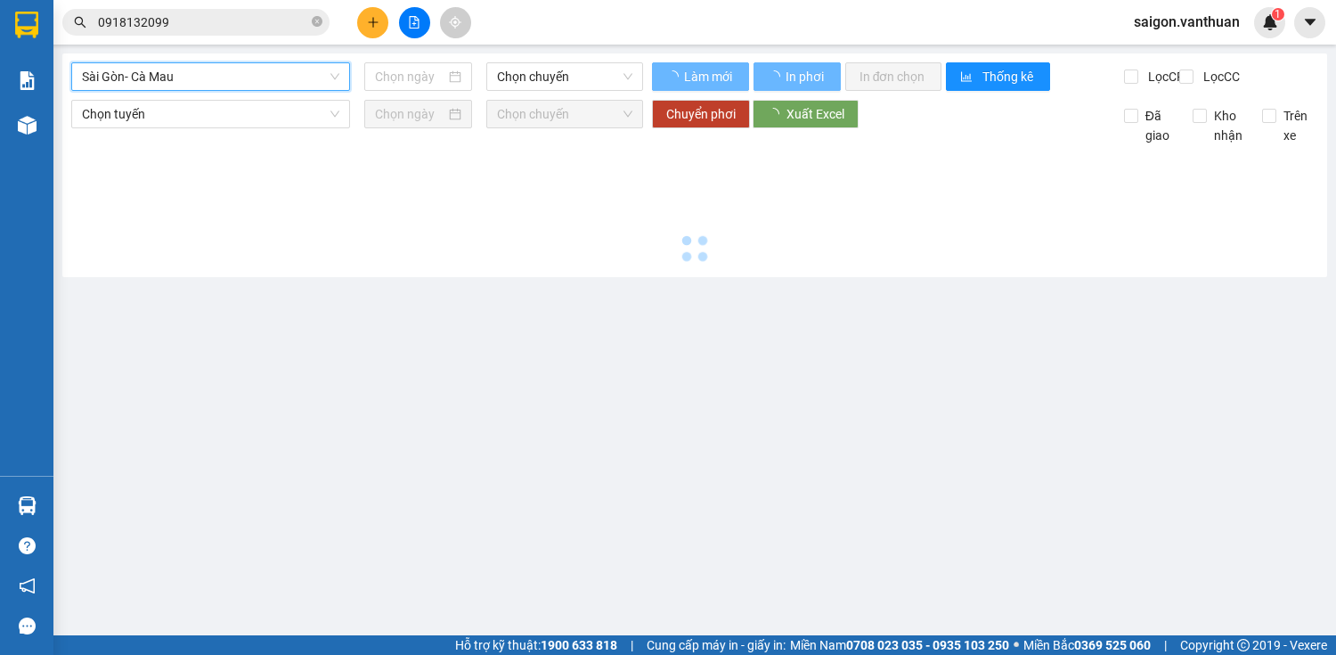
type input "[DATE]"
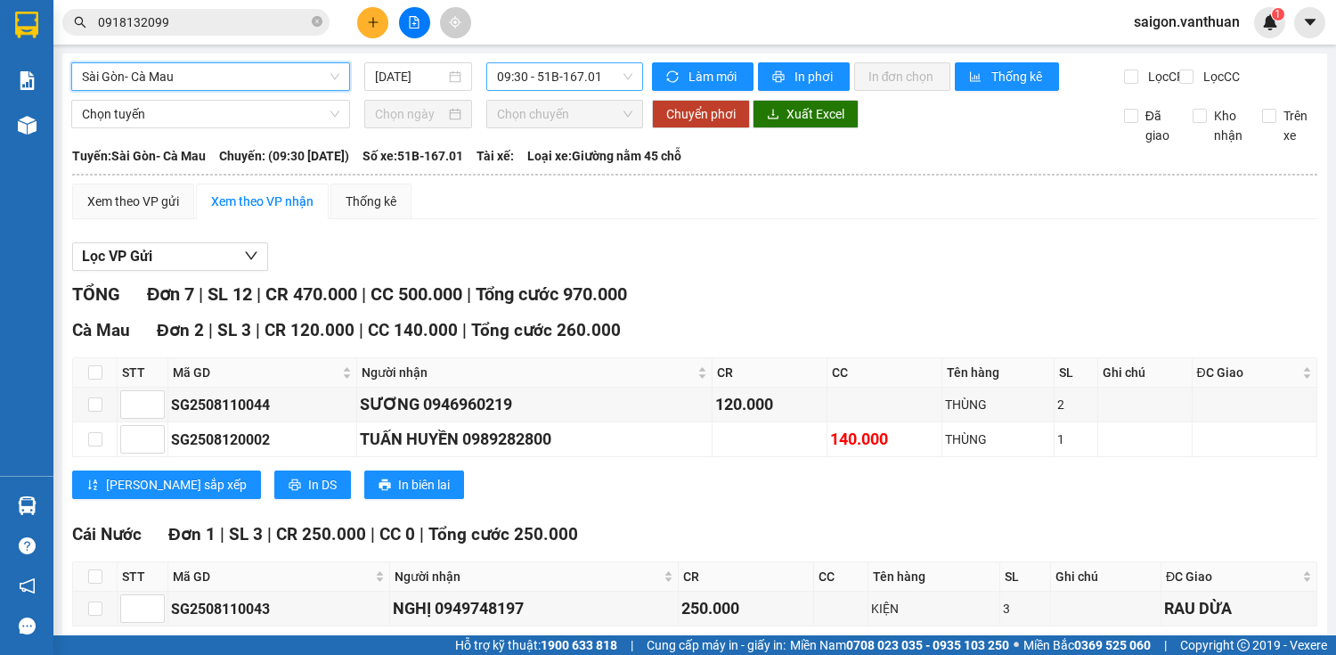
click at [560, 87] on div "Sài Gòn- Cà Mau [GEOGRAPHIC_DATA]- Cà Mau [DATE] 09:30 - 51B-167.01" at bounding box center [357, 76] width 572 height 28
click at [566, 76] on span "09:30 - 51B-167.01" at bounding box center [564, 76] width 135 height 27
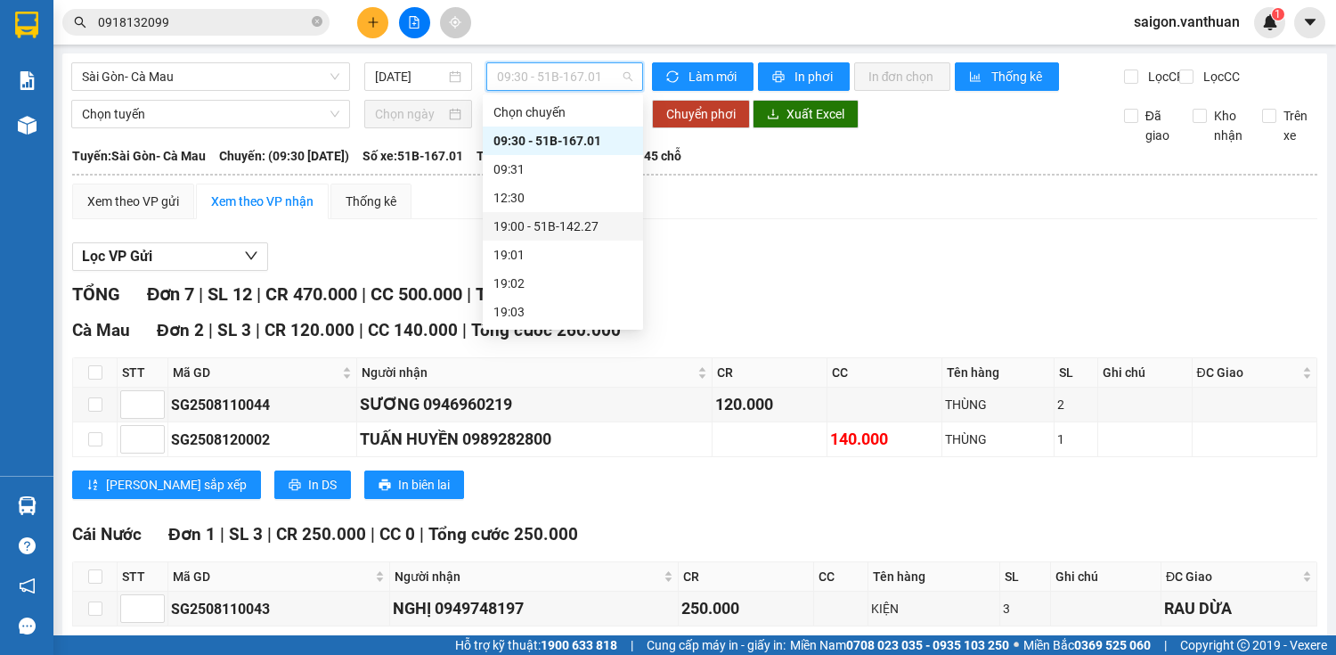
click at [578, 220] on div "19:00 - 51B-142.27" at bounding box center [562, 226] width 139 height 20
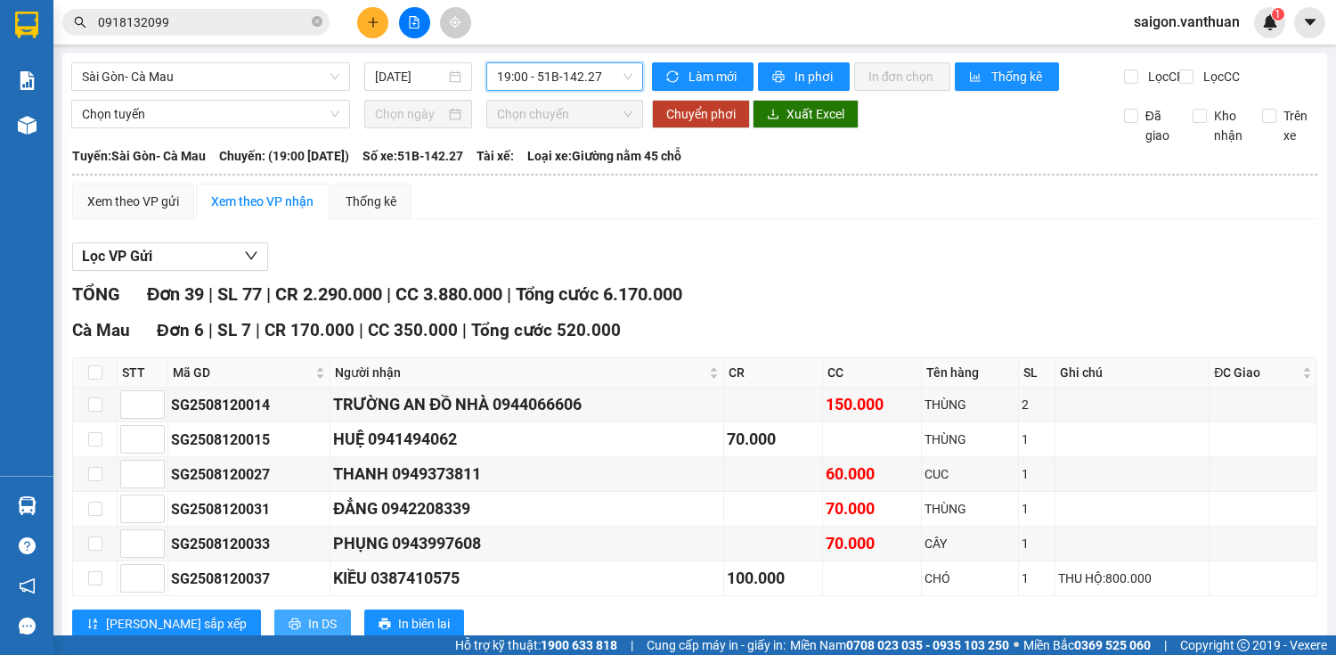
click at [289, 617] on icon "printer" at bounding box center [295, 623] width 12 height 12
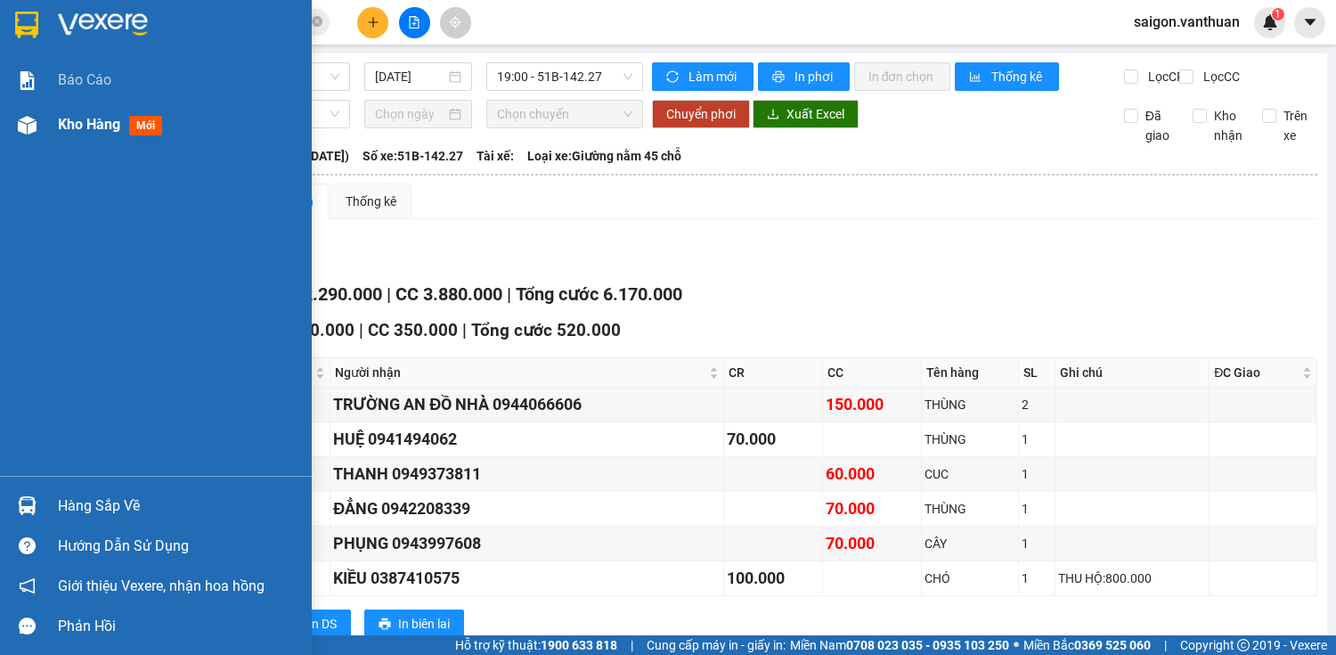
click at [21, 126] on img at bounding box center [27, 125] width 19 height 19
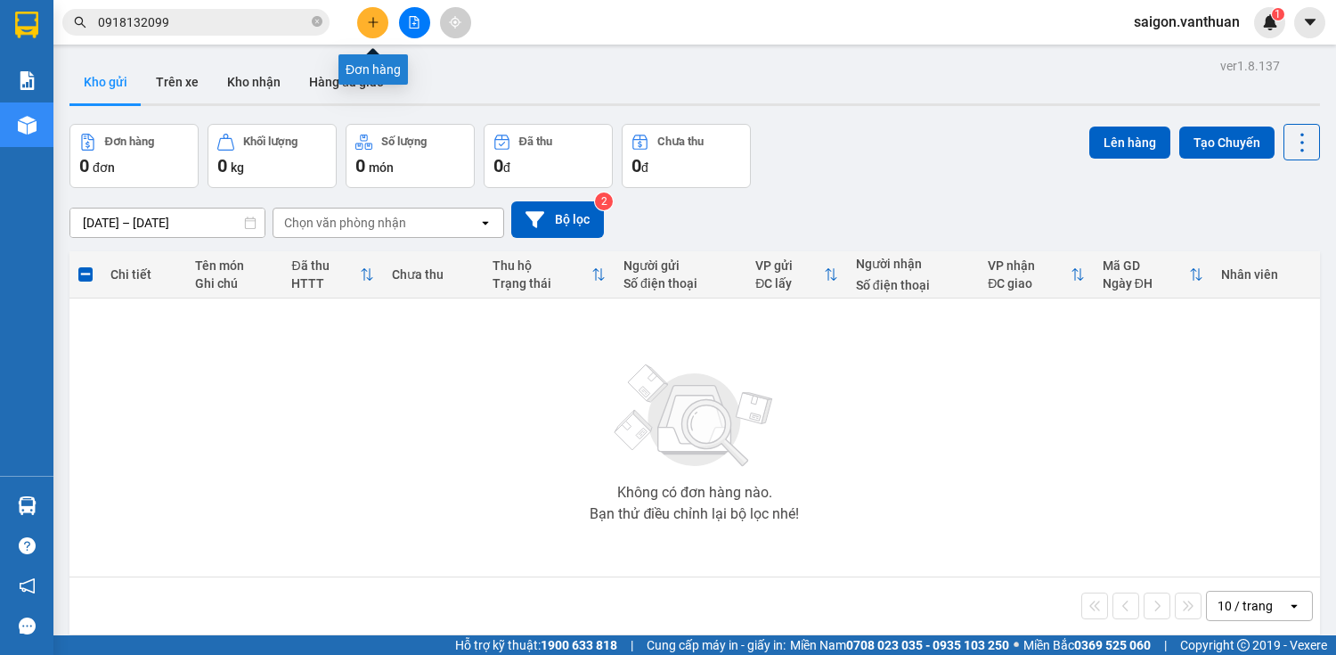
click at [361, 18] on button at bounding box center [372, 22] width 31 height 31
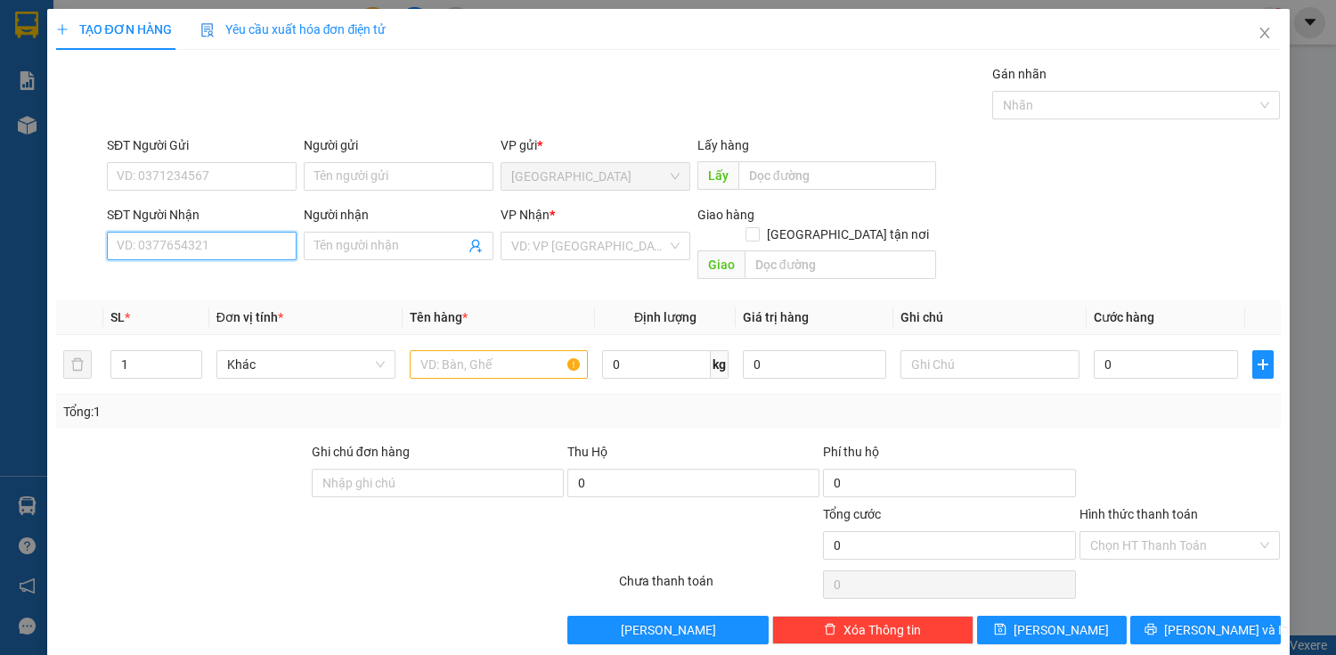
click at [207, 244] on input "SĐT Người Nhận" at bounding box center [202, 246] width 190 height 28
type input "0"
type input "0942928213"
click at [235, 279] on div "0942928213 - BÉ 5" at bounding box center [200, 281] width 167 height 20
type input "BÉ 5"
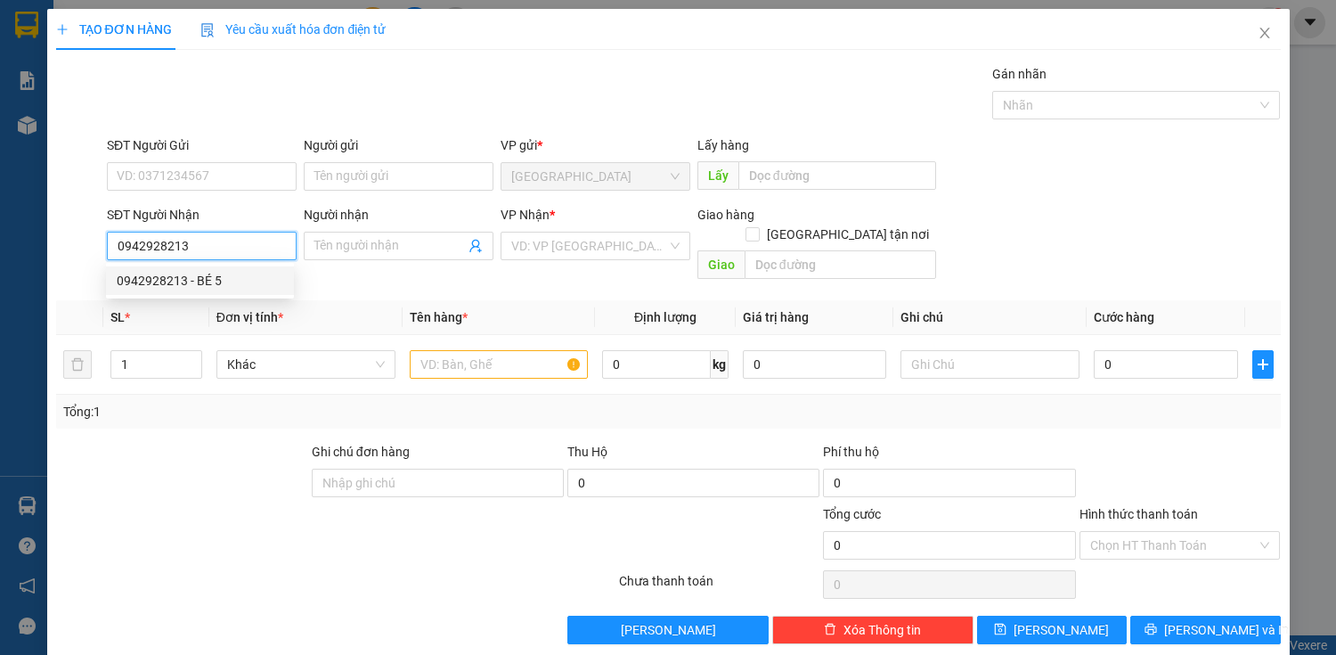
checkbox input "true"
type input "NHA PHAN"
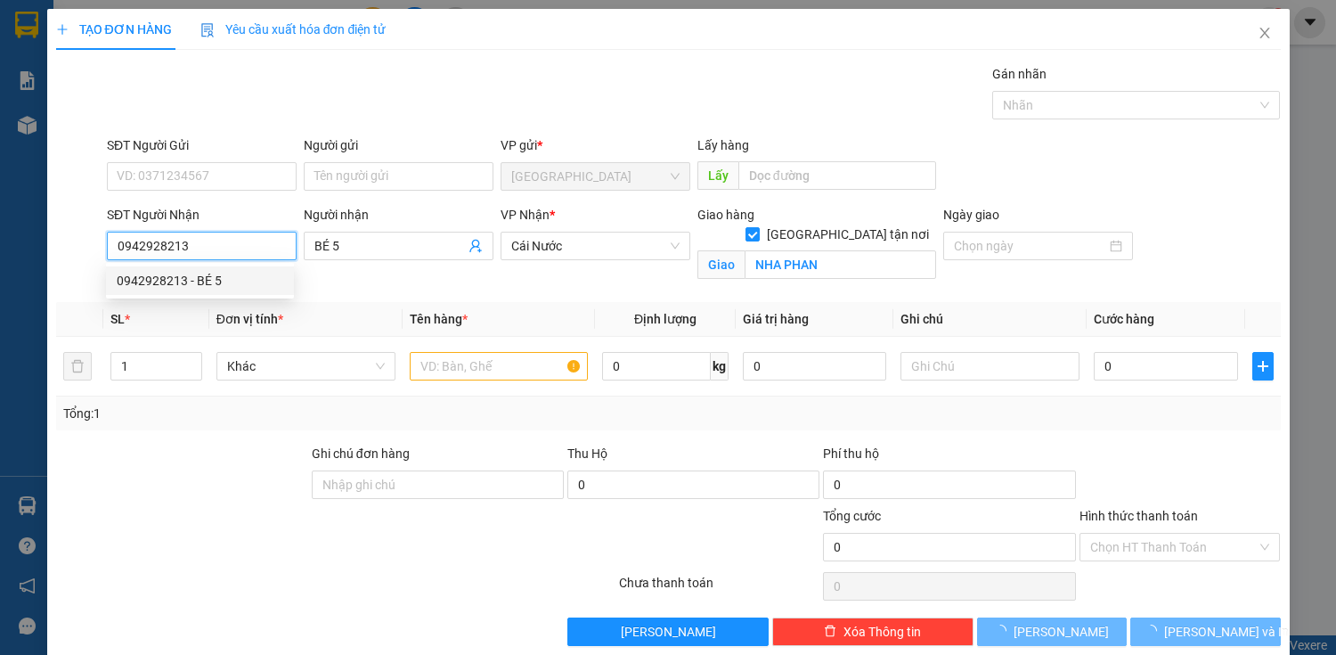
type input "60.000"
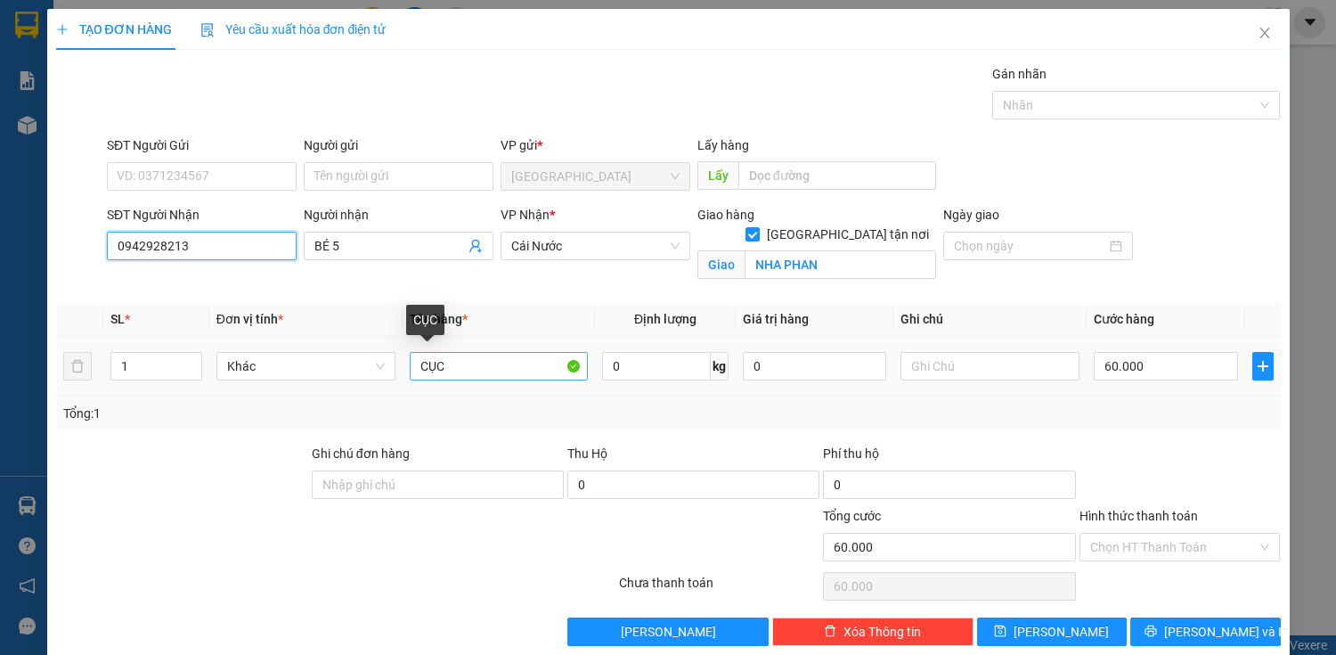
type input "0942928213"
click at [483, 371] on input "CỤC" at bounding box center [499, 366] width 179 height 28
type input "C"
click at [193, 367] on span "down" at bounding box center [192, 372] width 11 height 11
type input "THÙNG"
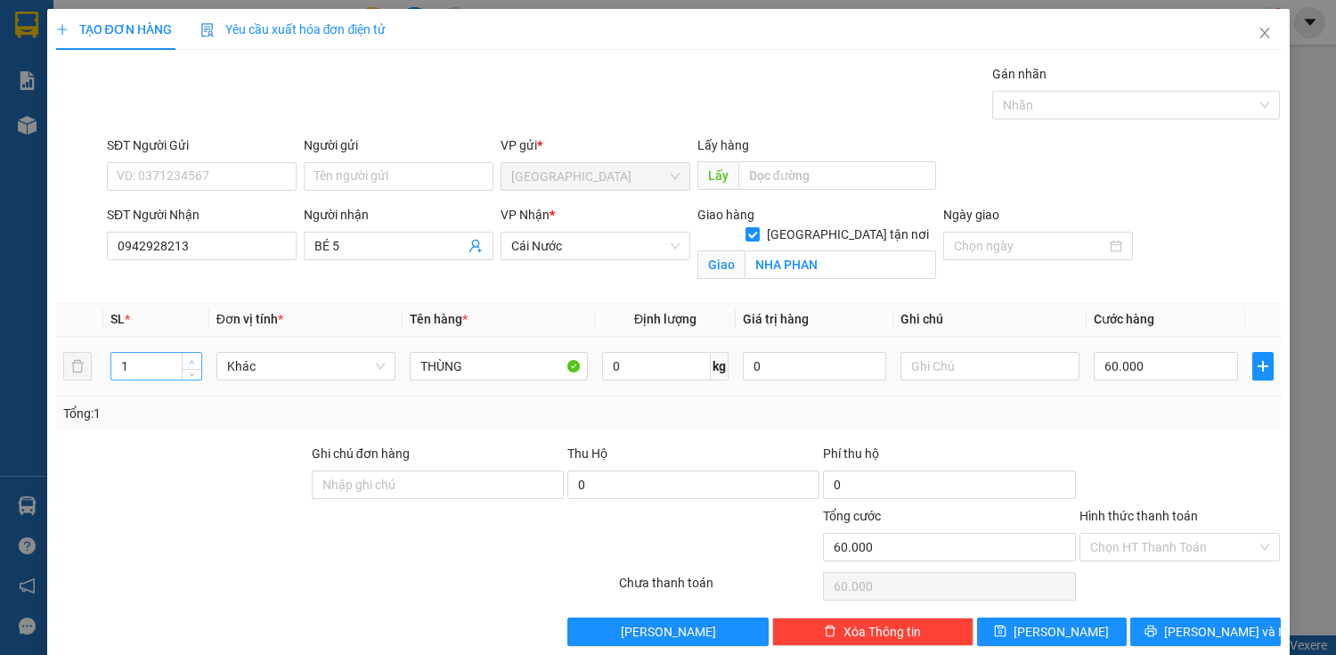
type input "2"
click at [191, 359] on icon "up" at bounding box center [192, 362] width 6 height 6
click at [1124, 368] on input "60.000" at bounding box center [1165, 366] width 143 height 28
type input "0"
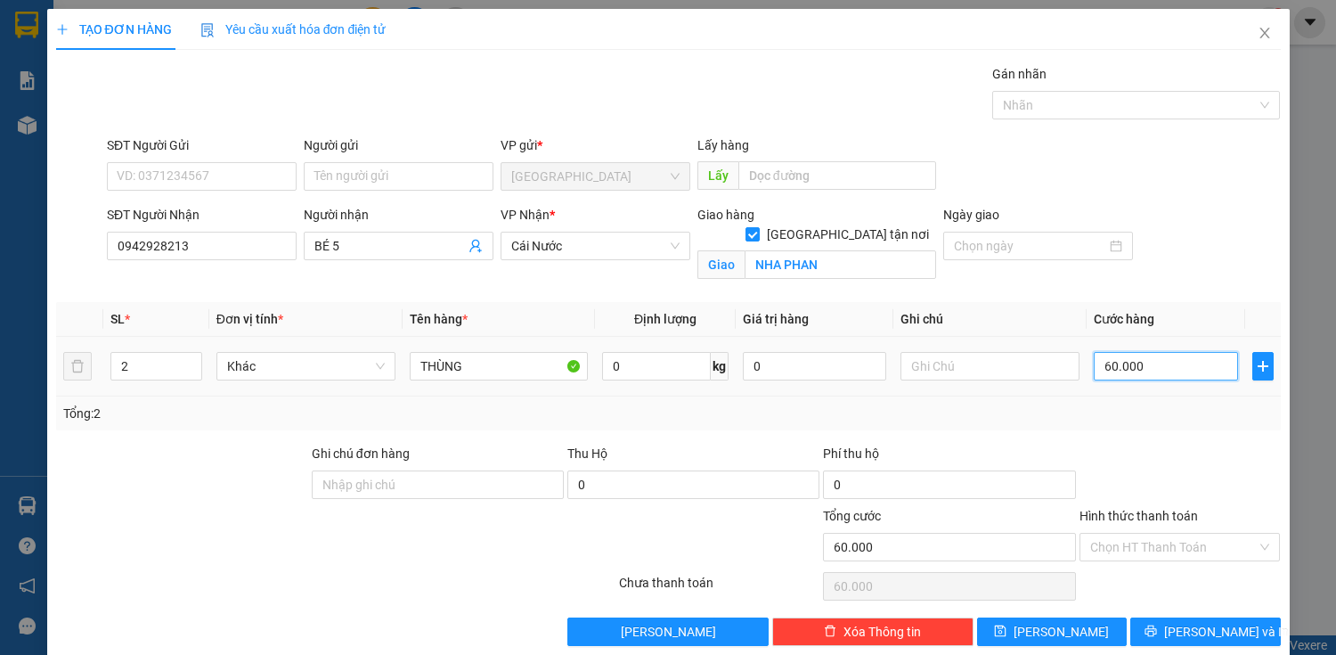
type input "0"
type input "10"
type input "100"
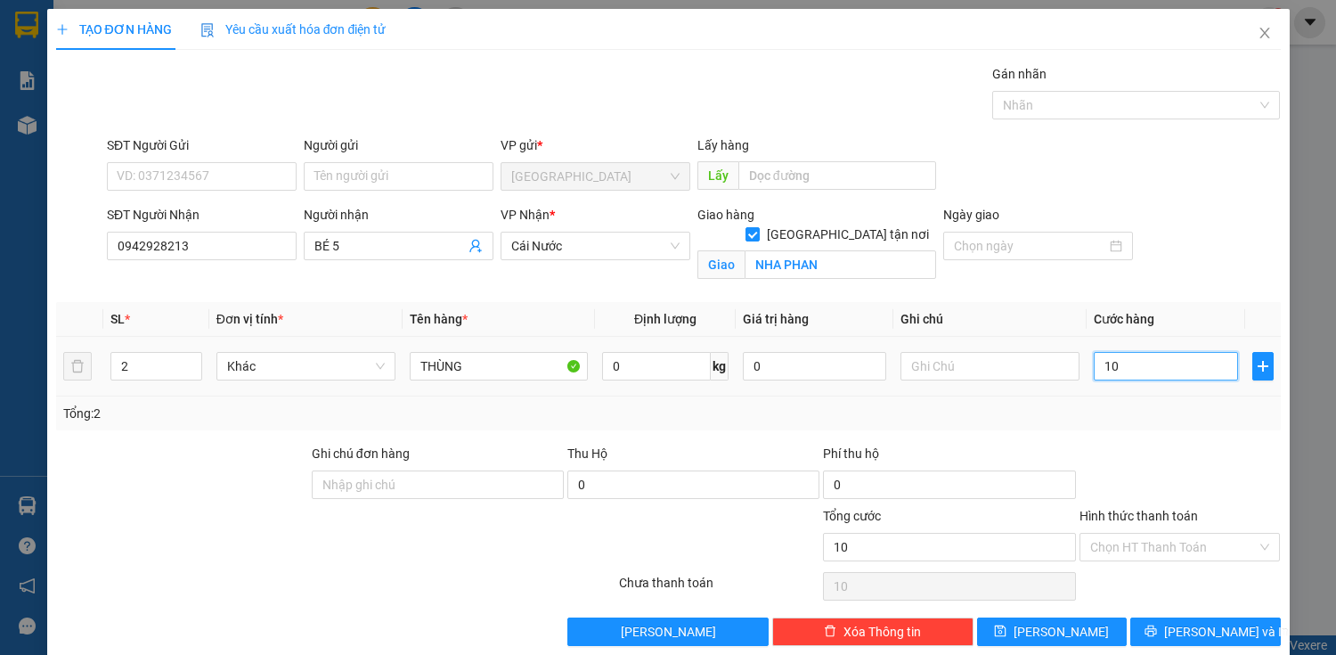
type input "100"
type input "1.000"
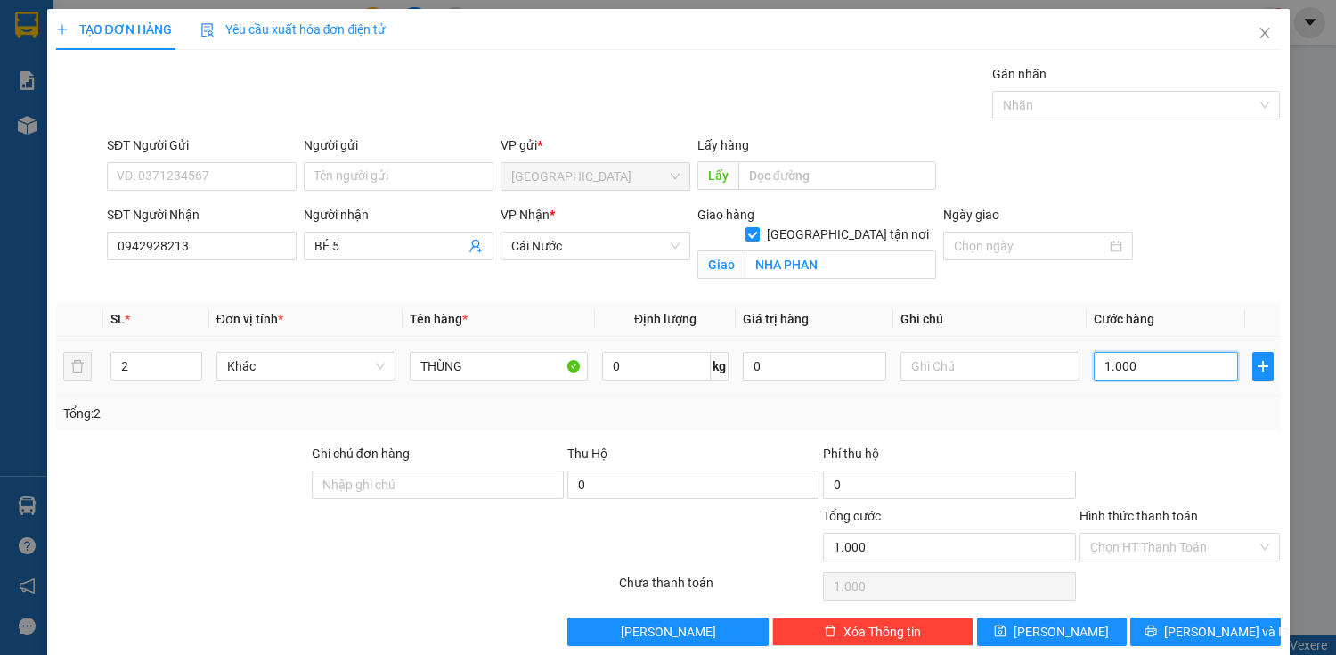
type input "10.000"
type input "100.000"
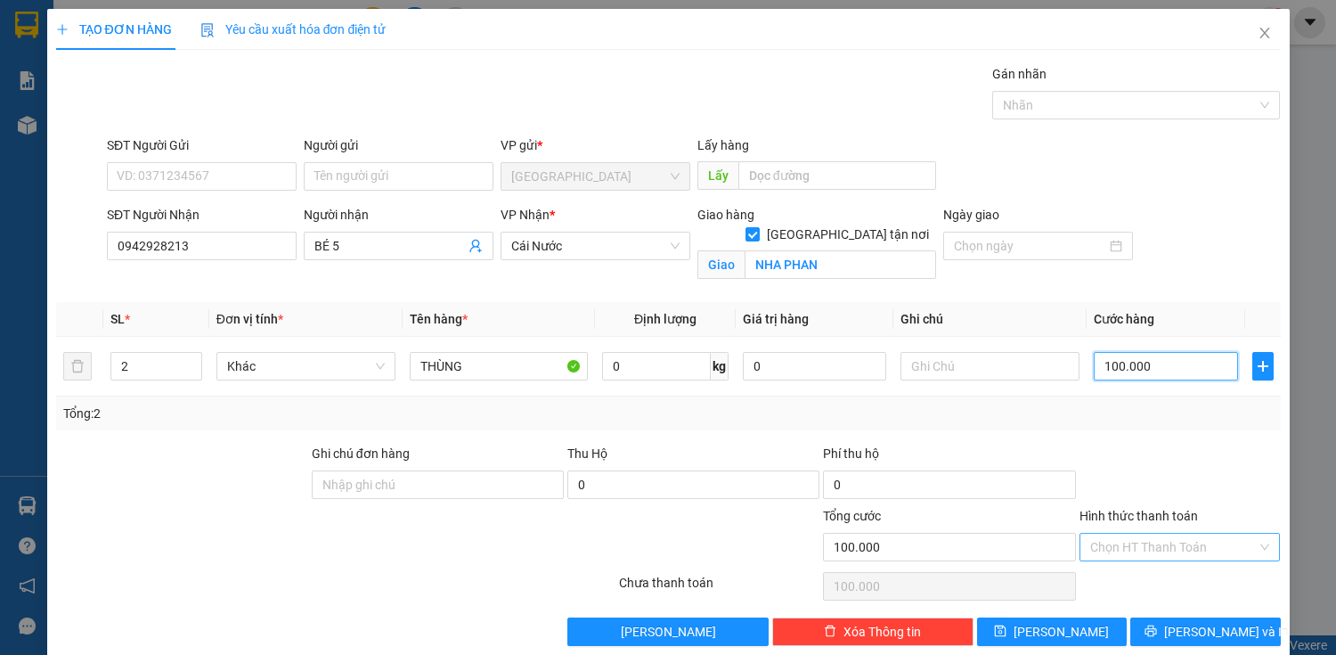
type input "100.000"
drag, startPoint x: 1208, startPoint y: 538, endPoint x: 1203, endPoint y: 549, distance: 11.6
click at [1203, 549] on input "Hình thức thanh toán" at bounding box center [1173, 546] width 167 height 27
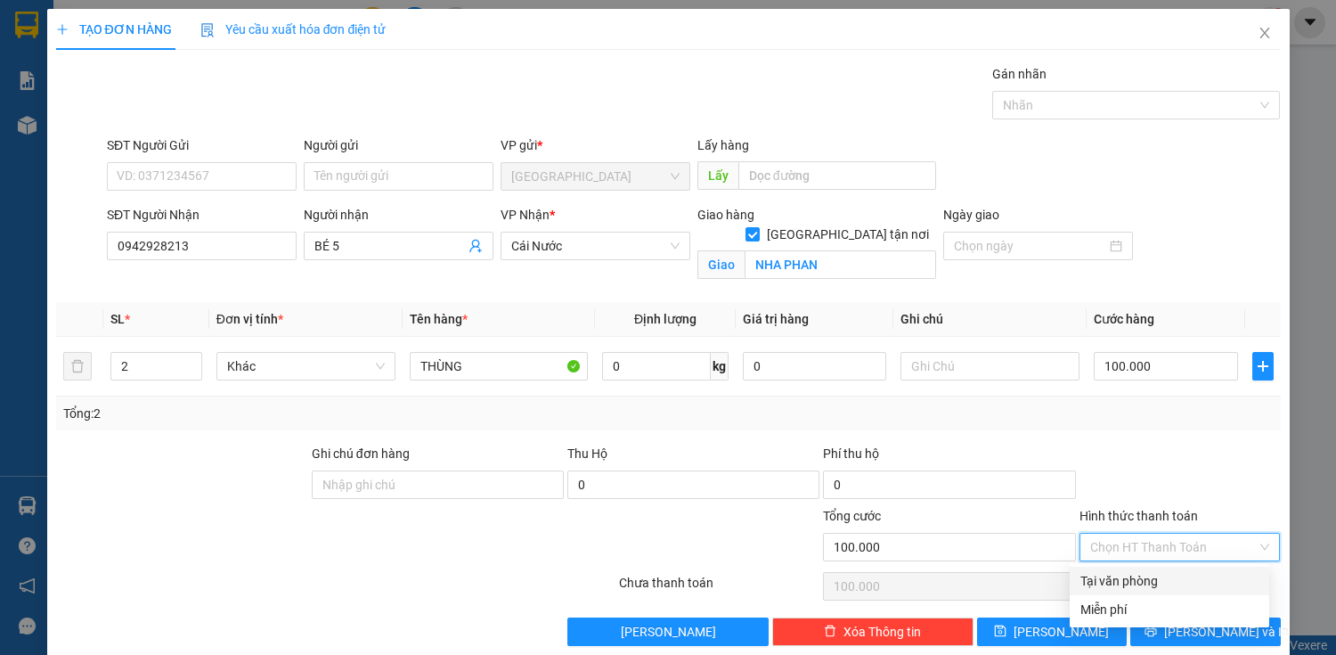
click at [1171, 591] on div "Tại văn phòng" at bounding box center [1169, 580] width 199 height 28
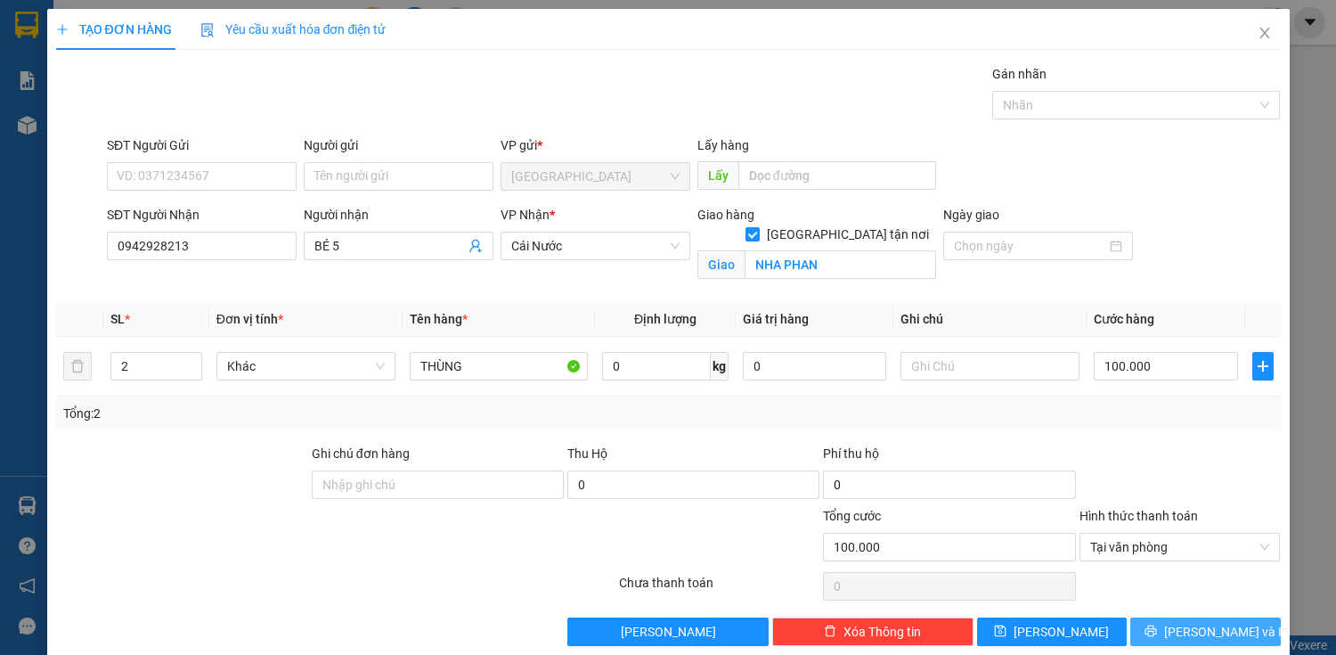
click at [1176, 620] on button "[PERSON_NAME] và In" at bounding box center [1205, 631] width 150 height 28
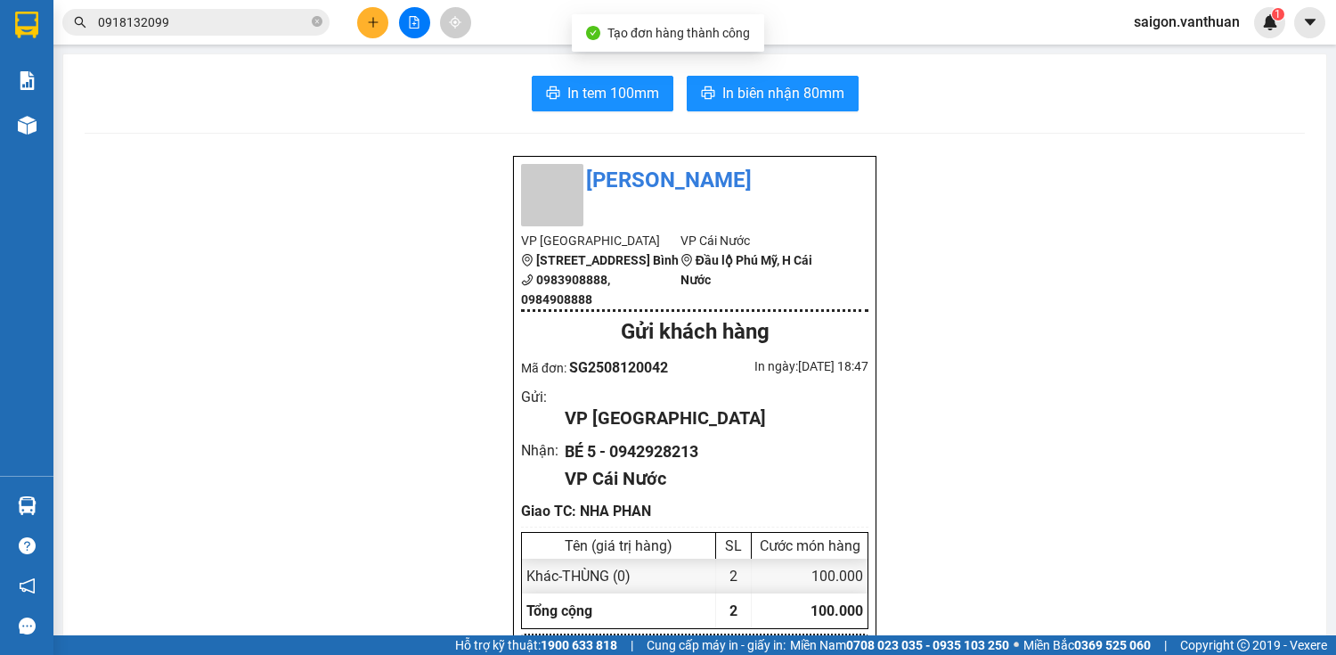
drag, startPoint x: 623, startPoint y: 73, endPoint x: 636, endPoint y: 77, distance: 14.1
click at [645, 80] on button "In tem 100mm" at bounding box center [603, 94] width 142 height 36
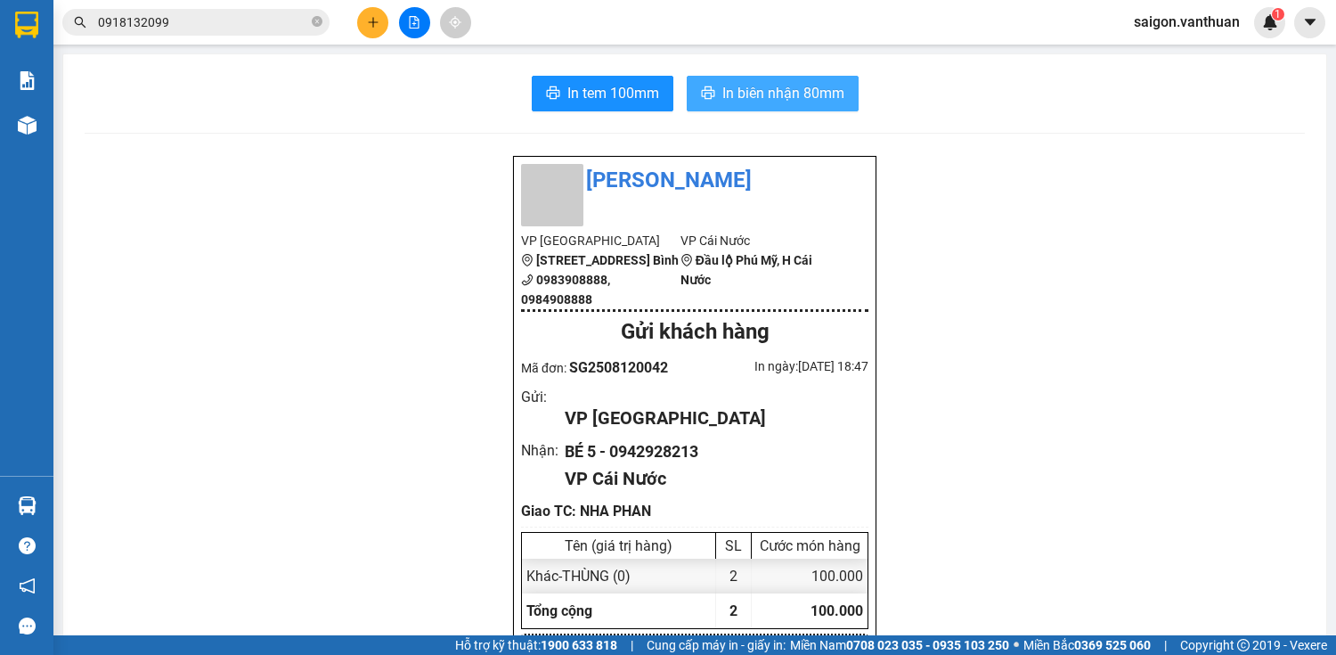
click at [767, 104] on button "In biên nhận 80mm" at bounding box center [773, 94] width 172 height 36
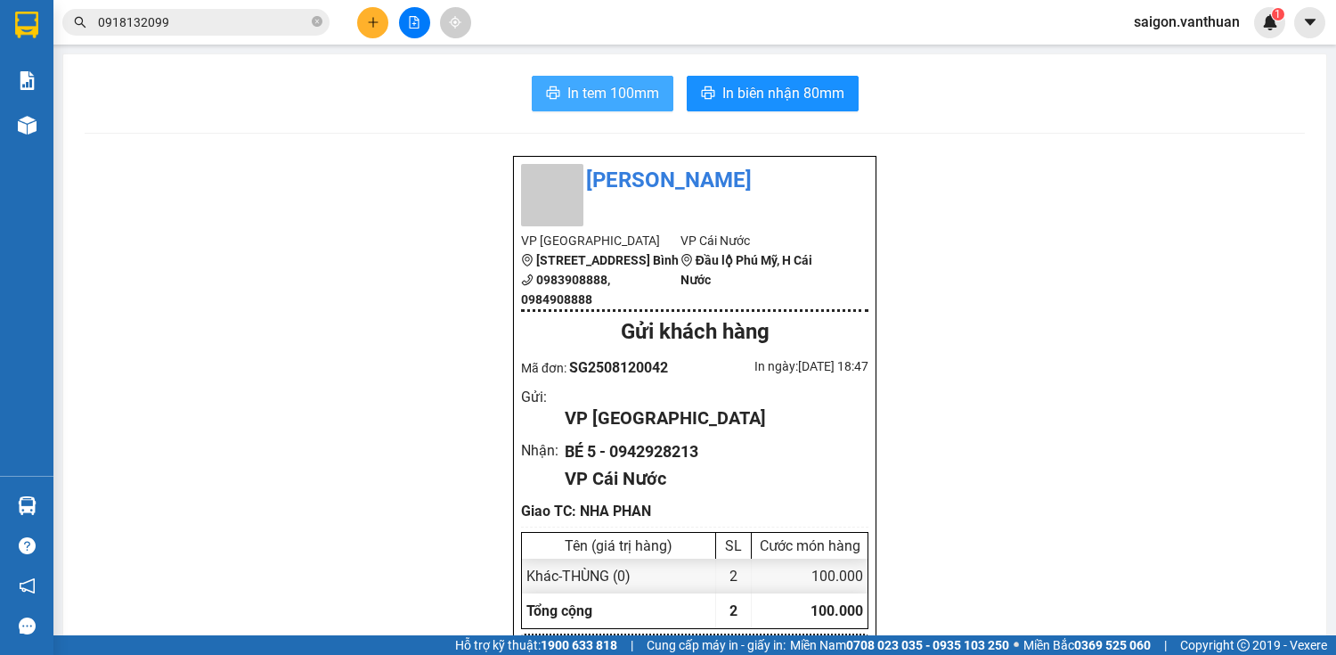
click at [573, 103] on span "In tem 100mm" at bounding box center [613, 93] width 92 height 22
click at [359, 15] on button at bounding box center [372, 22] width 31 height 31
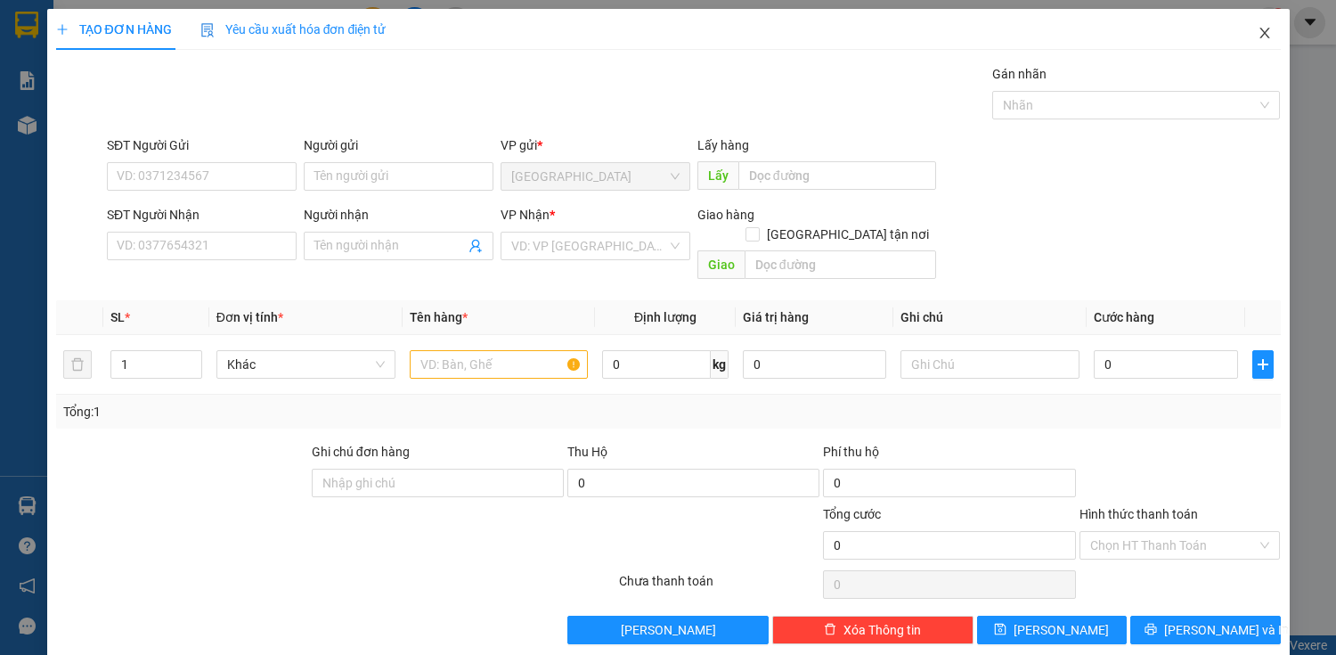
click at [1258, 18] on span "Close" at bounding box center [1265, 34] width 50 height 50
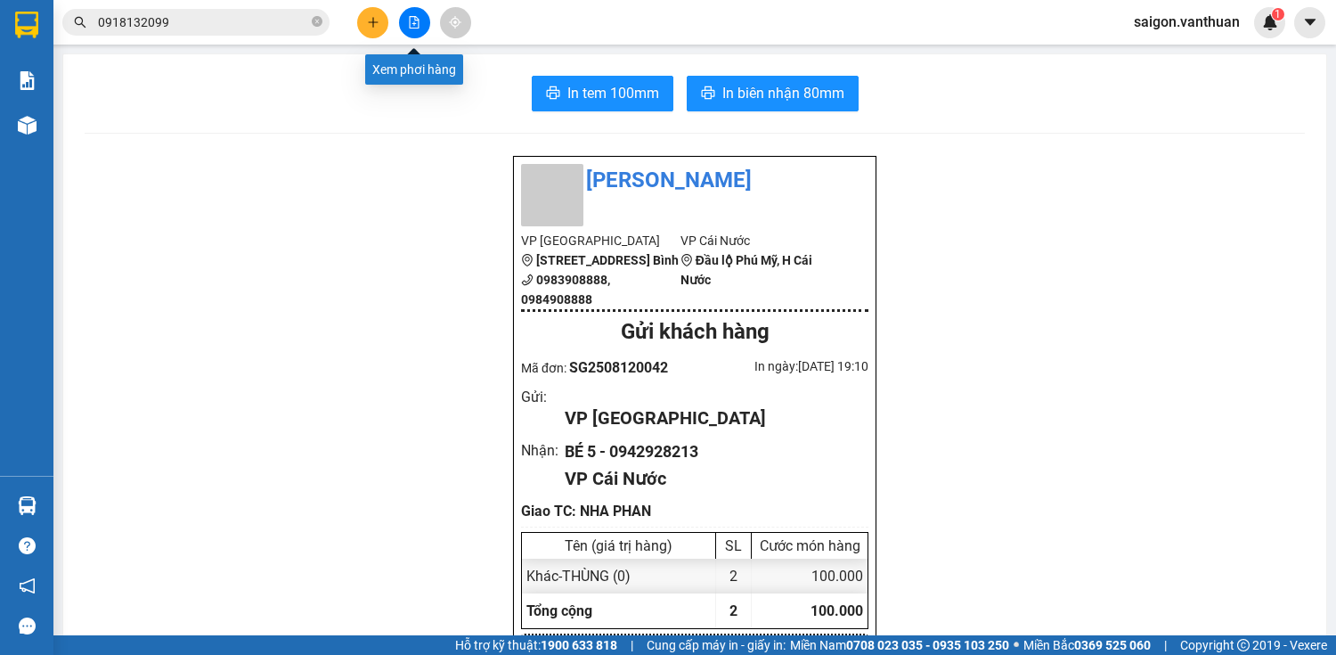
click at [411, 30] on button at bounding box center [414, 22] width 31 height 31
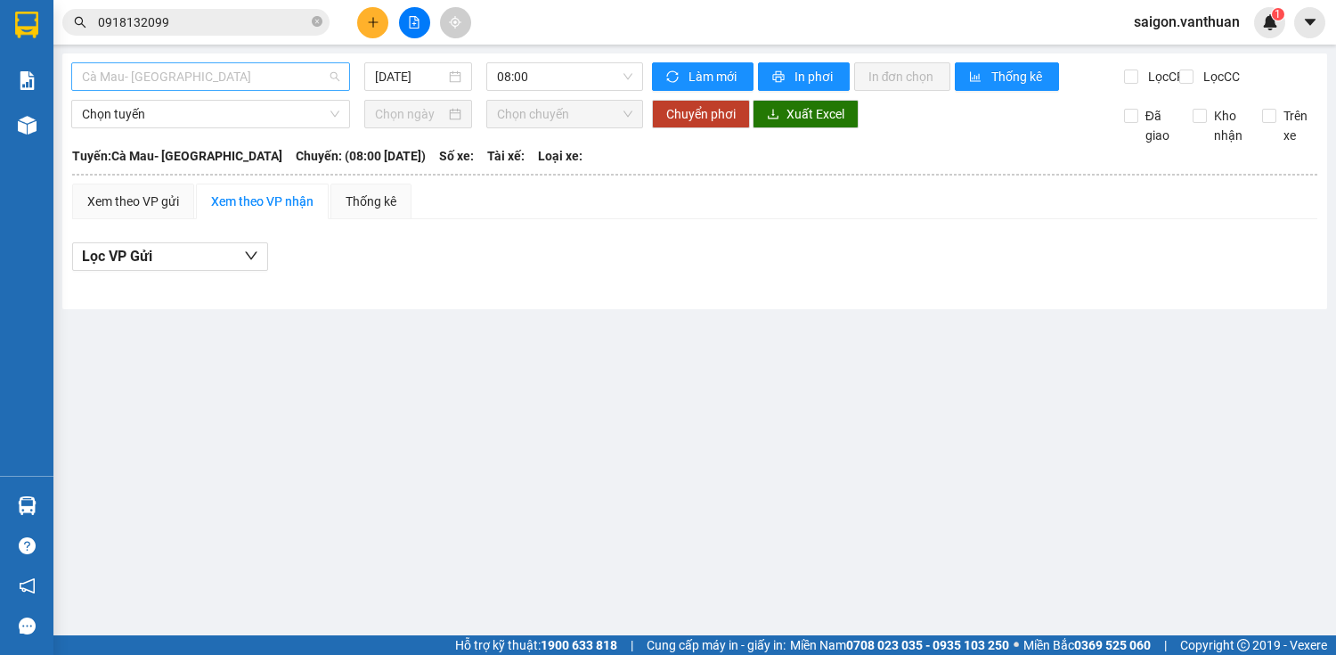
click at [317, 64] on span "Cà Mau- [GEOGRAPHIC_DATA]" at bounding box center [210, 76] width 257 height 27
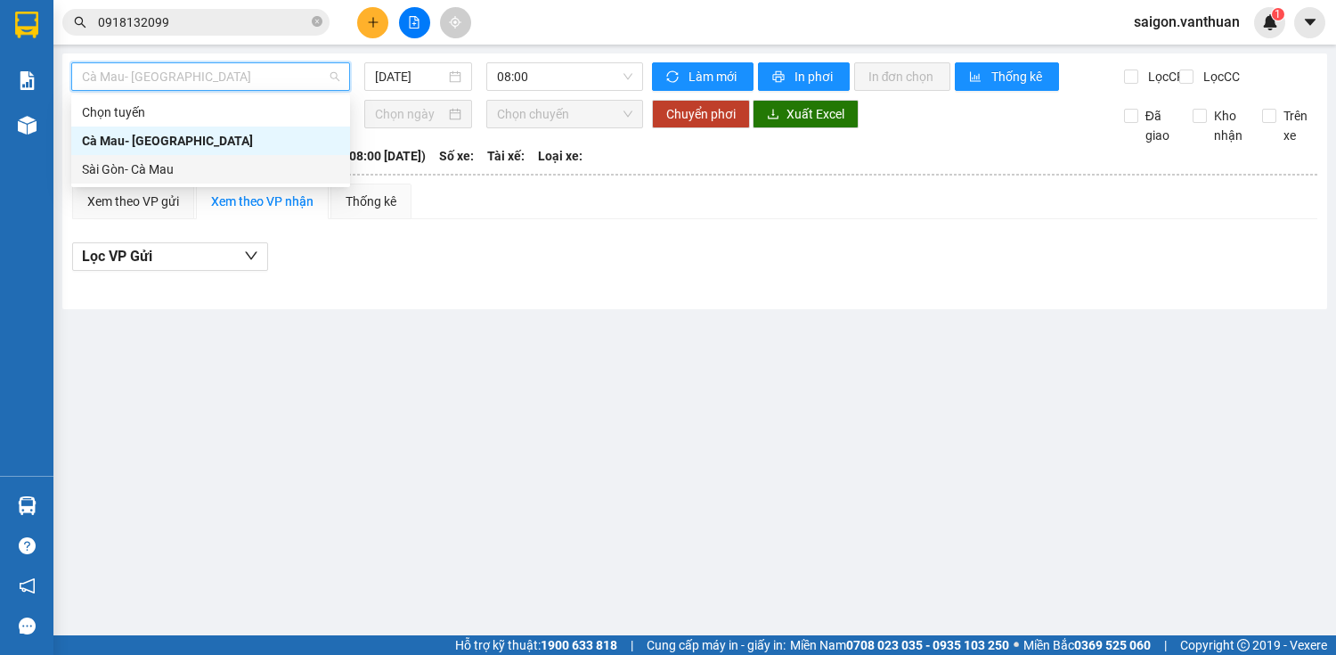
click at [177, 171] on div "Sài Gòn- Cà Mau" at bounding box center [210, 169] width 257 height 20
type input "[DATE]"
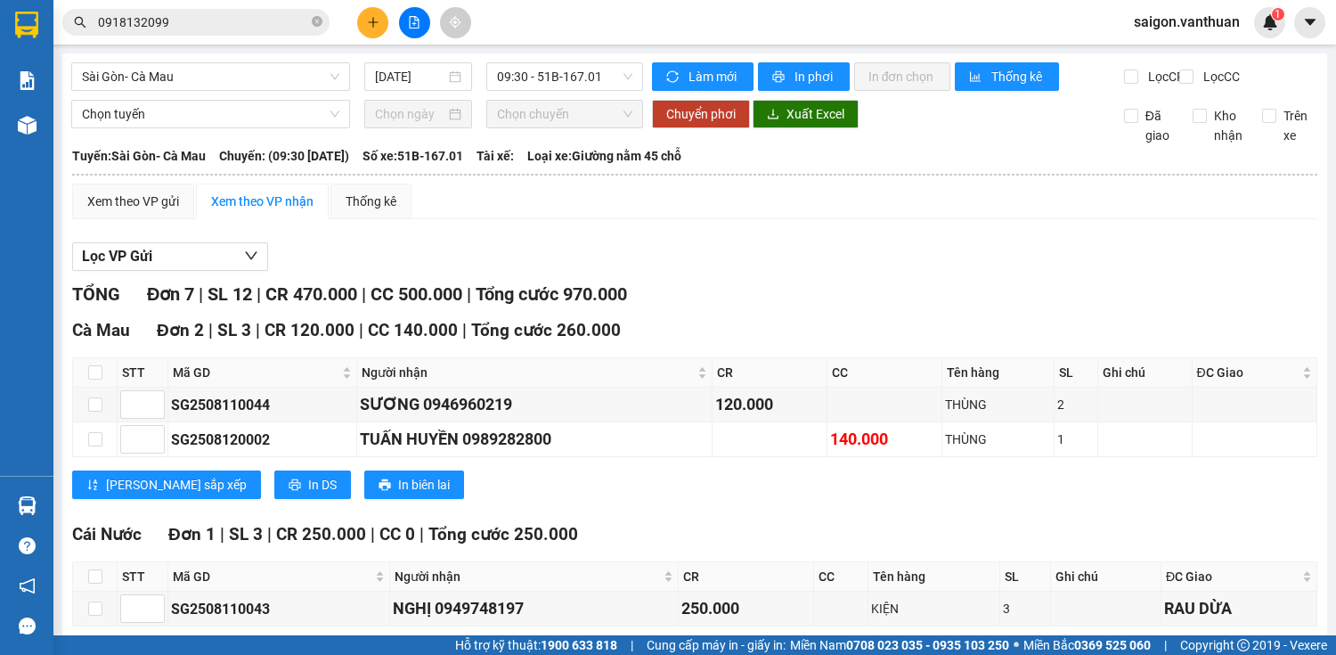
click at [584, 91] on div "Sài Gòn- Cà Mau [DATE] 09:30 - 51B-167.01" at bounding box center [357, 76] width 572 height 28
drag, startPoint x: 586, startPoint y: 77, endPoint x: 578, endPoint y: 86, distance: 12.0
click at [578, 86] on span "09:30 - 51B-167.01" at bounding box center [564, 76] width 135 height 27
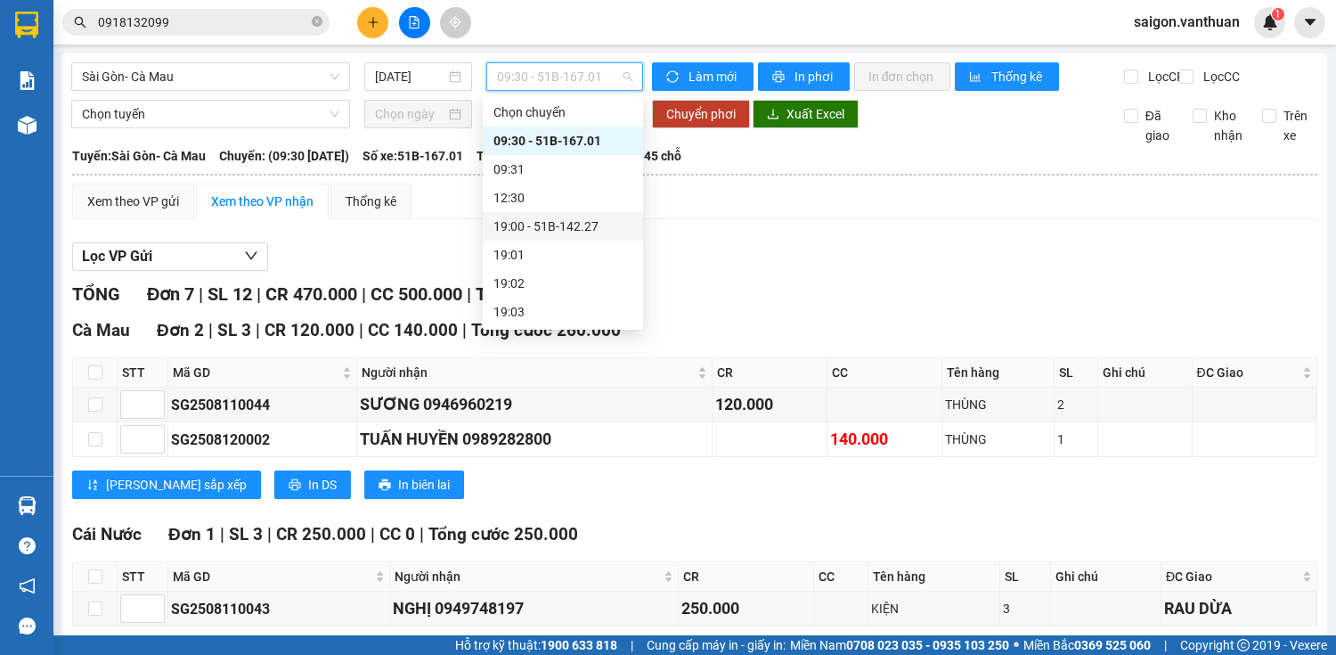
click at [554, 221] on div "19:00 - 51B-142.27" at bounding box center [562, 226] width 139 height 20
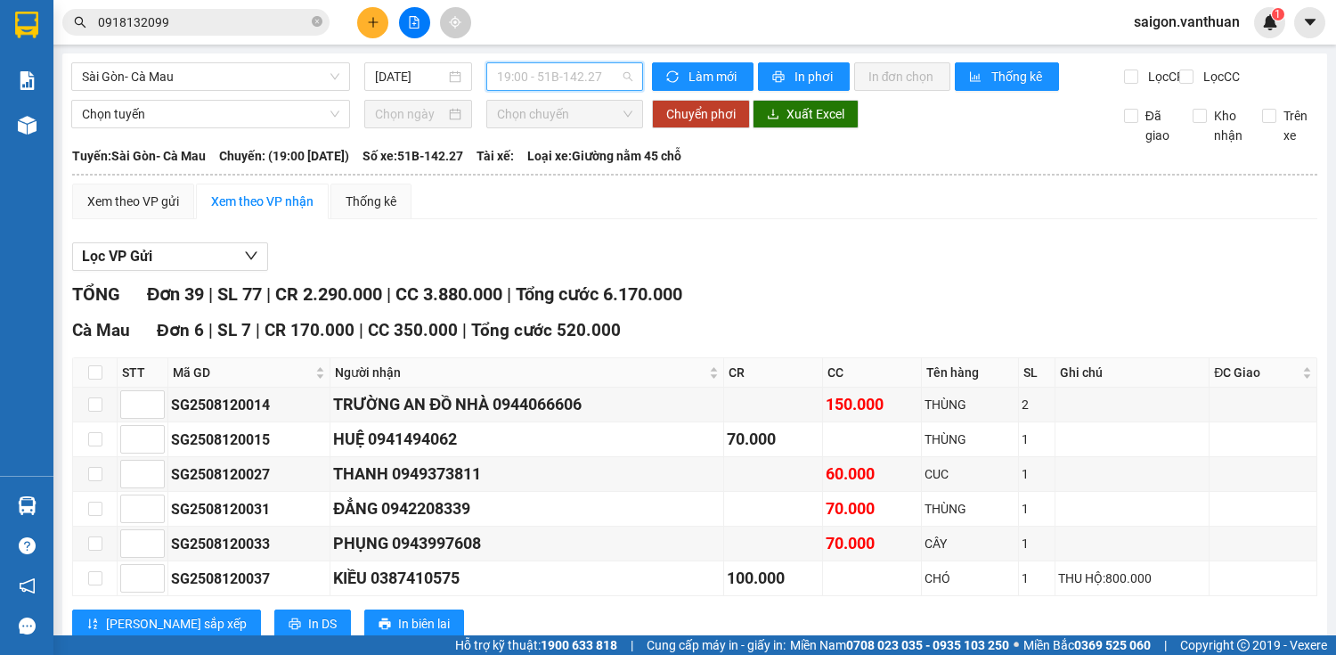
drag, startPoint x: 557, startPoint y: 78, endPoint x: 563, endPoint y: 126, distance: 48.5
click at [558, 84] on span "19:00 - 51B-142.27" at bounding box center [564, 76] width 135 height 27
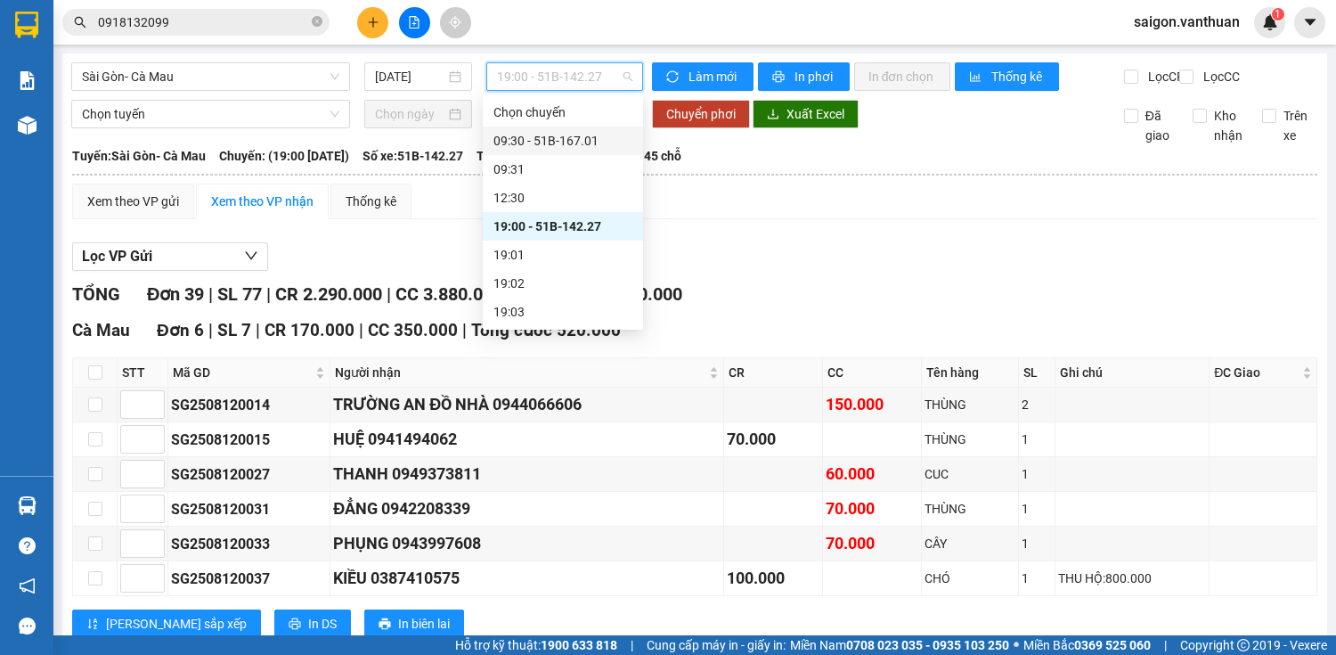
click at [566, 137] on div "09:30 - 51B-167.01" at bounding box center [562, 141] width 139 height 20
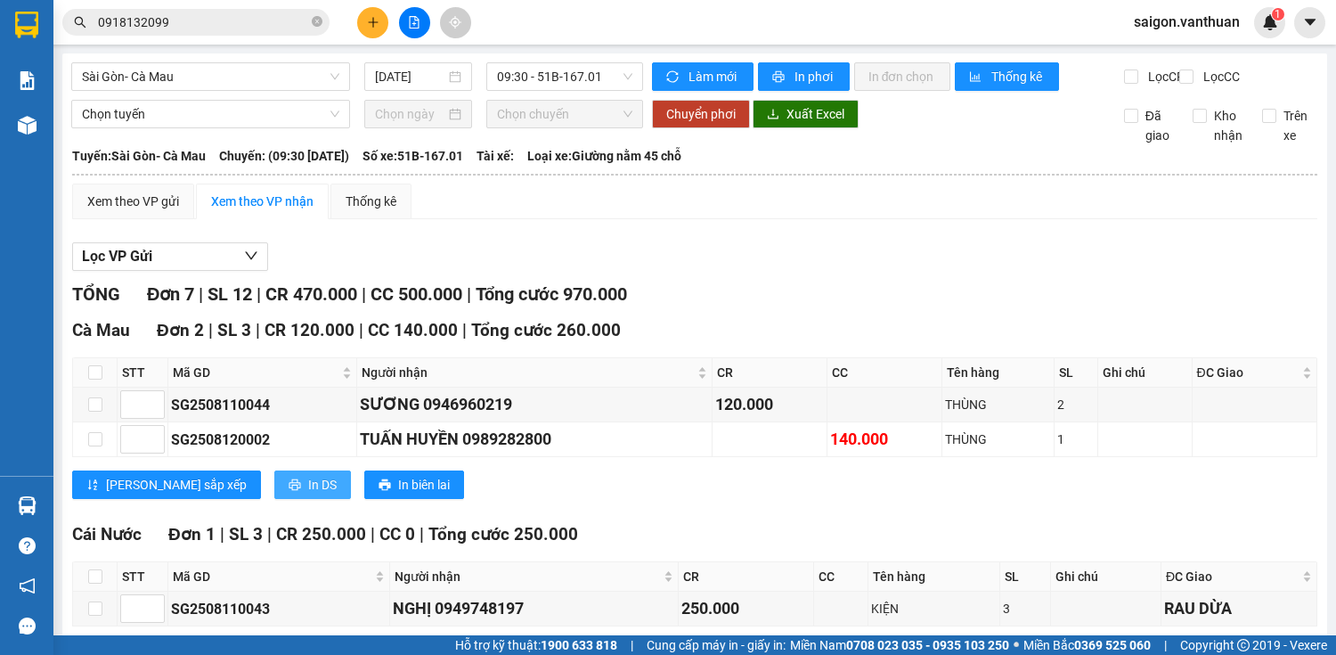
click at [274, 495] on button "In DS" at bounding box center [312, 484] width 77 height 28
click at [308, 644] on span "In DS" at bounding box center [322, 654] width 28 height 20
drag, startPoint x: 510, startPoint y: 70, endPoint x: 540, endPoint y: 192, distance: 125.5
click at [513, 71] on span "09:30 - 51B-167.01" at bounding box center [564, 76] width 135 height 27
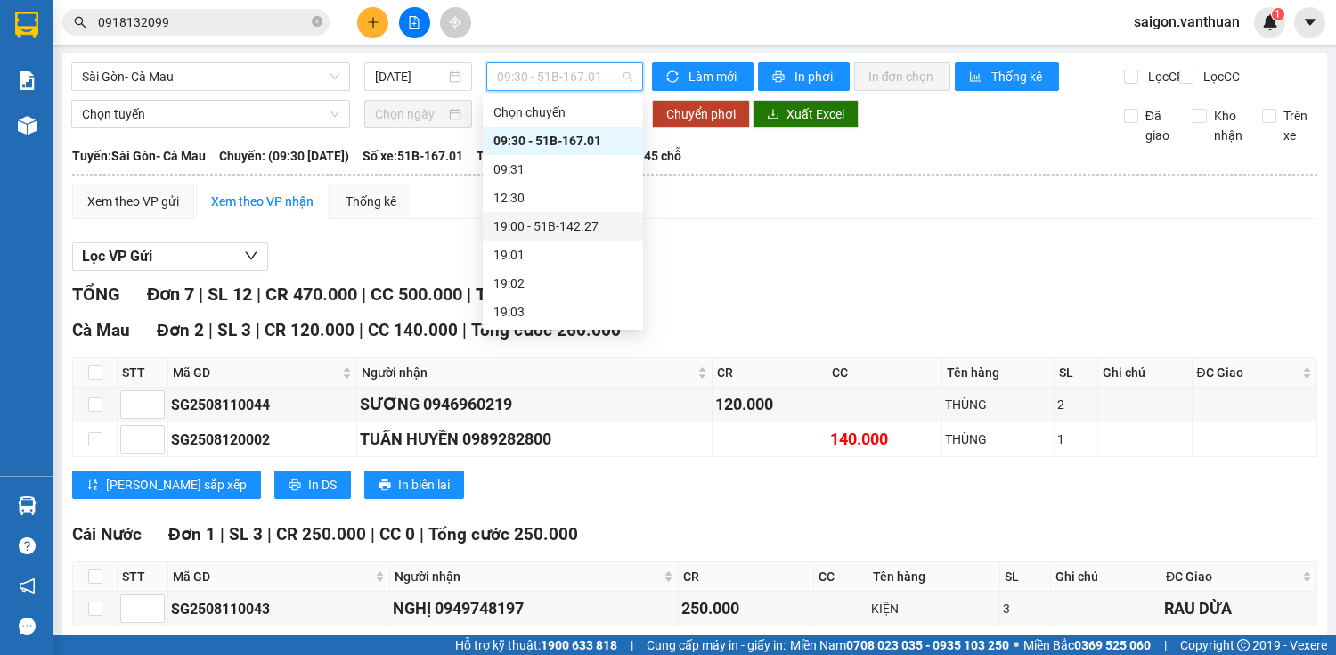
click at [571, 224] on div "19:00 - 51B-142.27" at bounding box center [562, 226] width 139 height 20
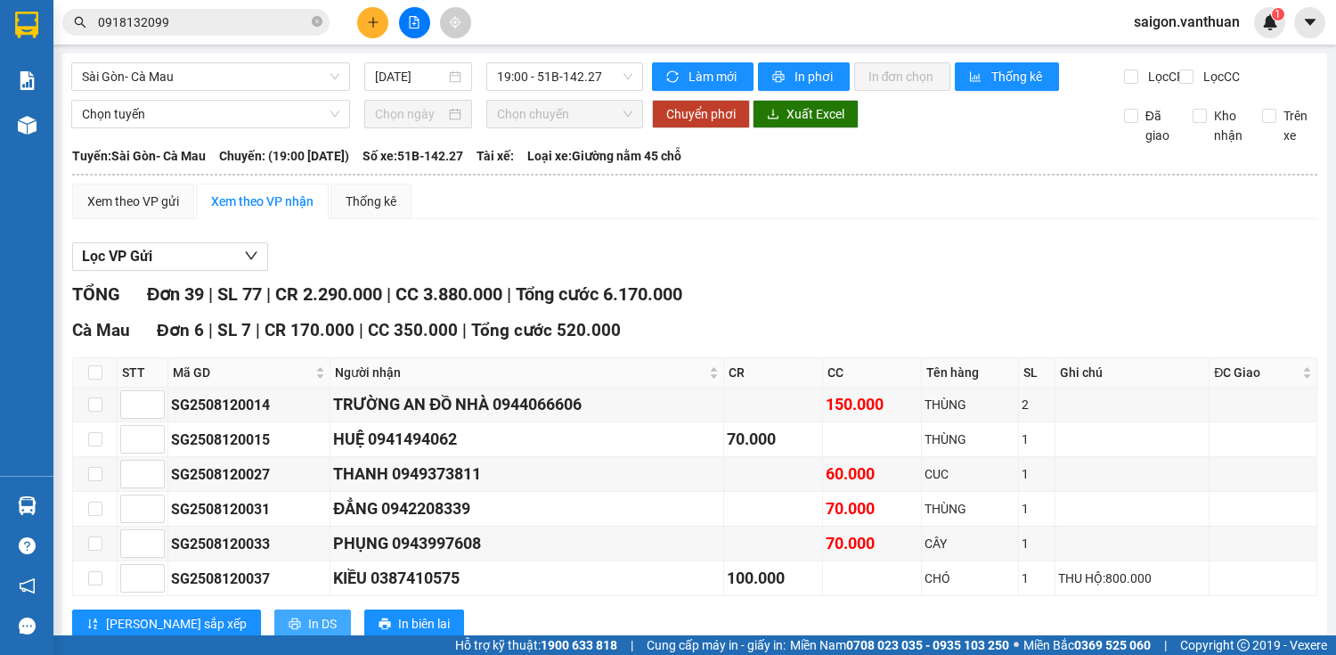
click at [308, 614] on span "In DS" at bounding box center [322, 624] width 28 height 20
click at [356, 14] on div at bounding box center [414, 22] width 134 height 31
click at [360, 23] on button at bounding box center [372, 22] width 31 height 31
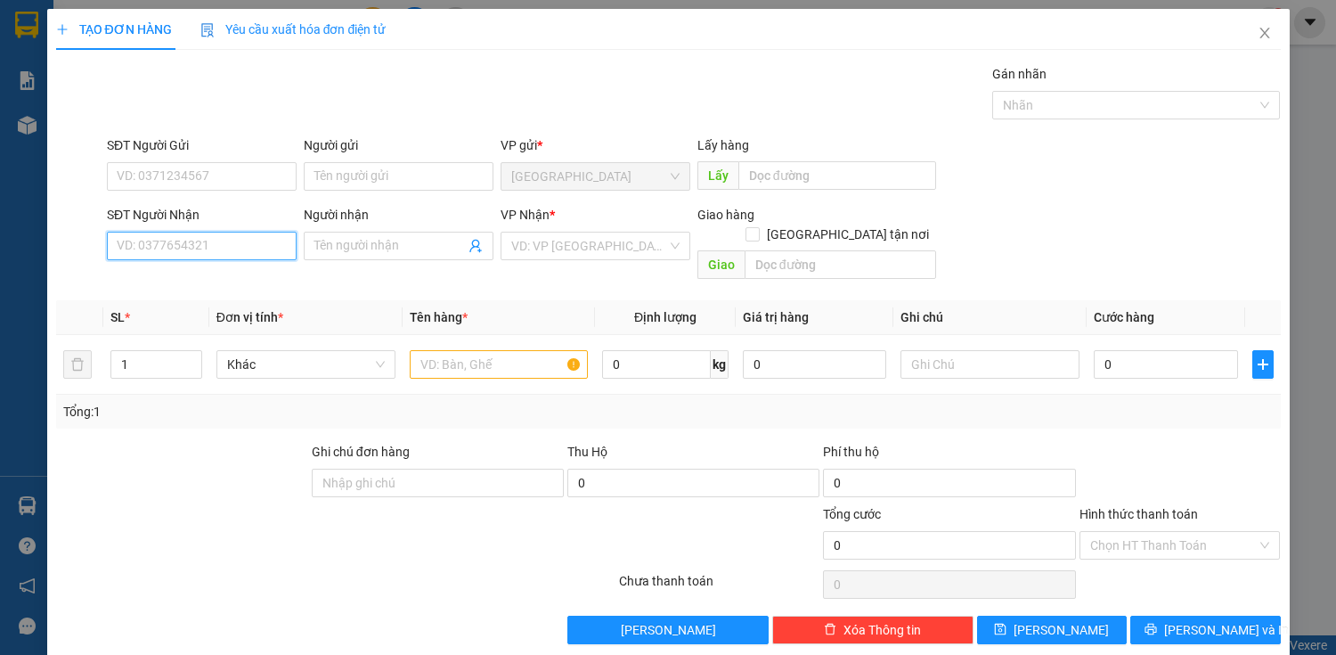
click at [258, 245] on input "SĐT Người Nhận" at bounding box center [202, 246] width 190 height 28
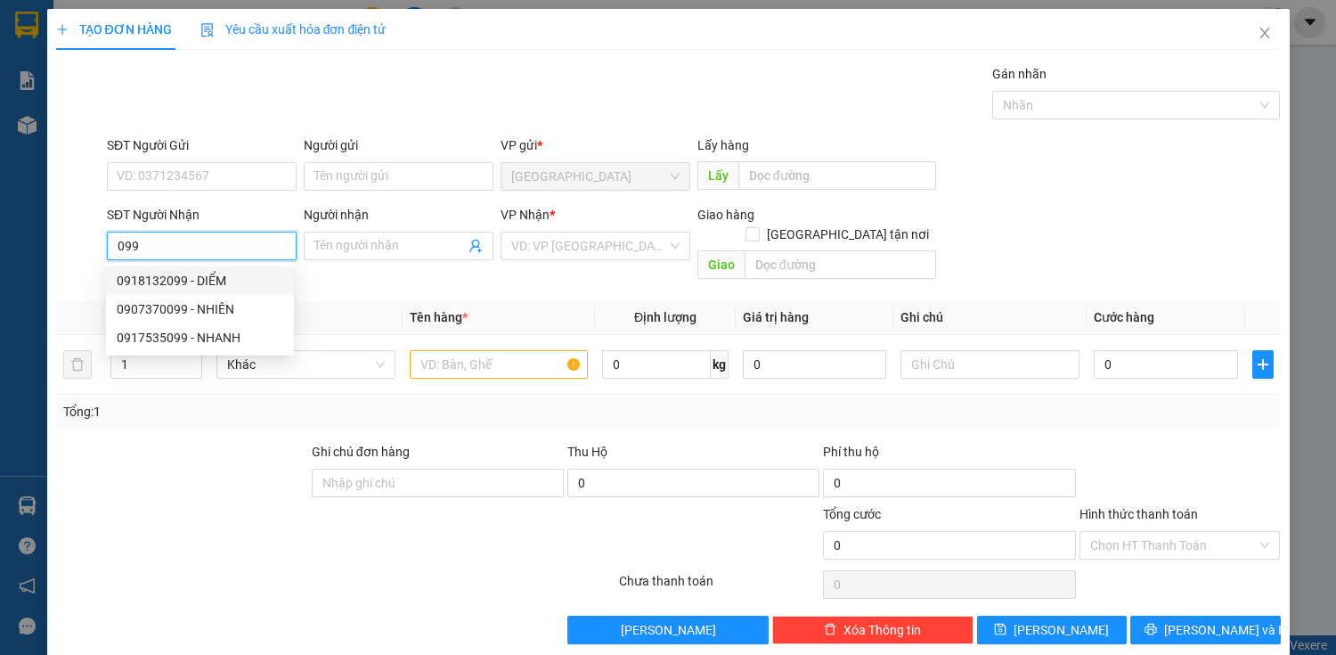
click at [225, 289] on div "0918132099 - DIỂM" at bounding box center [200, 281] width 167 height 20
type input "0918132099"
type input "DIỂM"
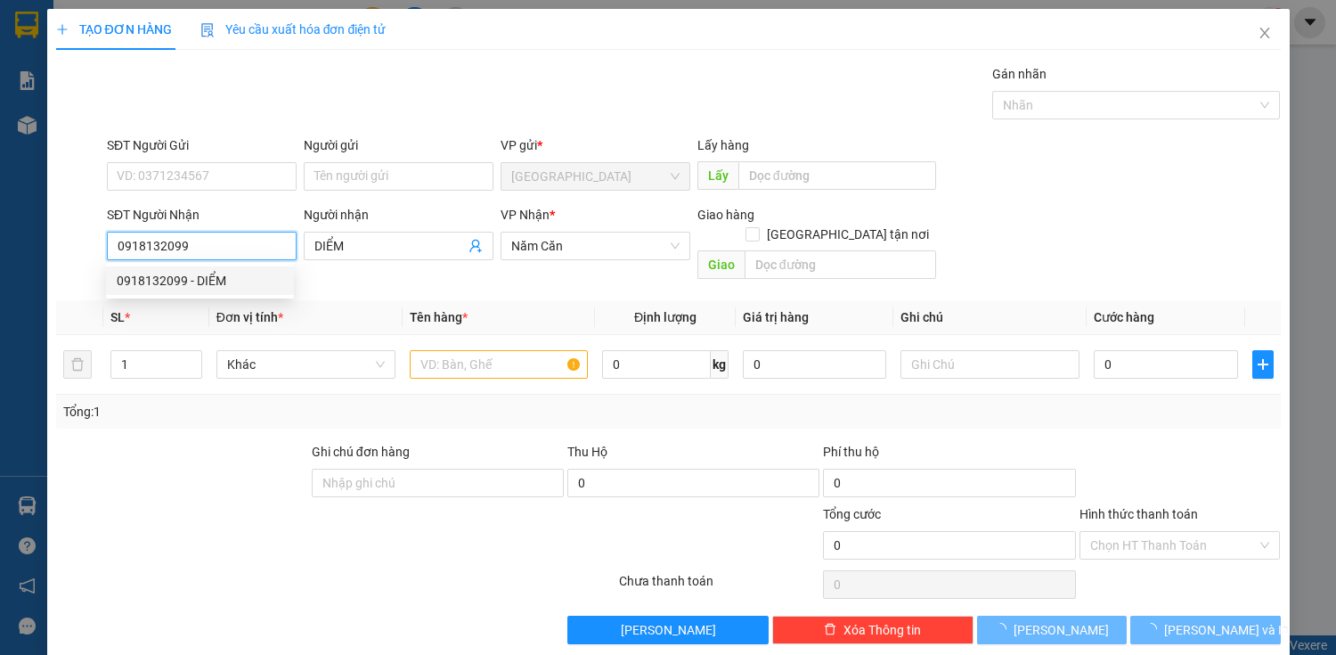
type input "140.000"
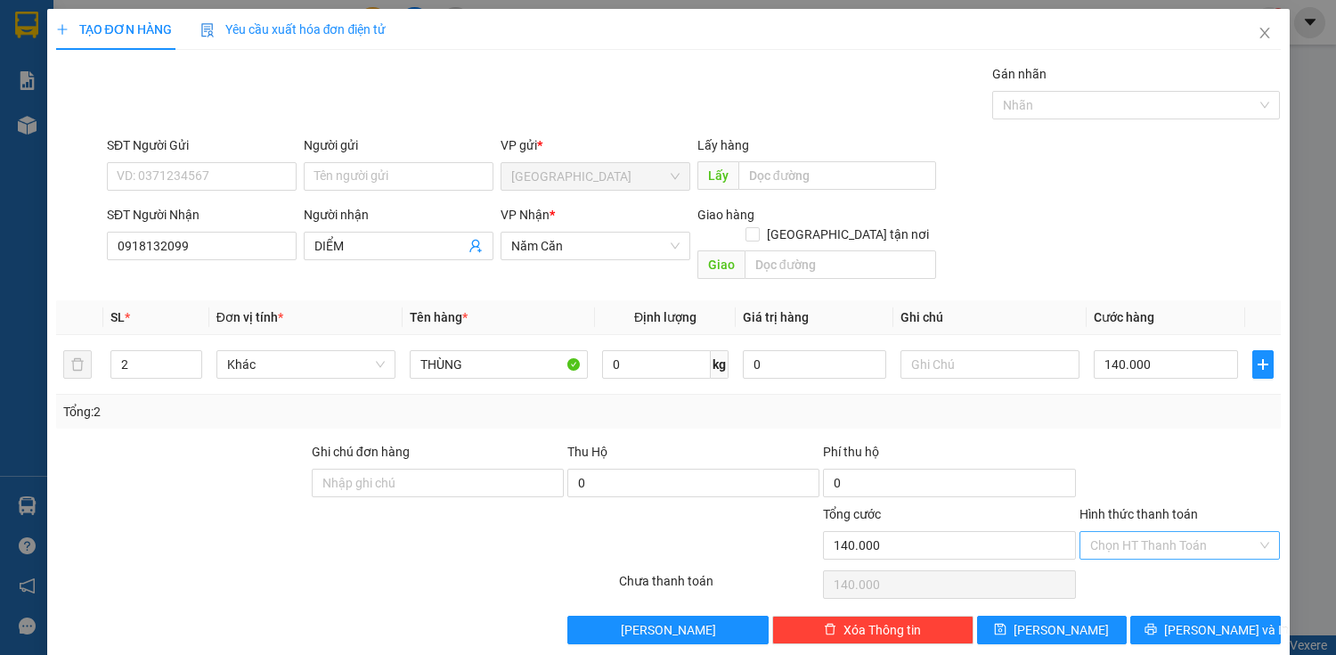
drag, startPoint x: 1204, startPoint y: 493, endPoint x: 1210, endPoint y: 525, distance: 31.8
click at [1204, 504] on div "Hình thức thanh toán" at bounding box center [1179, 517] width 201 height 27
click at [1210, 532] on input "Hình thức thanh toán" at bounding box center [1173, 545] width 167 height 27
click at [1193, 442] on div at bounding box center [1180, 473] width 205 height 62
drag, startPoint x: 1192, startPoint y: 616, endPoint x: 1164, endPoint y: 585, distance: 41.6
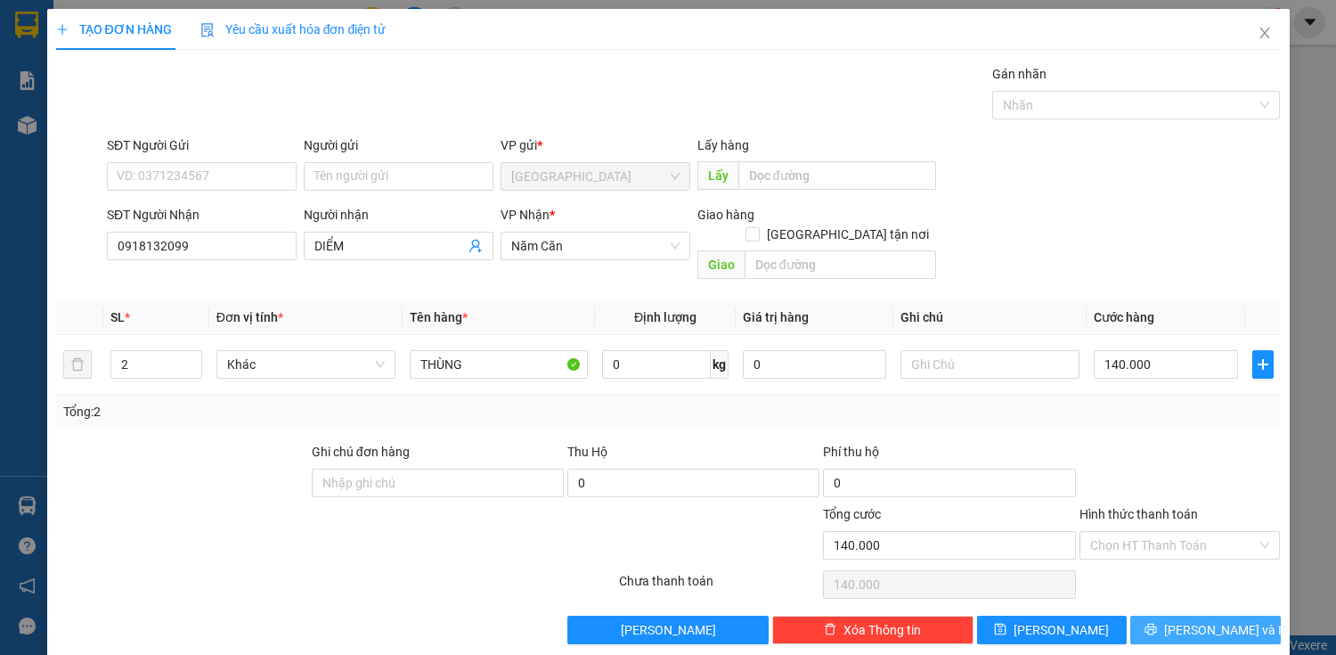
click at [1187, 620] on span "[PERSON_NAME] và In" at bounding box center [1226, 630] width 125 height 20
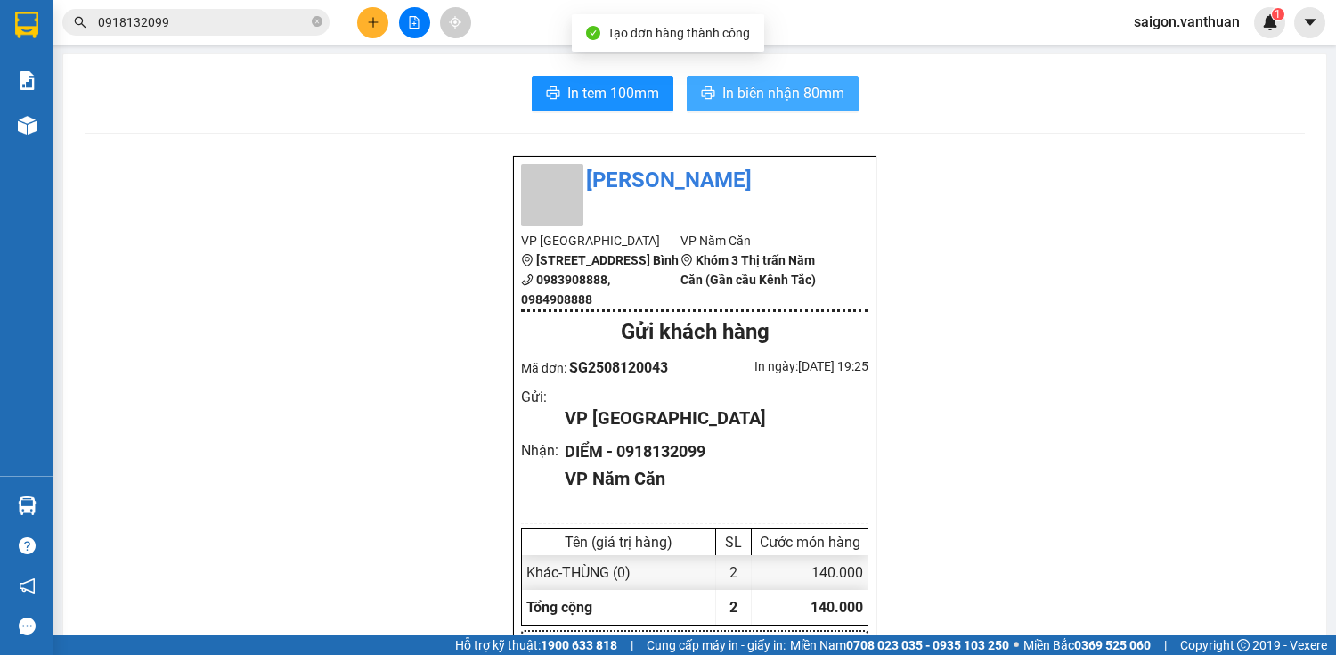
drag, startPoint x: 702, startPoint y: 96, endPoint x: 716, endPoint y: 93, distance: 14.7
click at [704, 96] on icon "printer" at bounding box center [708, 92] width 14 height 14
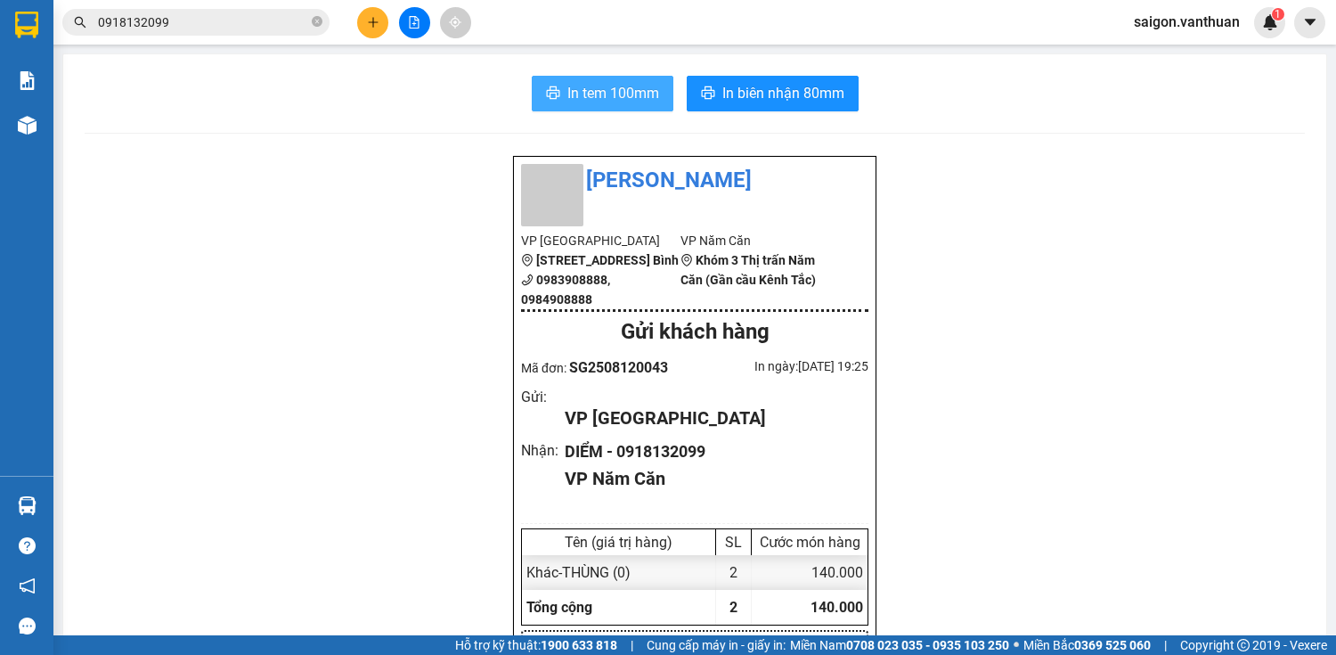
click at [613, 89] on span "In tem 100mm" at bounding box center [613, 93] width 92 height 22
click at [378, 25] on icon "plus" at bounding box center [373, 22] width 12 height 12
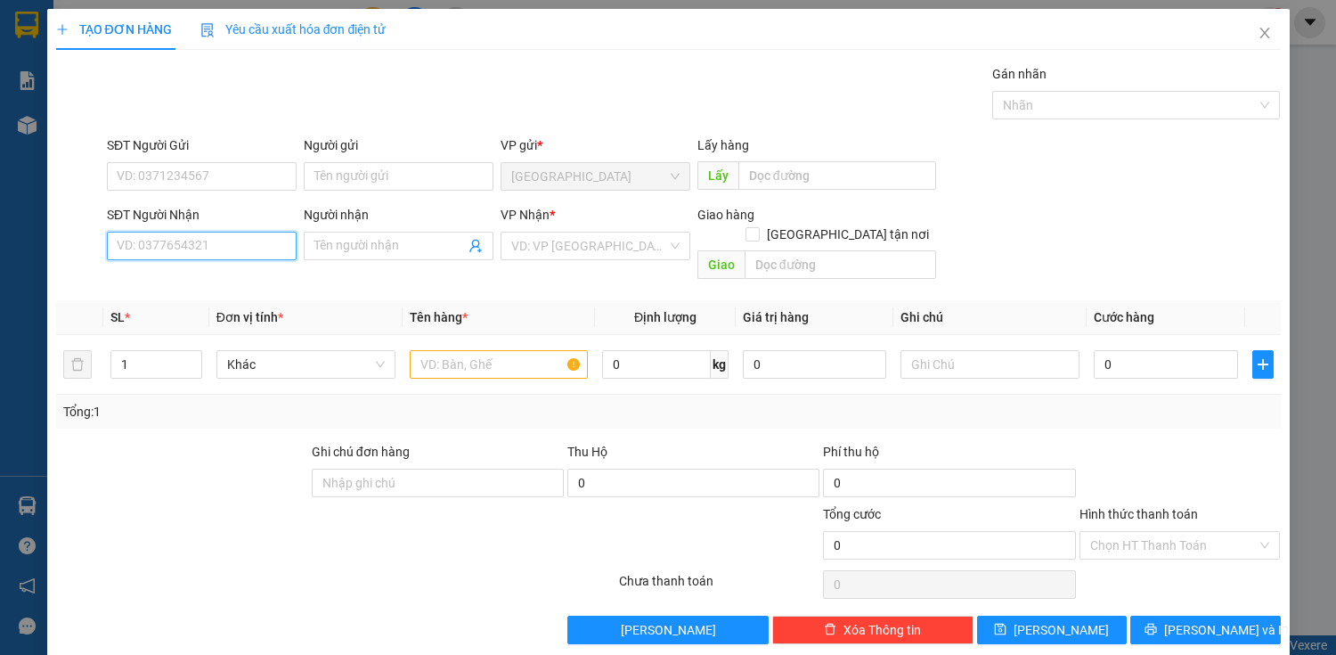
click at [181, 247] on input "SĐT Người Nhận" at bounding box center [202, 246] width 190 height 28
type input "0817569595"
click at [187, 288] on div "0817569595 - K TEN" at bounding box center [200, 281] width 167 height 20
type input "K TEN"
checkbox input "true"
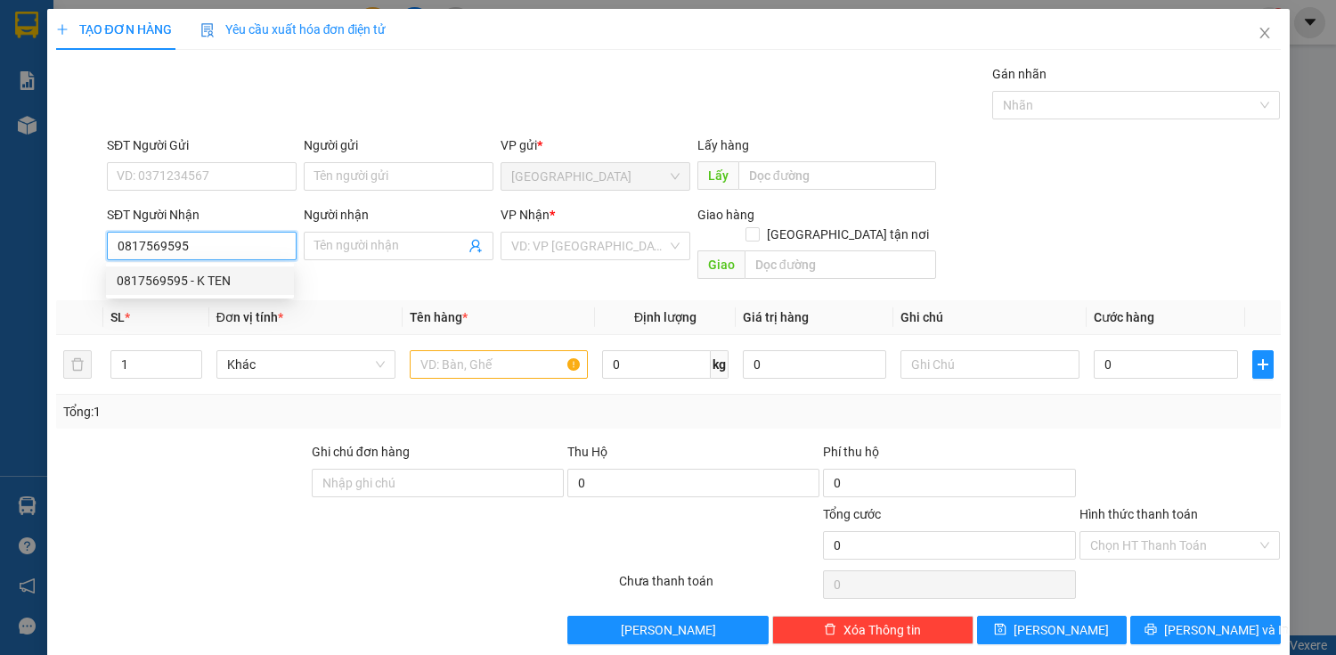
type input "PHU TAN"
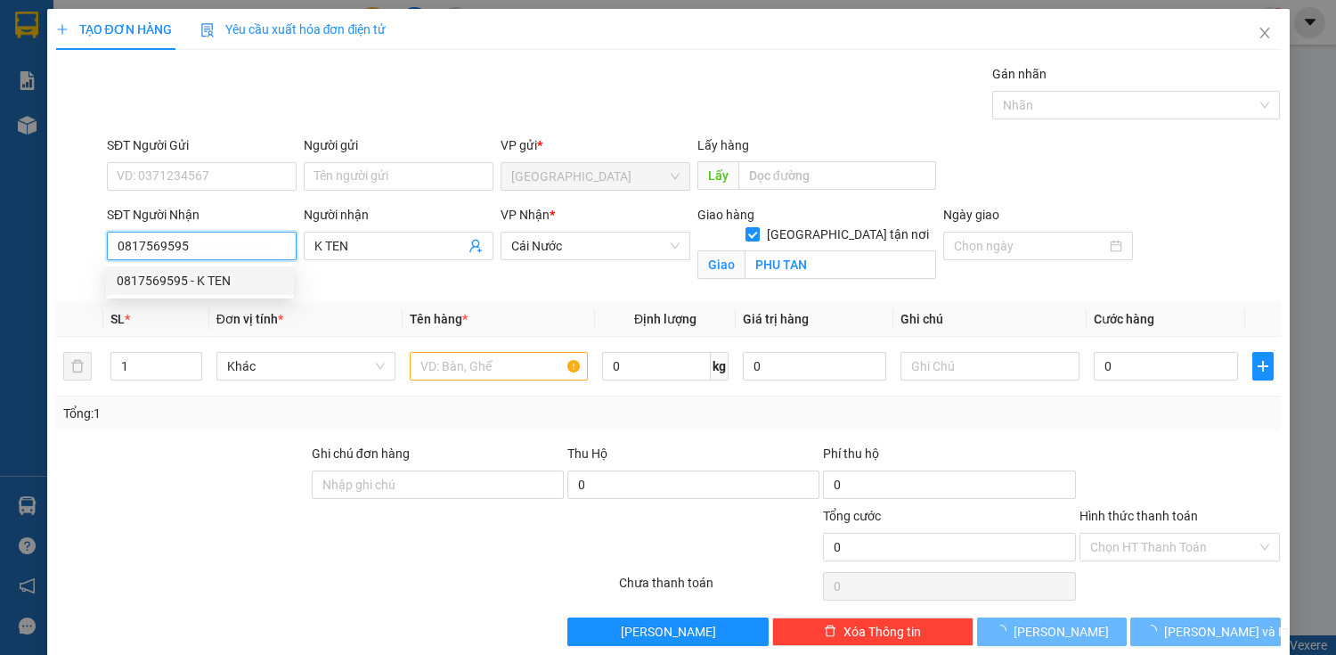
type input "100.000"
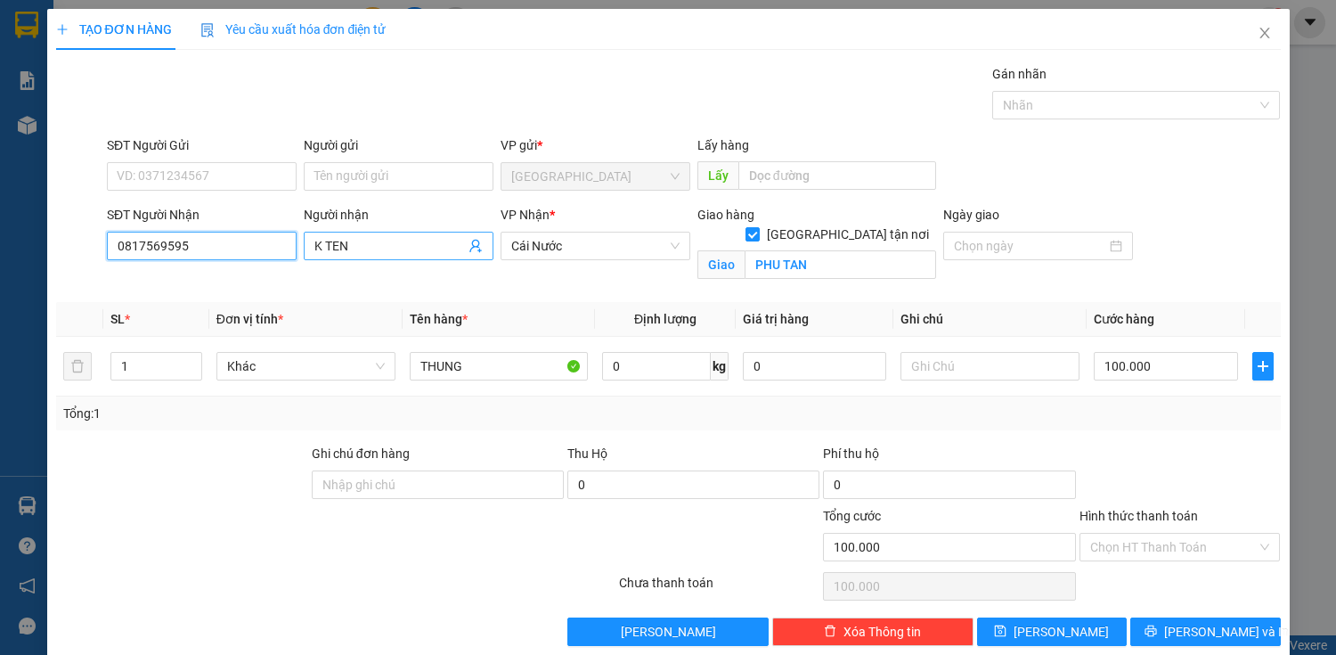
type input "0817569595"
click at [392, 254] on span "K TEN" at bounding box center [399, 246] width 190 height 28
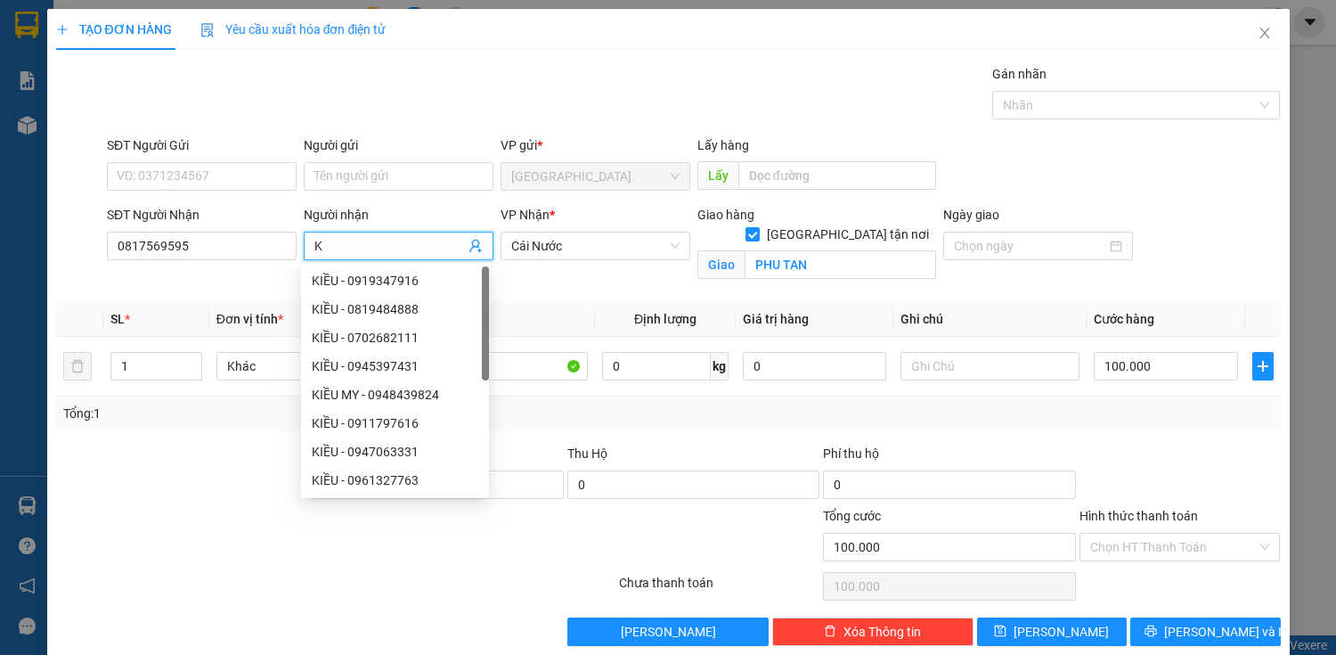
type input "K"
type input "HUỆ"
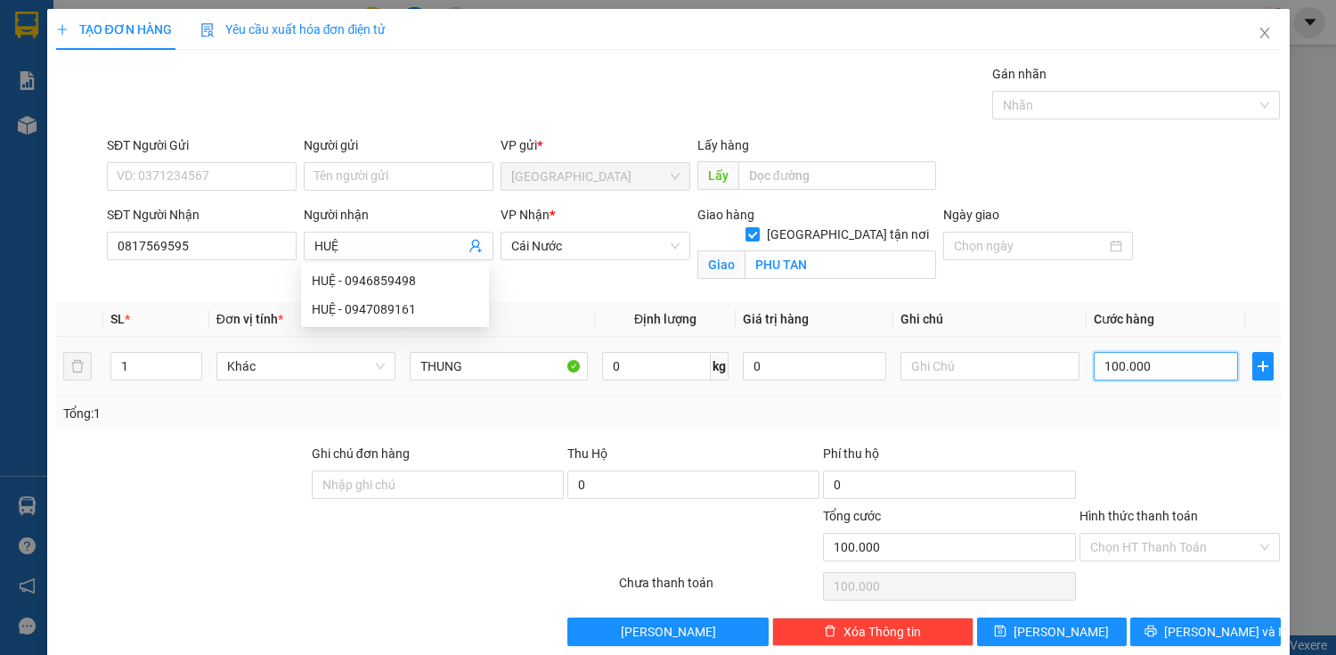
click at [1106, 366] on input "100.000" at bounding box center [1165, 366] width 143 height 28
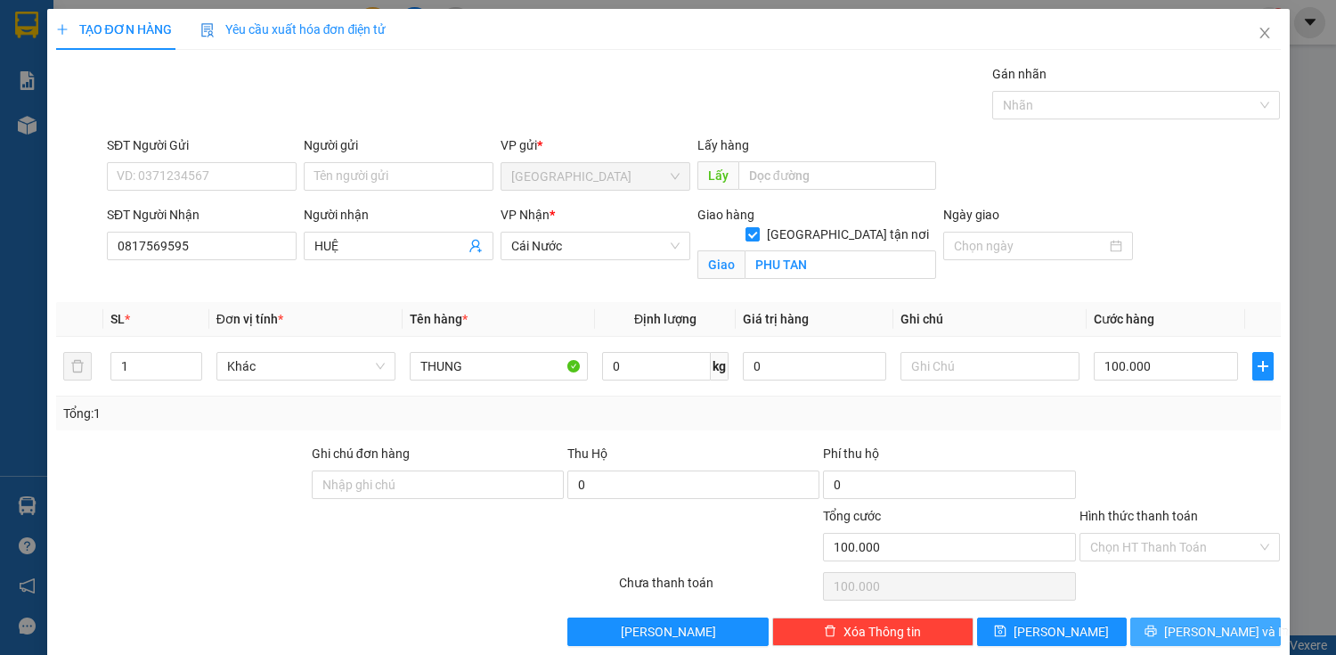
click at [1233, 623] on button "[PERSON_NAME] và In" at bounding box center [1205, 631] width 150 height 28
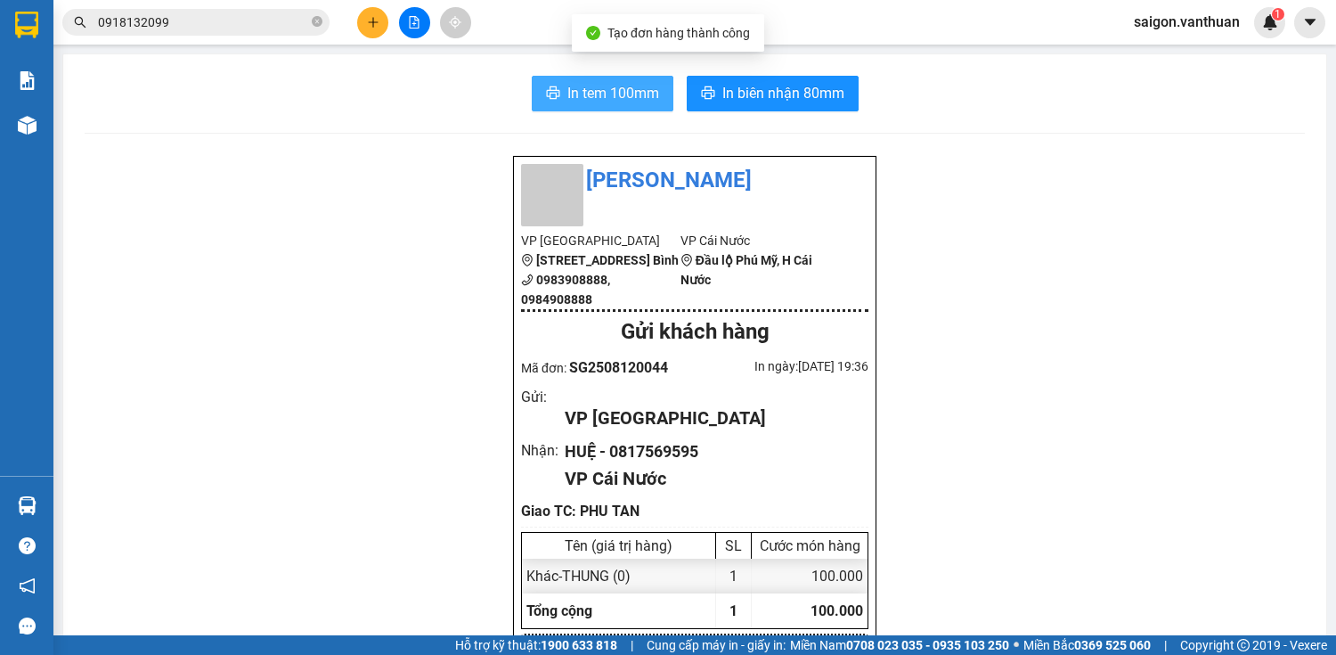
click at [603, 86] on span "In tem 100mm" at bounding box center [613, 93] width 92 height 22
